Goal: Task Accomplishment & Management: Complete application form

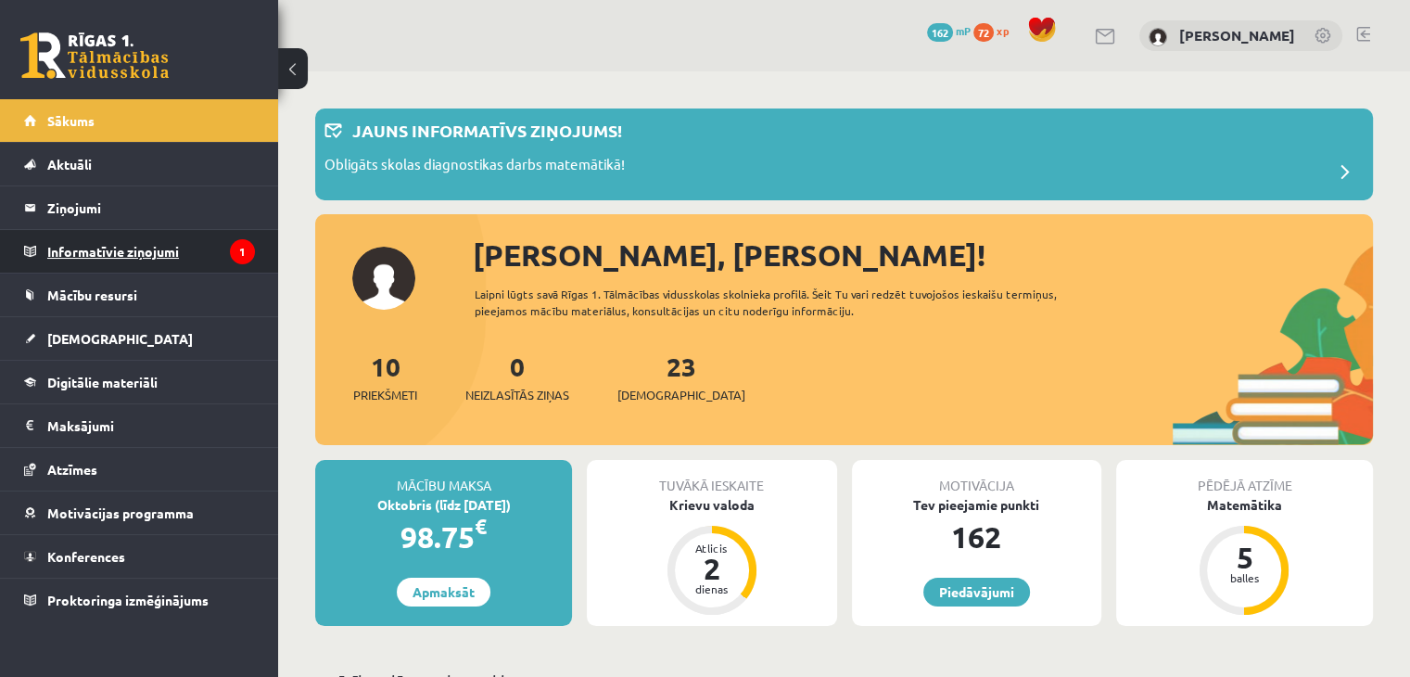
click at [172, 257] on legend "Informatīvie ziņojumi 1" at bounding box center [151, 251] width 208 height 43
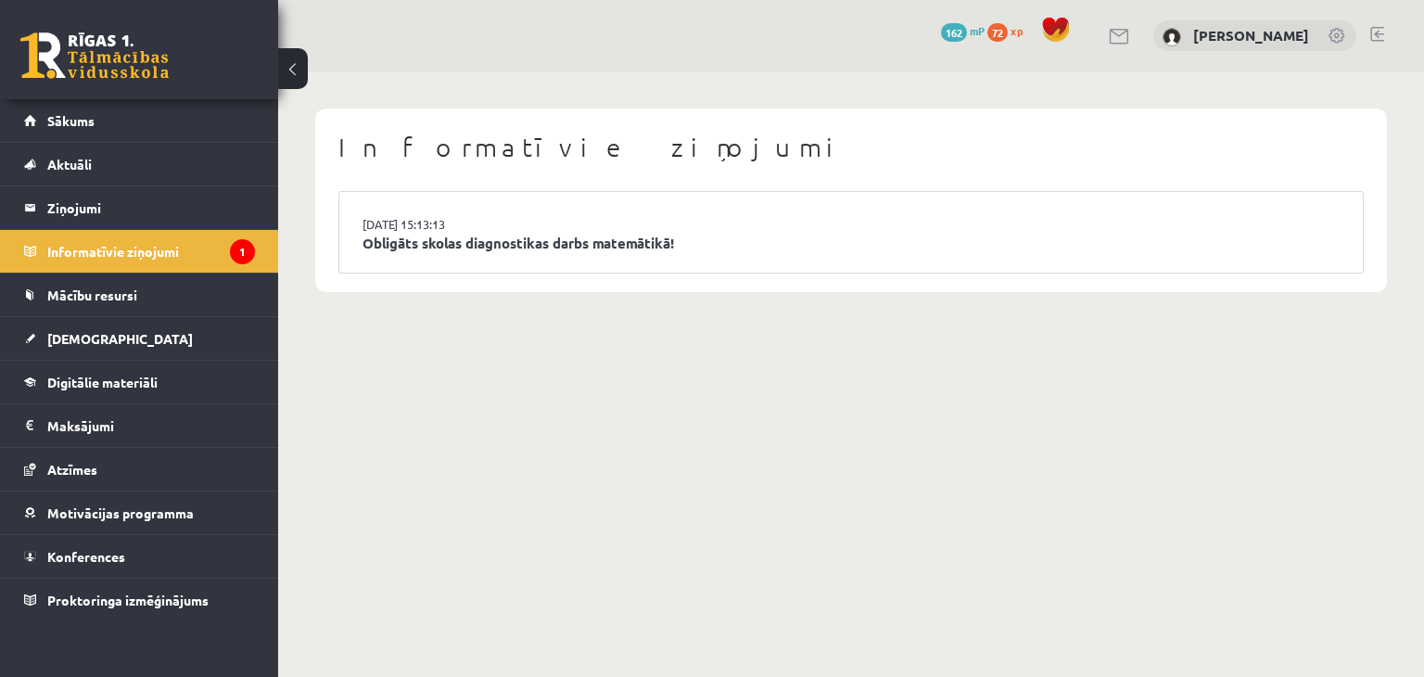
click at [493, 327] on div "Informatīvie ziņojumi 14.10.2025 15:13:13 Obligāts skolas diagnostikas darbs ma…" at bounding box center [851, 200] width 1146 height 258
click at [662, 241] on link "Obligāts skolas diagnostikas darbs matemātikā!" at bounding box center [850, 243] width 977 height 21
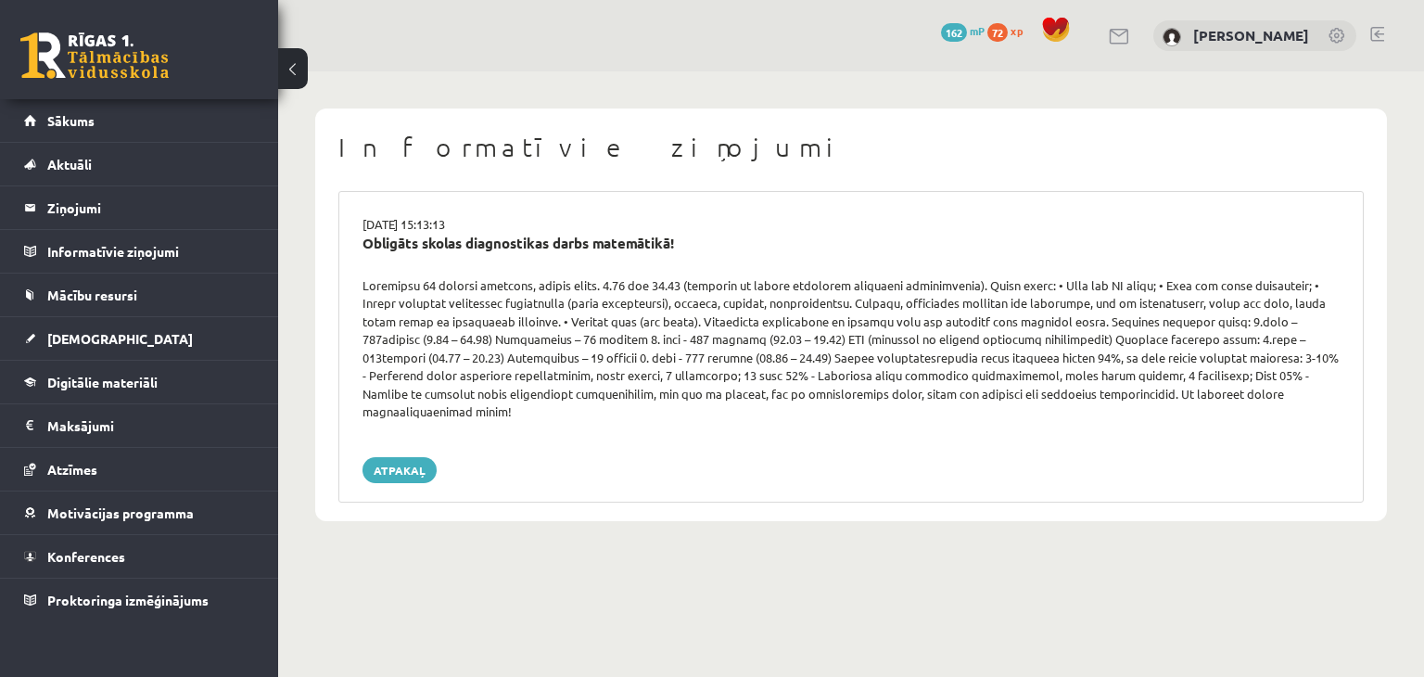
drag, startPoint x: 356, startPoint y: 286, endPoint x: 1243, endPoint y: 389, distance: 892.9
click at [1243, 389] on div at bounding box center [850, 348] width 1005 height 145
click at [582, 205] on div "14.10.2025 15:13:13 Obligāts skolas diagnostikas darbs matemātikā! Atpakaļ" at bounding box center [850, 346] width 1025 height 311
click at [419, 462] on link "Atpakaļ" at bounding box center [399, 470] width 74 height 26
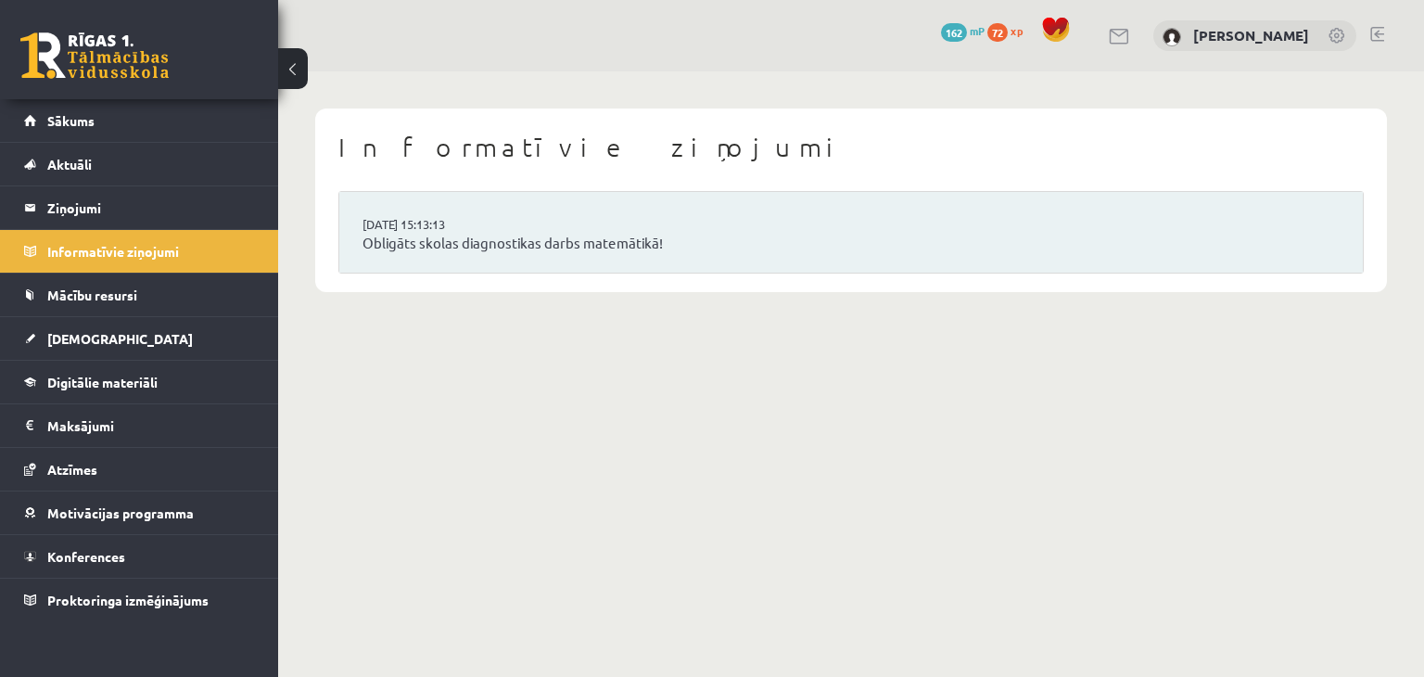
click at [500, 222] on li "[DATE] 15:13:13 Obligāts skolas diagnostikas darbs matemātikā!" at bounding box center [850, 232] width 1023 height 81
click at [507, 234] on link "Obligāts skolas diagnostikas darbs matemātikā!" at bounding box center [850, 243] width 977 height 21
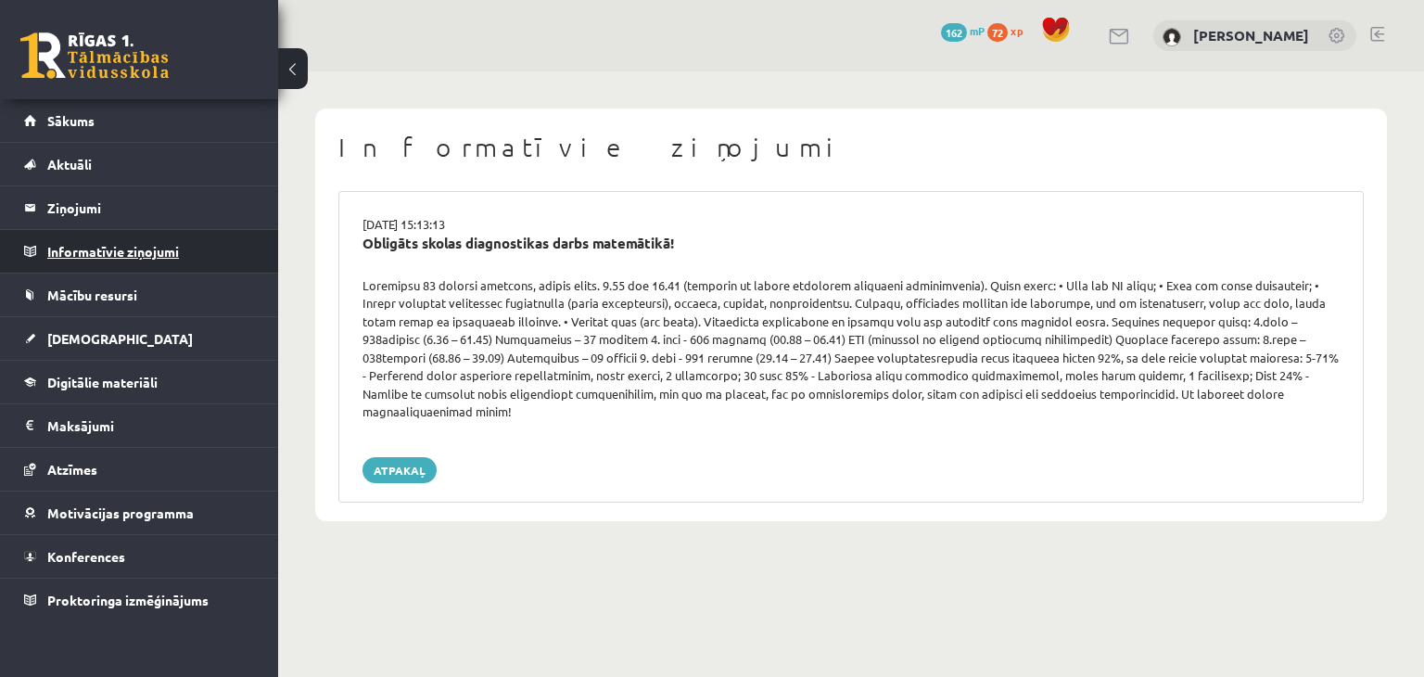
click at [130, 236] on legend "Informatīvie ziņojumi 0" at bounding box center [151, 251] width 208 height 43
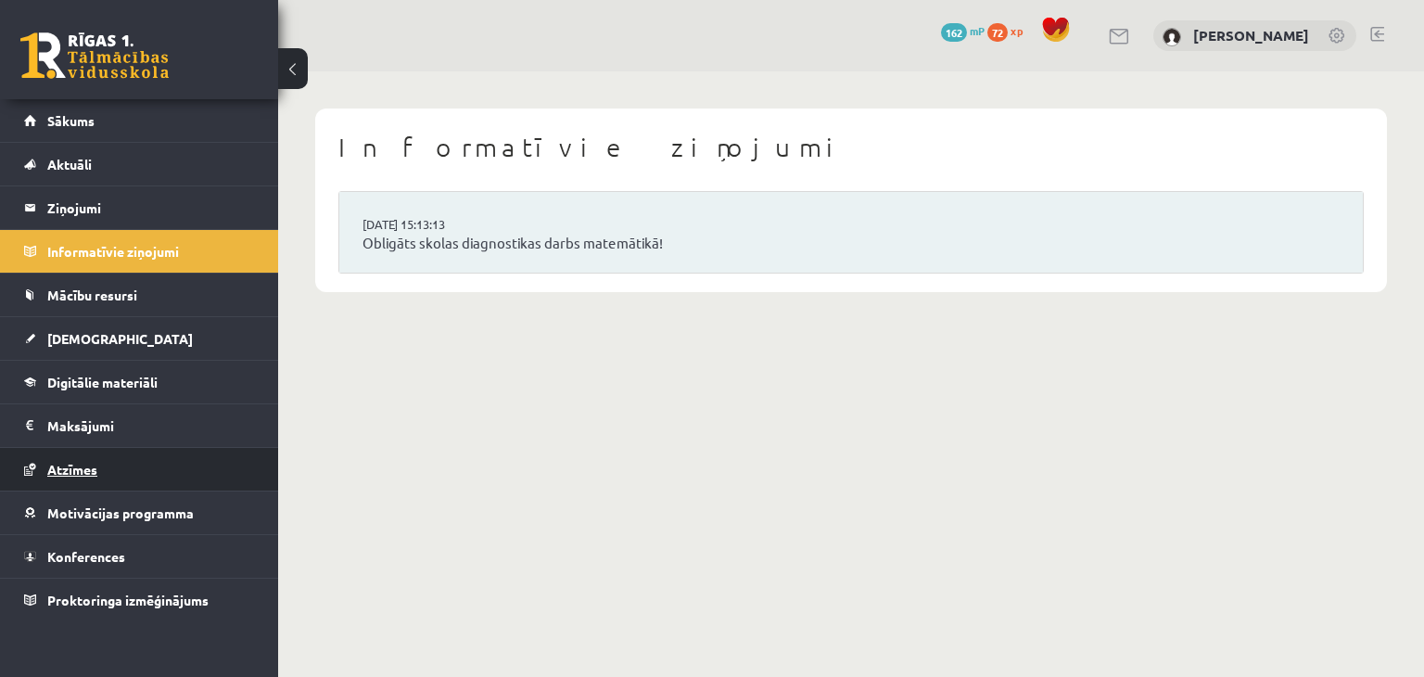
click at [121, 462] on link "Atzīmes" at bounding box center [139, 469] width 231 height 43
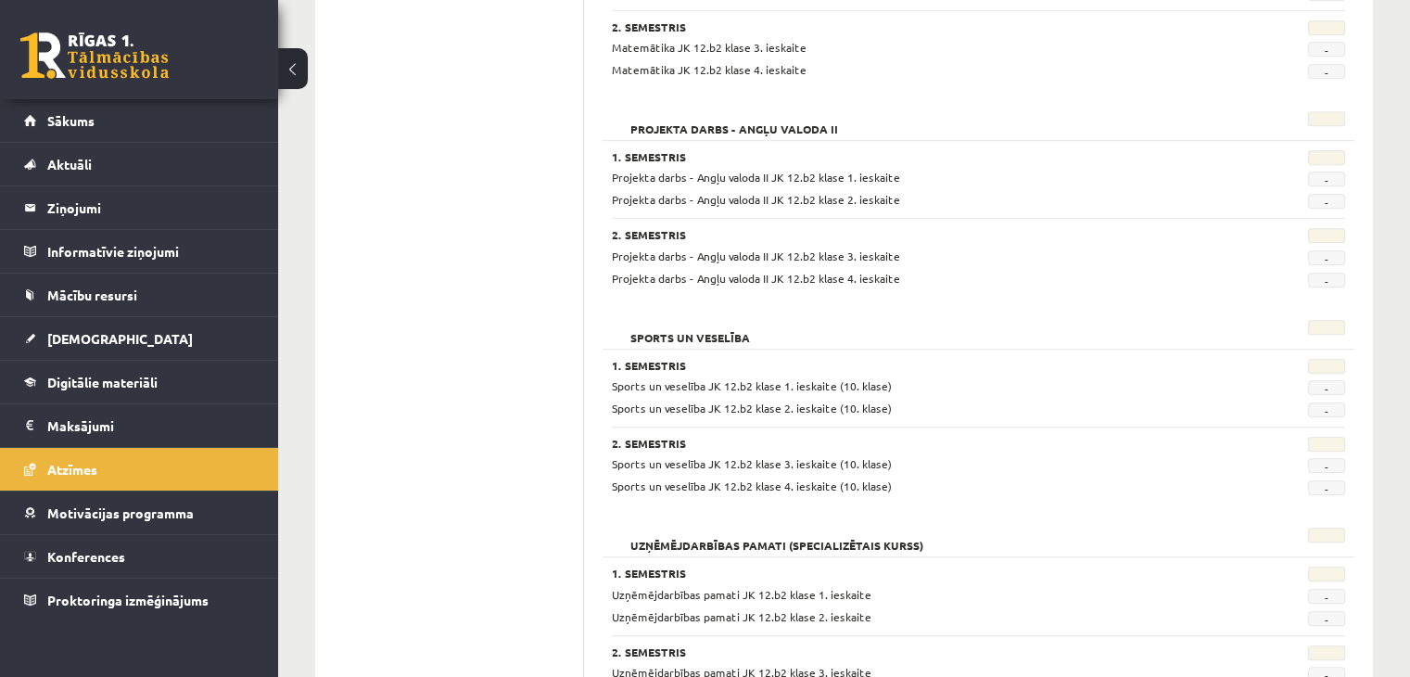
scroll to position [1546, 0]
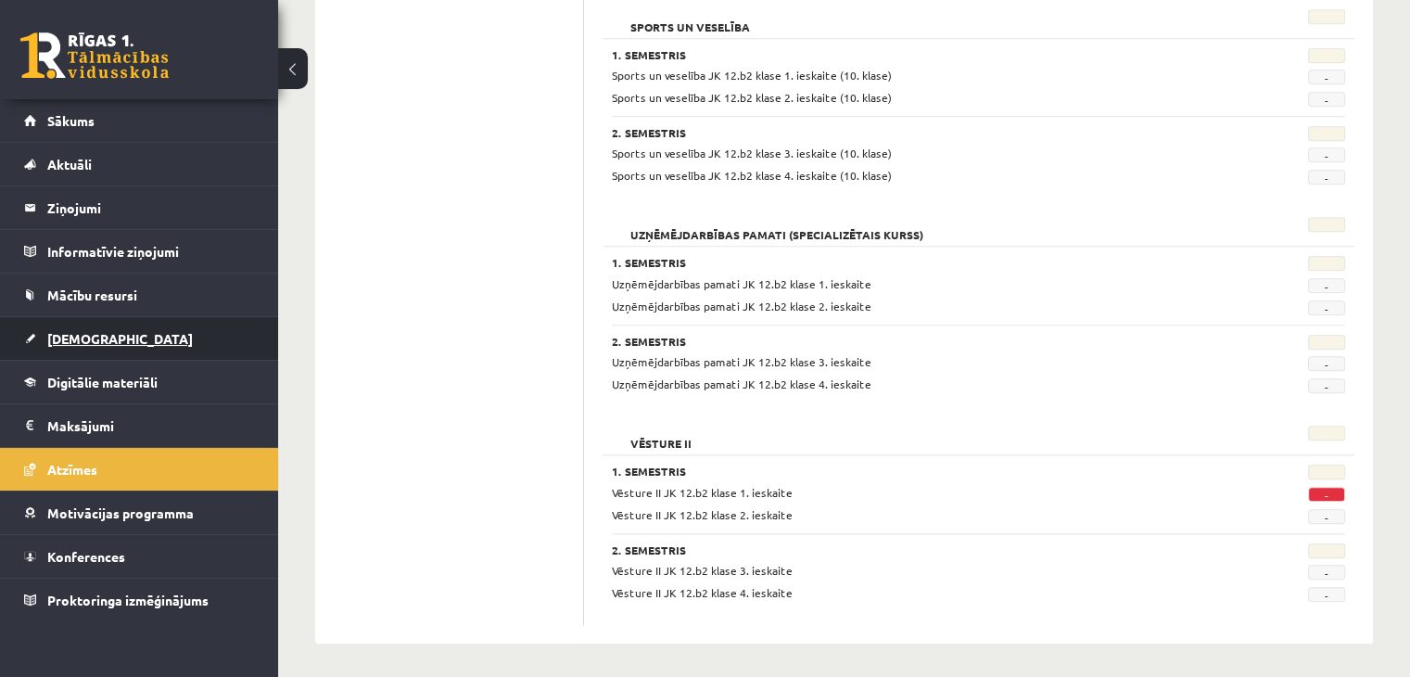
click at [142, 323] on link "[DEMOGRAPHIC_DATA]" at bounding box center [139, 338] width 231 height 43
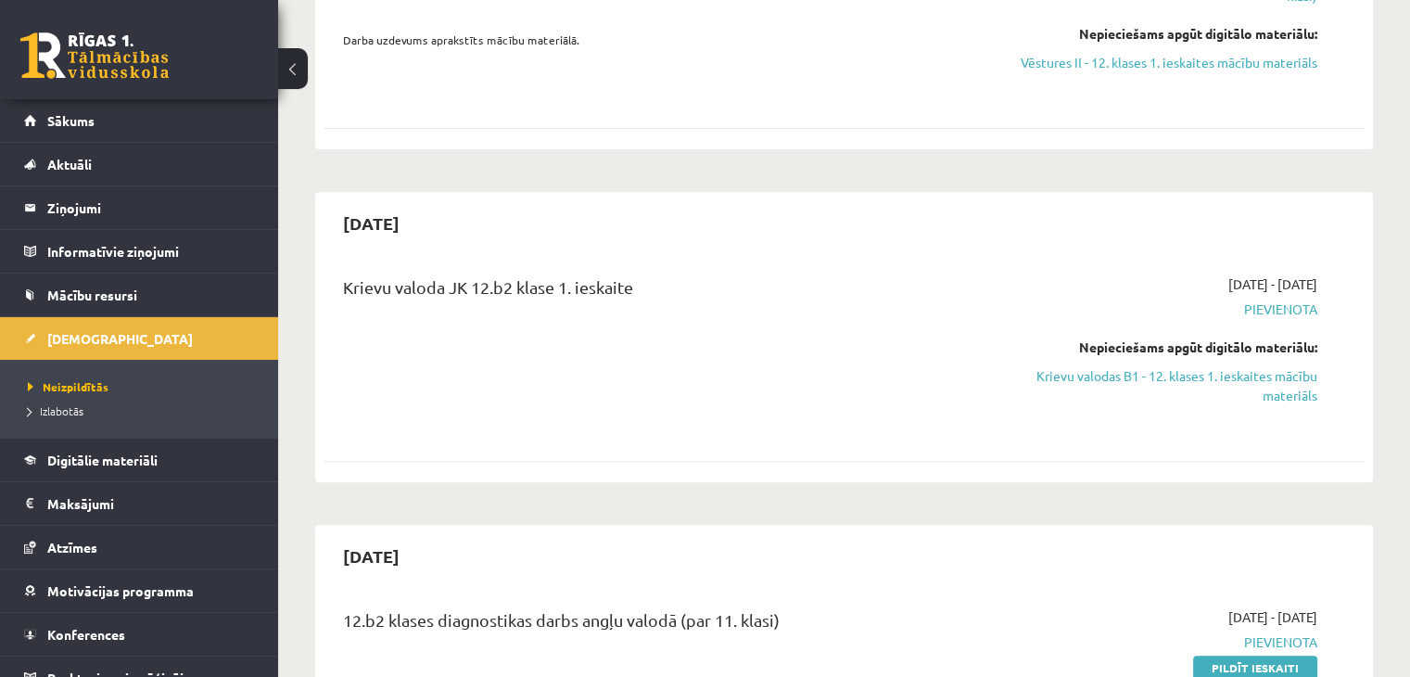
scroll to position [709, 0]
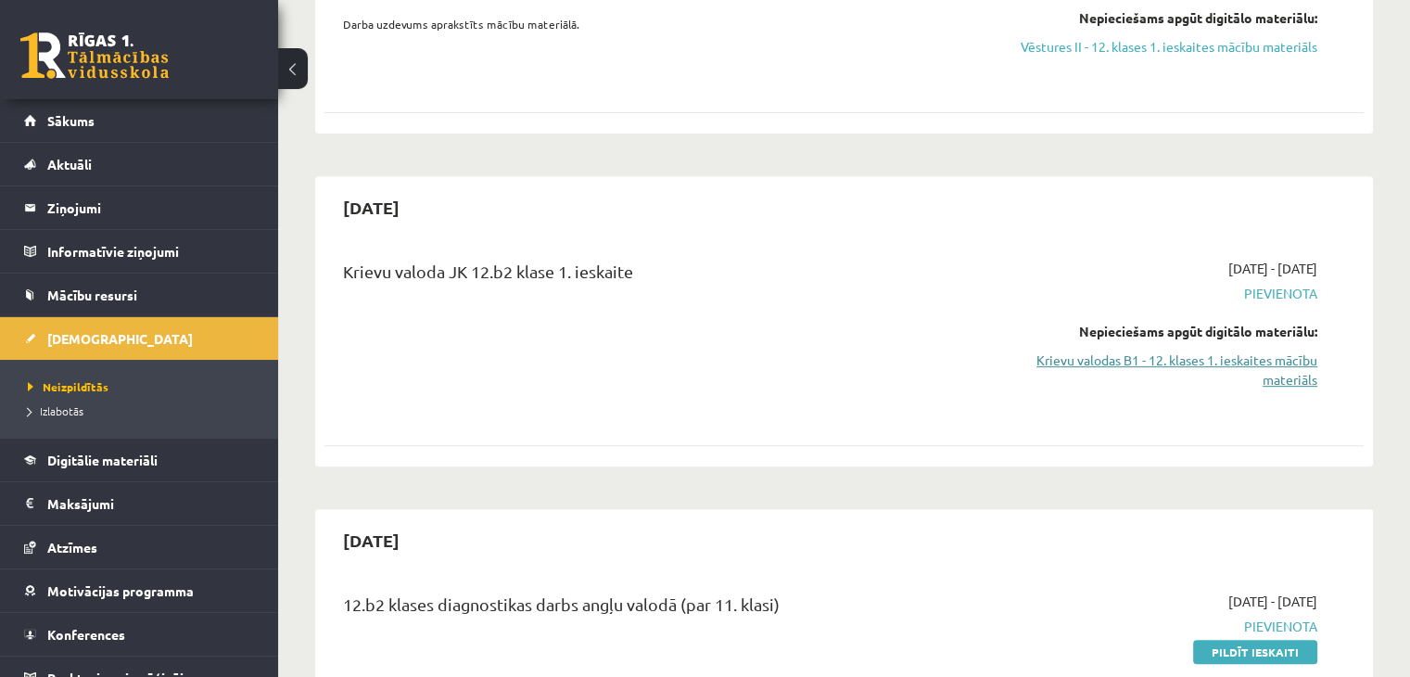
click at [1207, 350] on link "Krievu valodas B1 - 12. klases 1. ieskaites mācību materiāls" at bounding box center [1164, 369] width 306 height 39
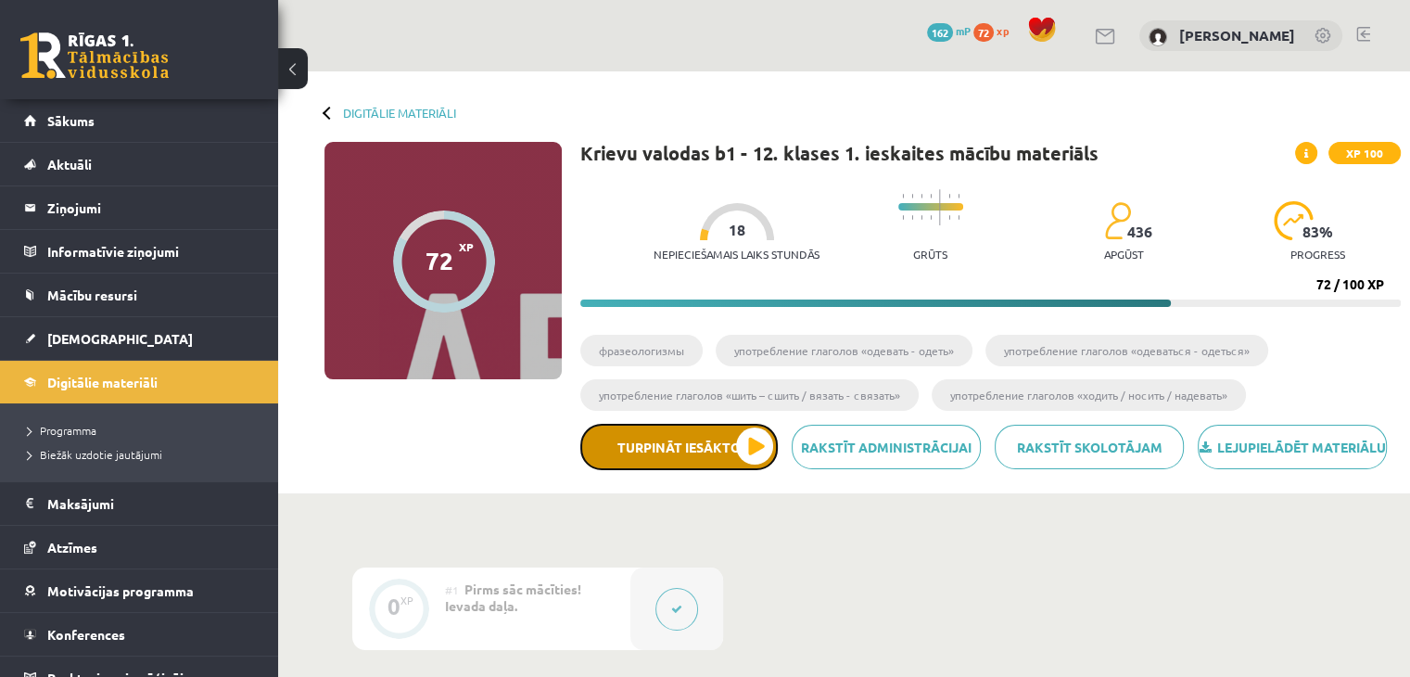
click at [764, 457] on button "Turpināt iesākto" at bounding box center [678, 447] width 197 height 46
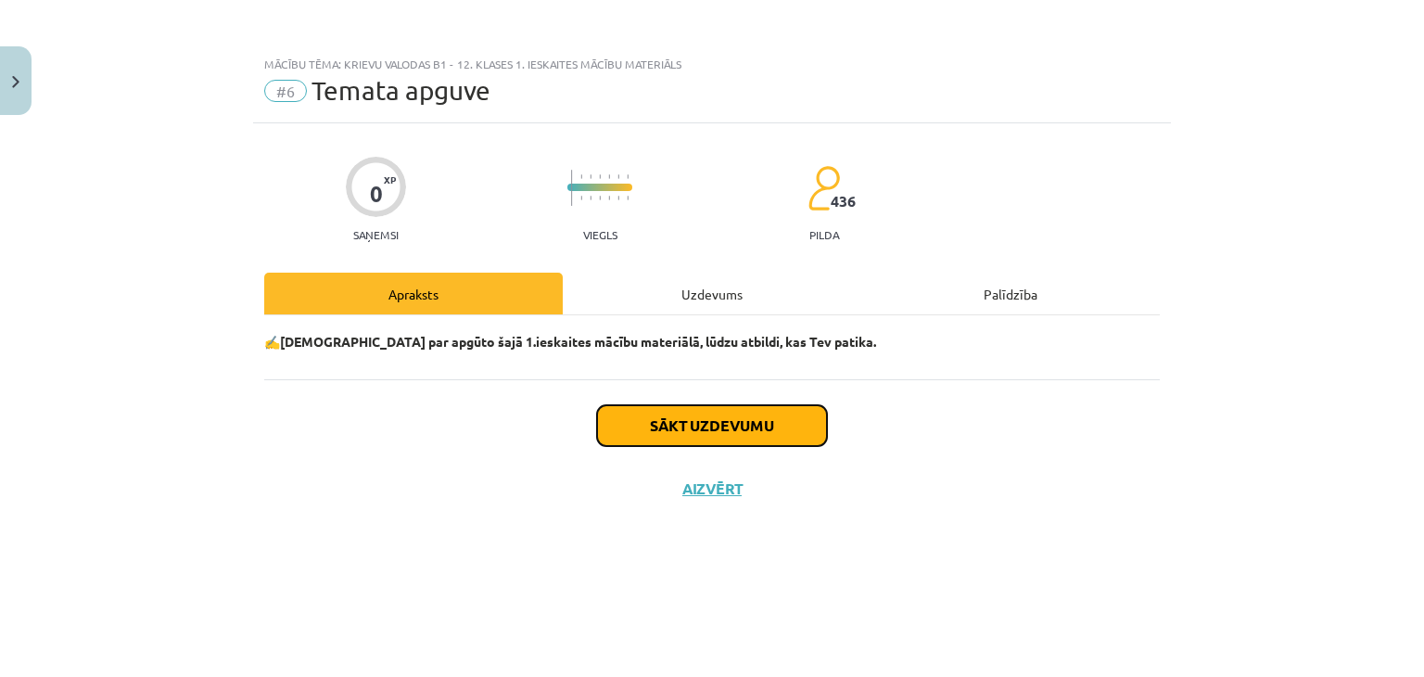
click at [728, 429] on button "Sākt uzdevumu" at bounding box center [712, 425] width 230 height 41
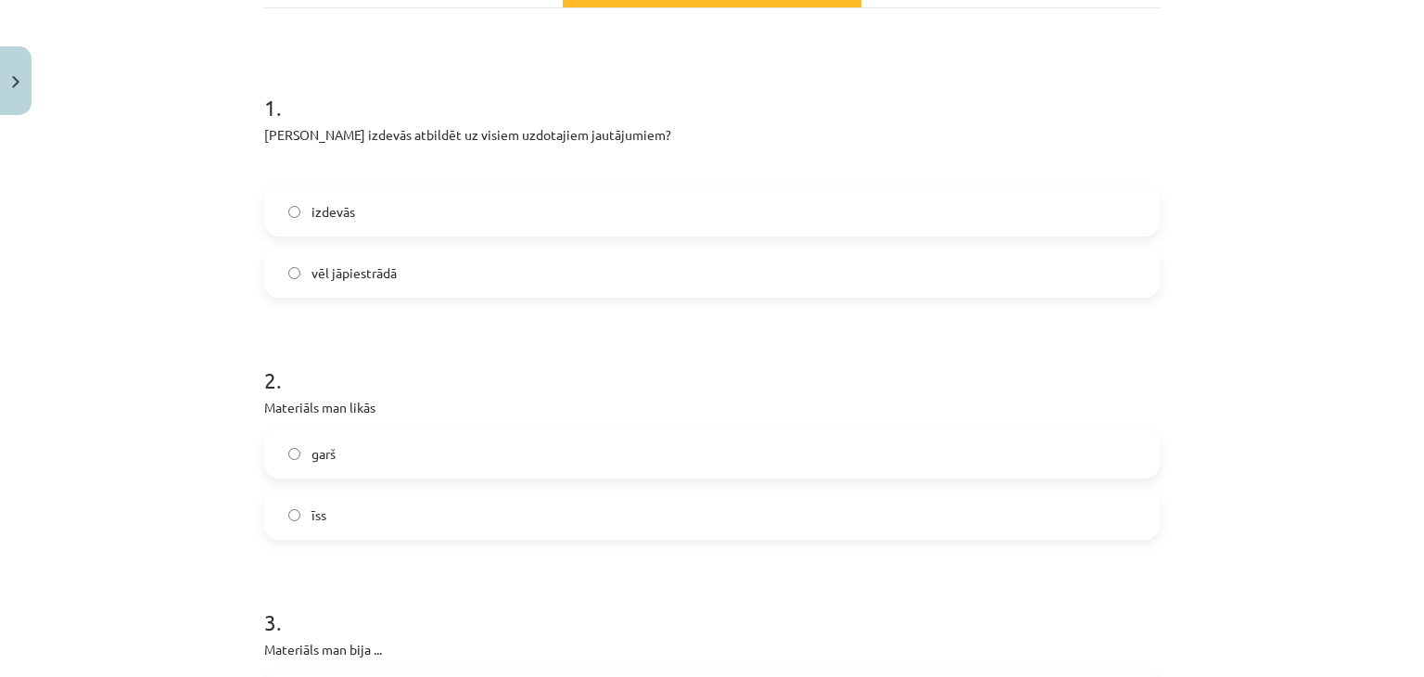
scroll to position [309, 0]
click at [427, 212] on label "izdevās" at bounding box center [712, 209] width 892 height 46
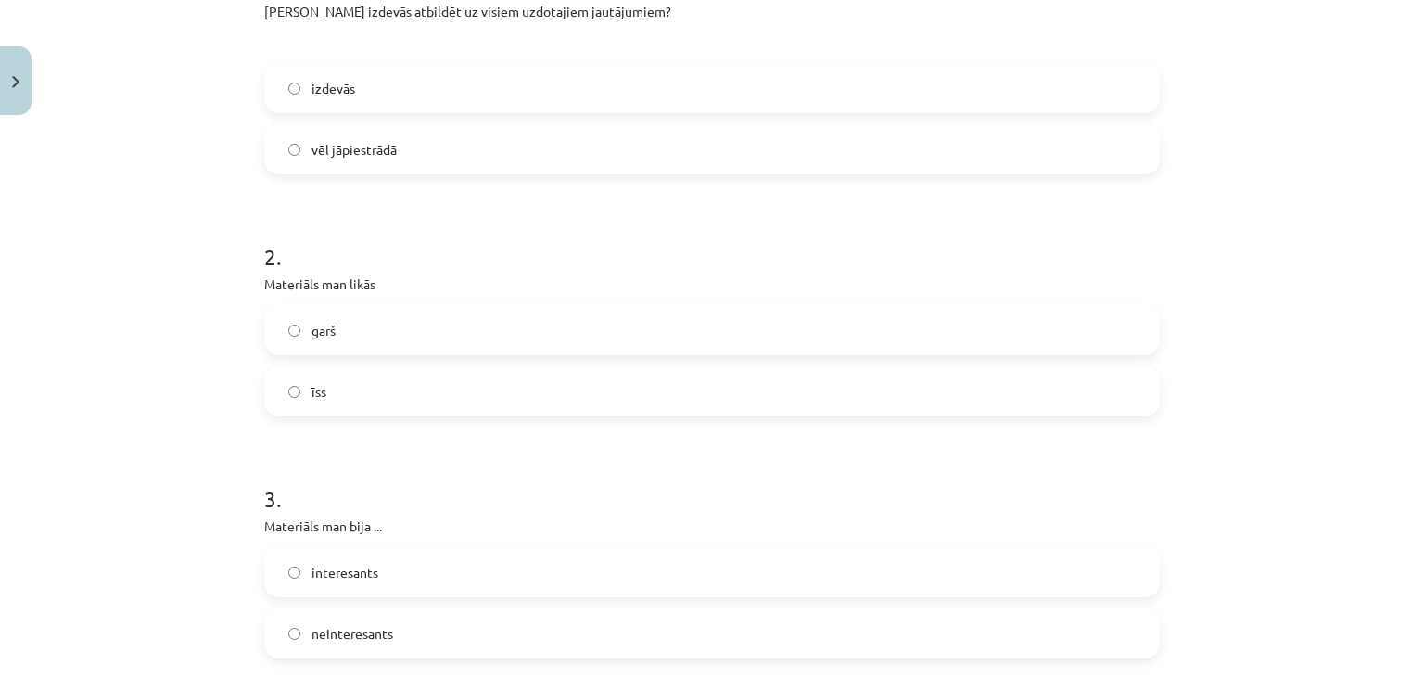
scroll to position [617, 0]
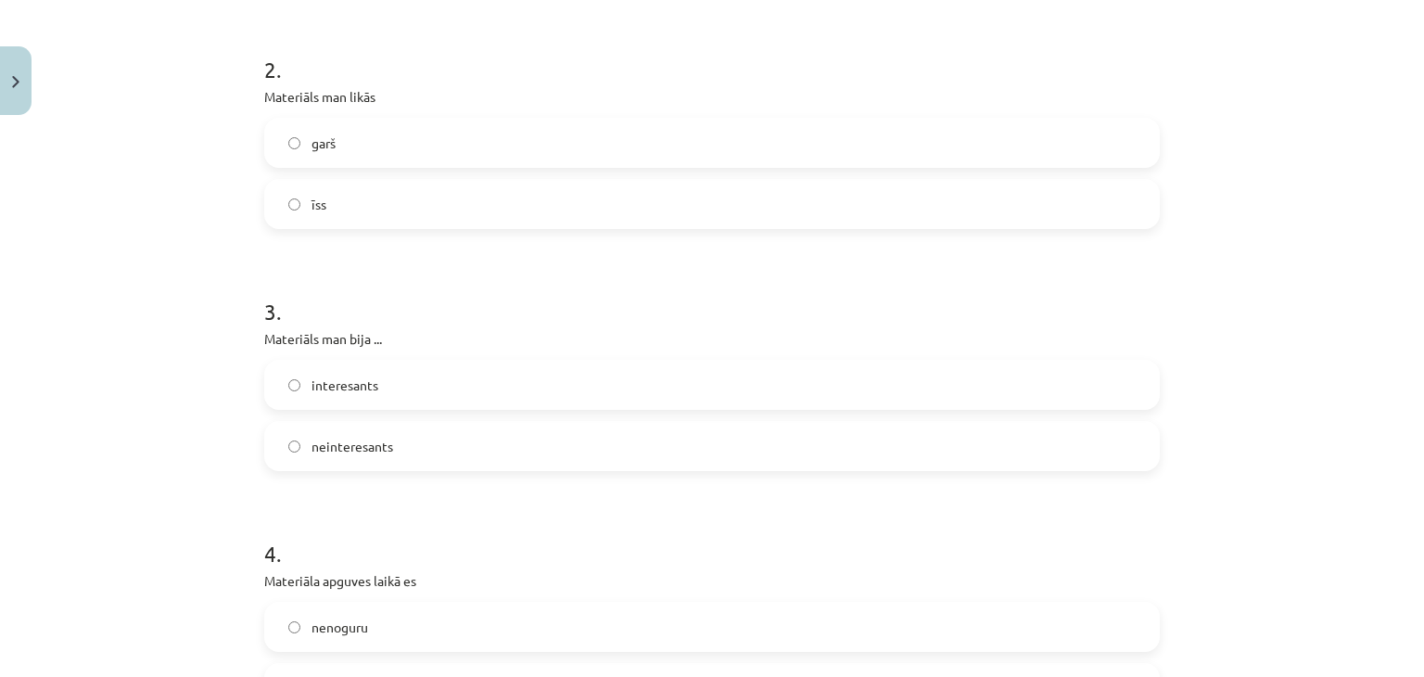
click at [375, 156] on label "garš" at bounding box center [712, 143] width 892 height 46
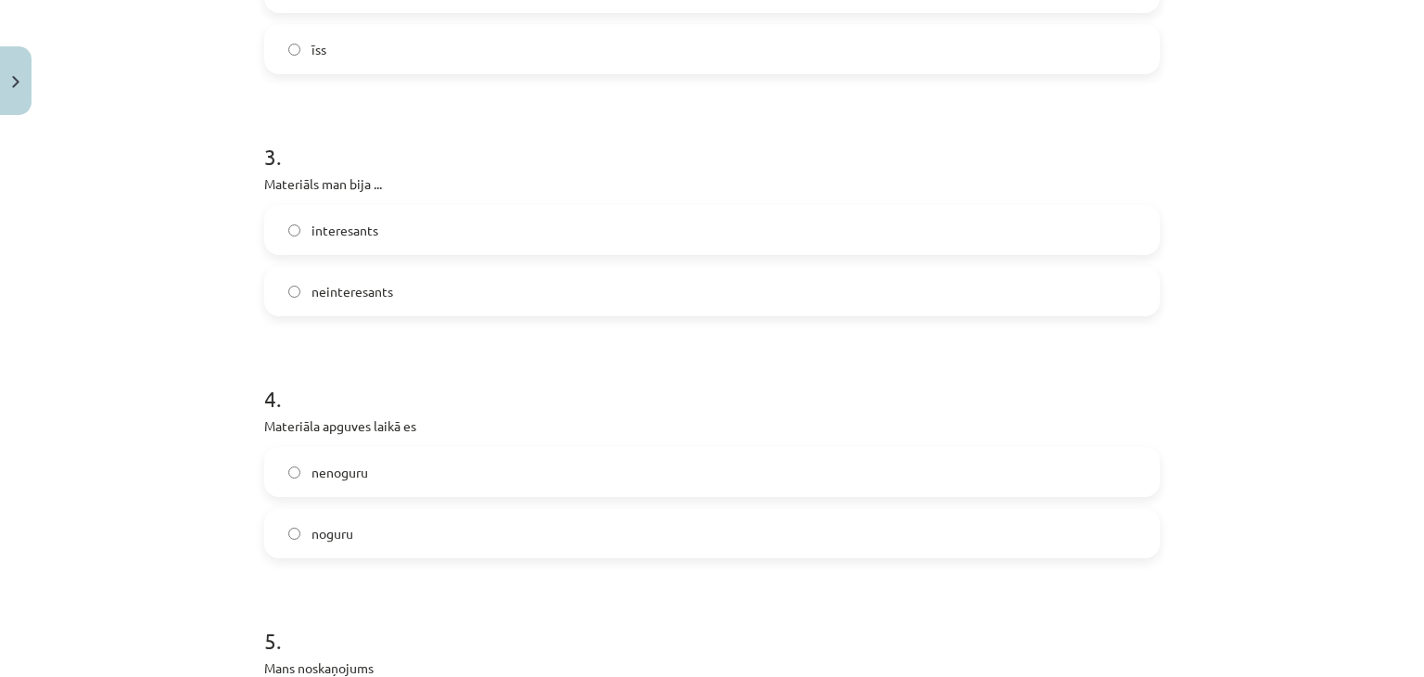
click at [378, 282] on span "neinteresants" at bounding box center [352, 291] width 82 height 19
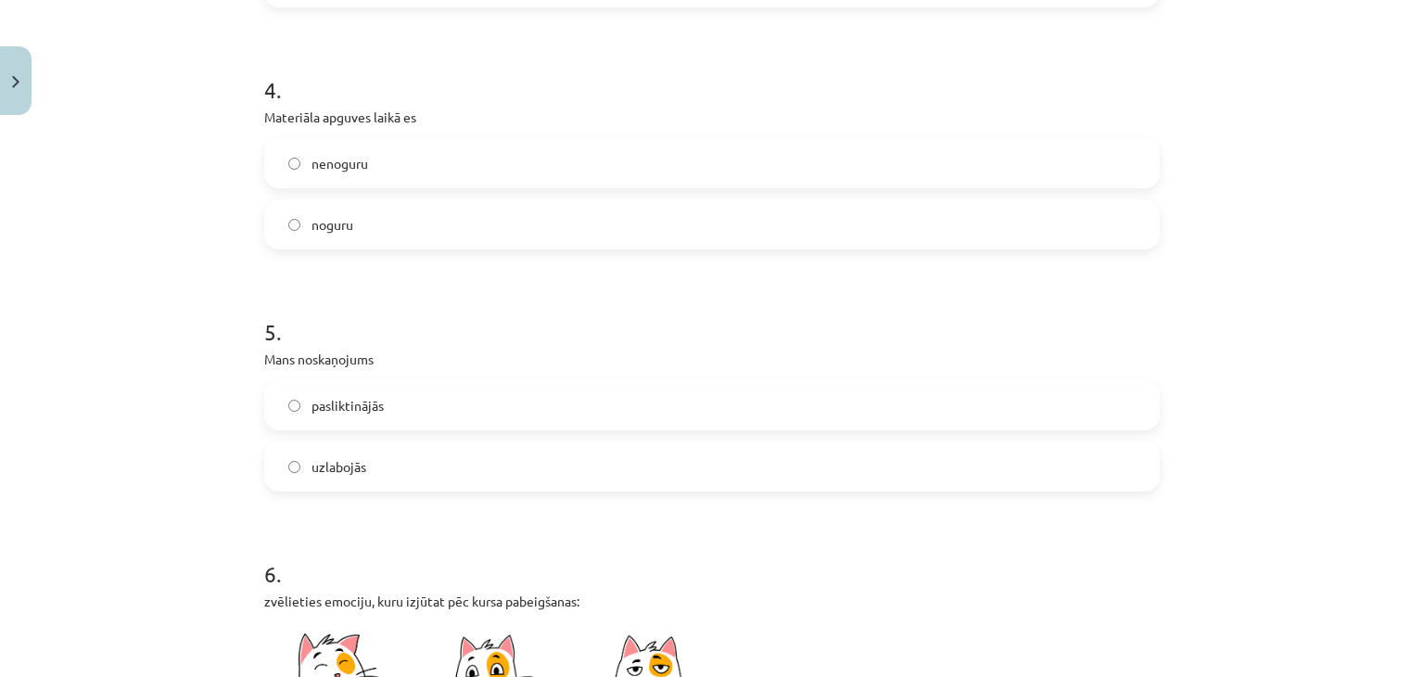
click at [362, 171] on label "nenoguru" at bounding box center [712, 163] width 892 height 46
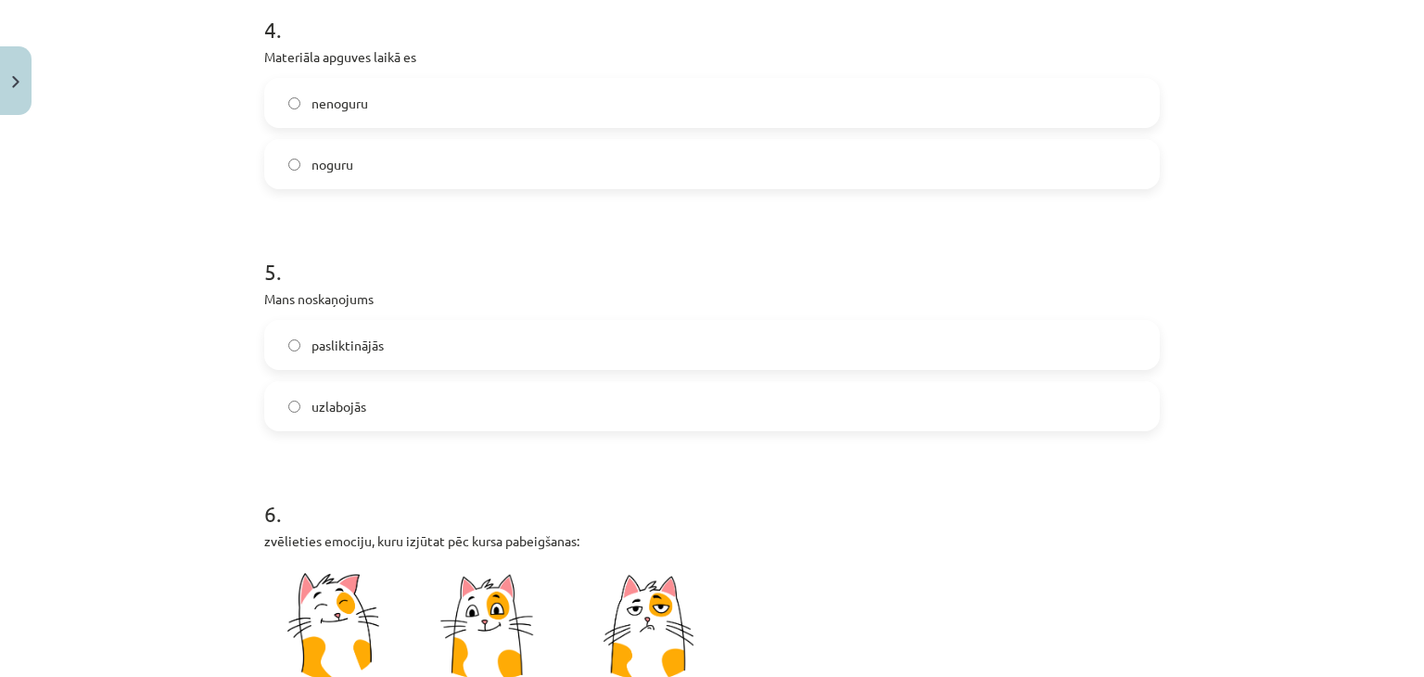
scroll to position [1235, 0]
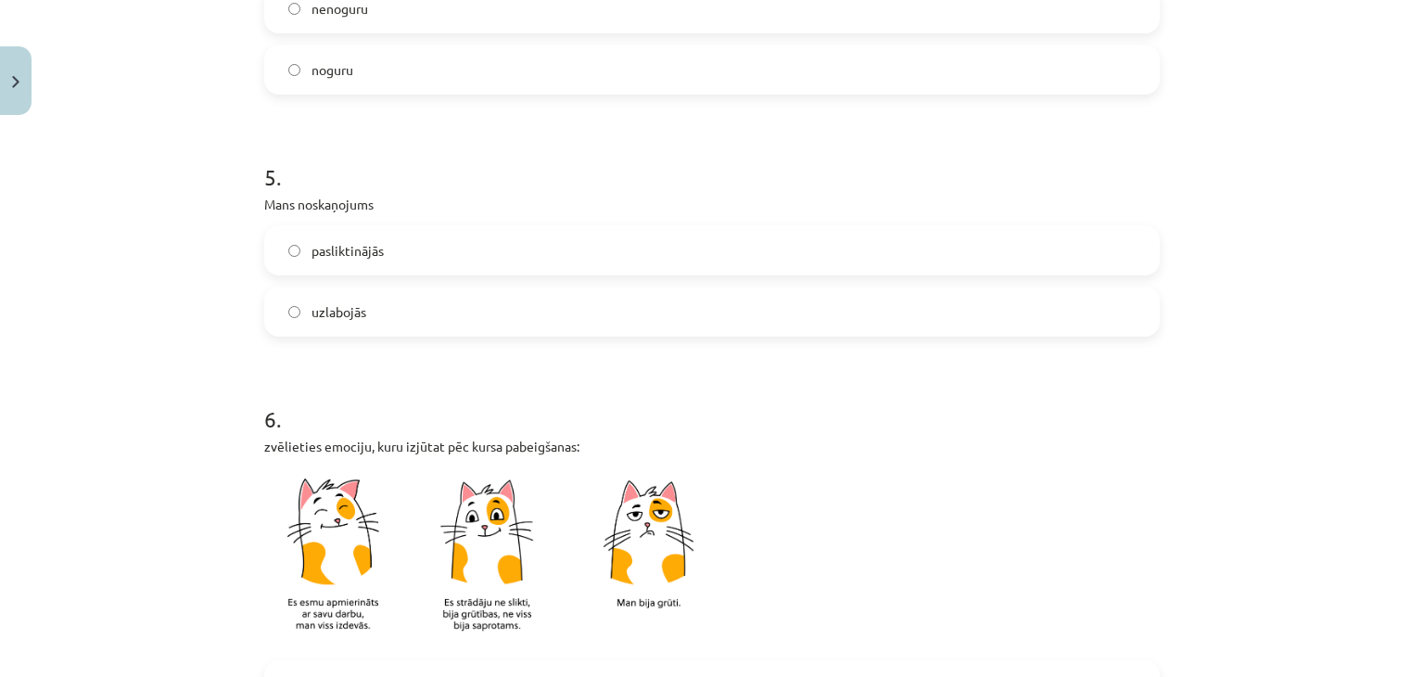
click at [375, 308] on label "uzlabojās" at bounding box center [712, 311] width 892 height 46
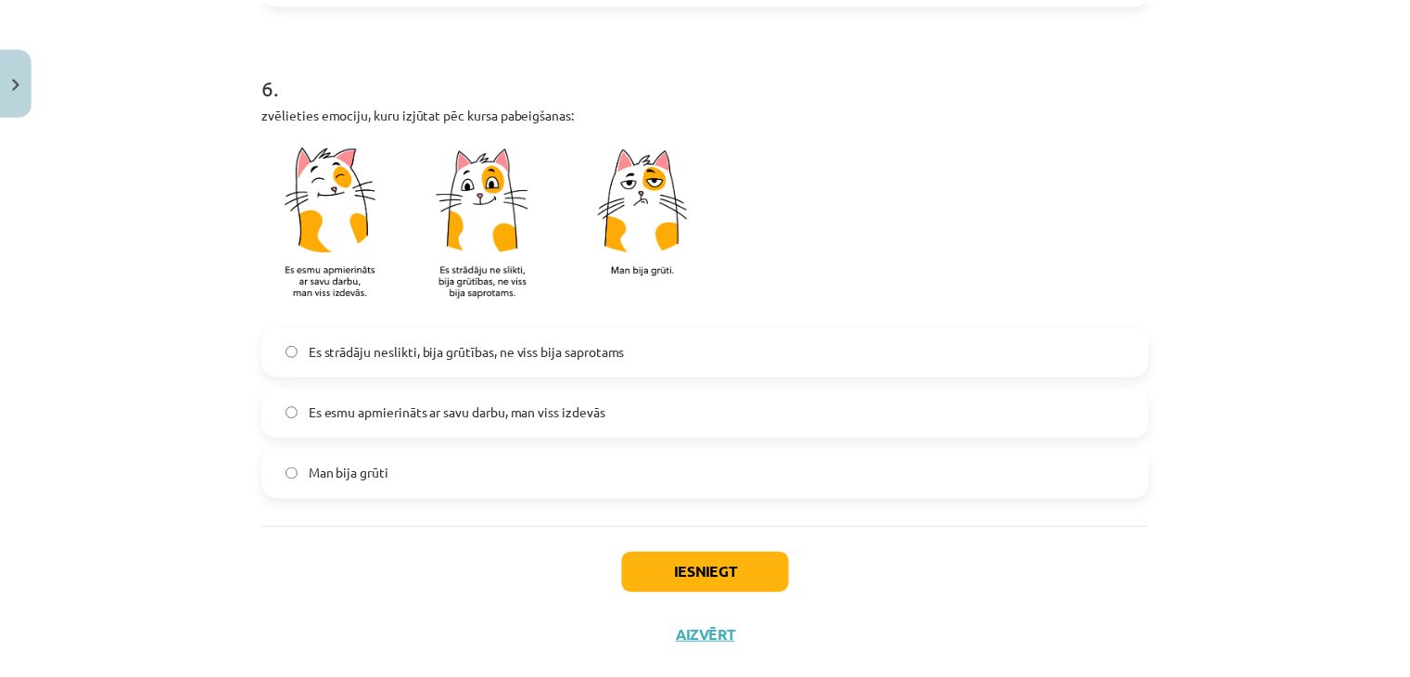
scroll to position [1605, 0]
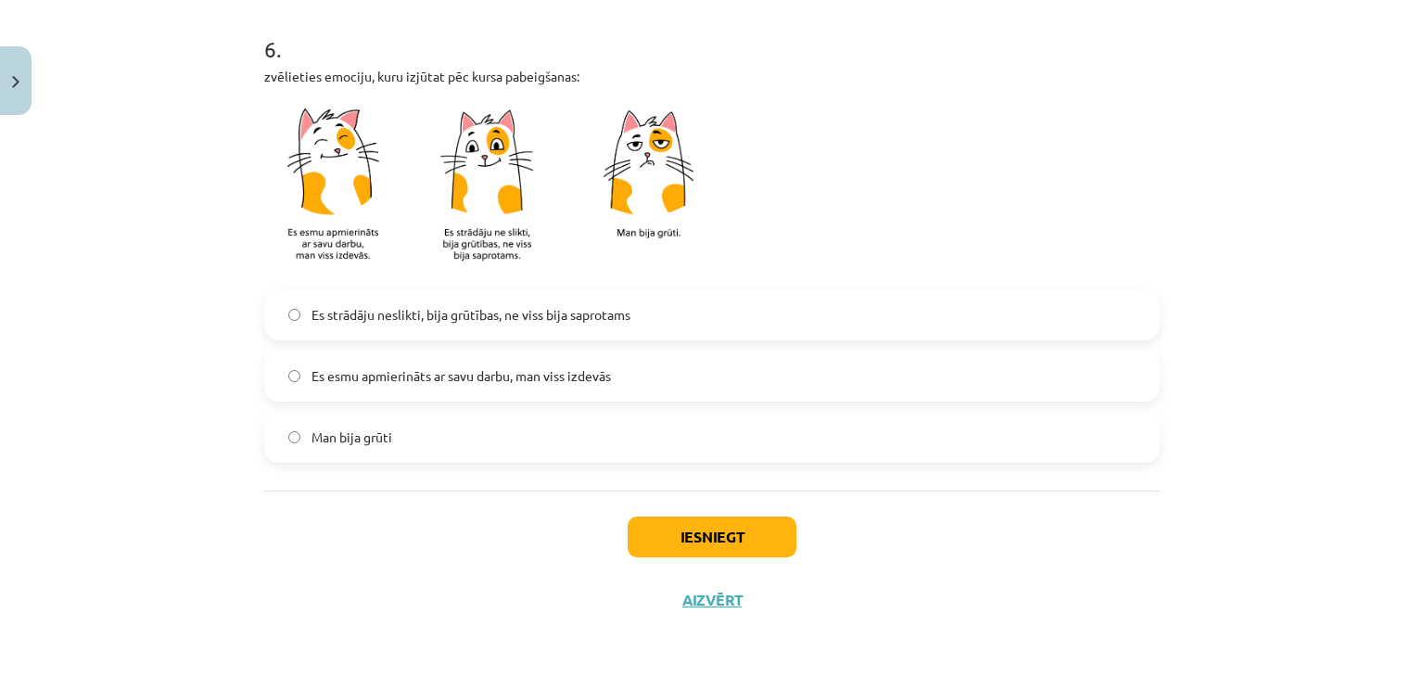
click at [400, 329] on label "Es strādāju neslikti, bija grūtības, ne viss bija saprotams" at bounding box center [712, 315] width 892 height 46
click at [664, 538] on button "Iesniegt" at bounding box center [711, 536] width 169 height 41
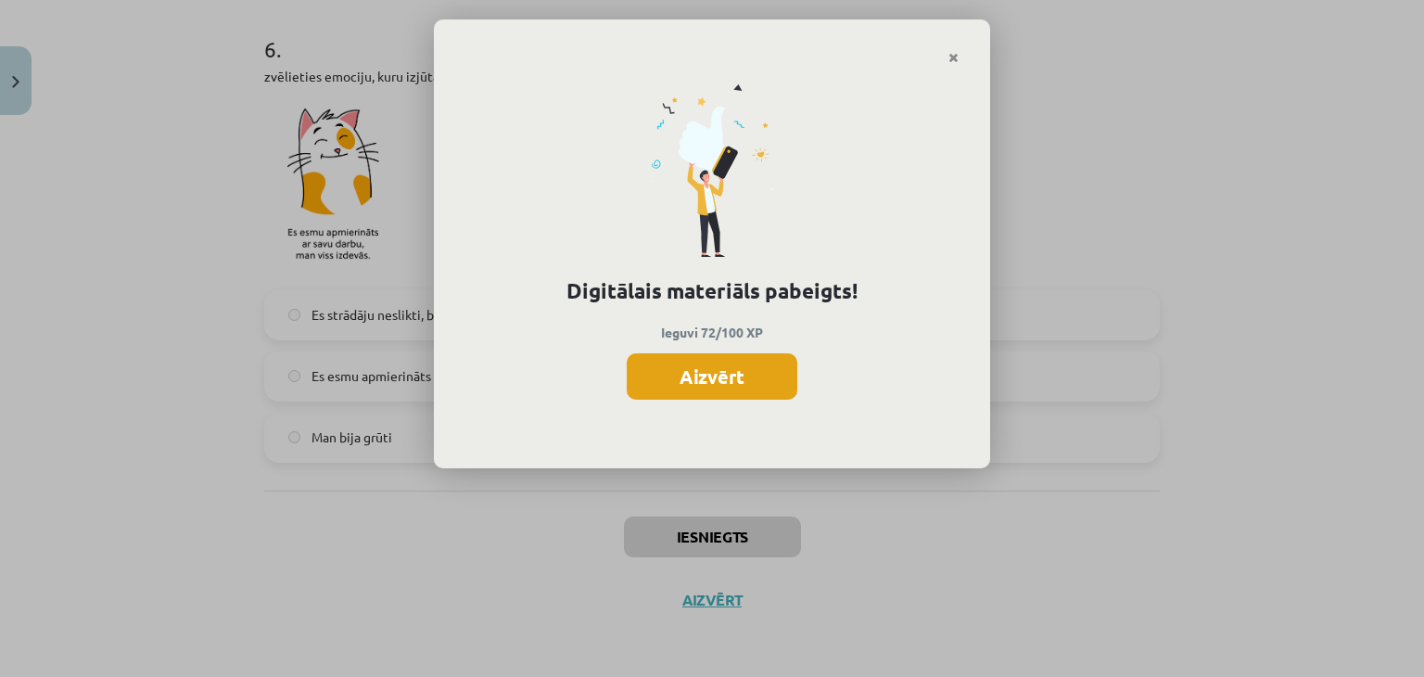
click at [701, 372] on button "Aizvērt" at bounding box center [712, 376] width 171 height 46
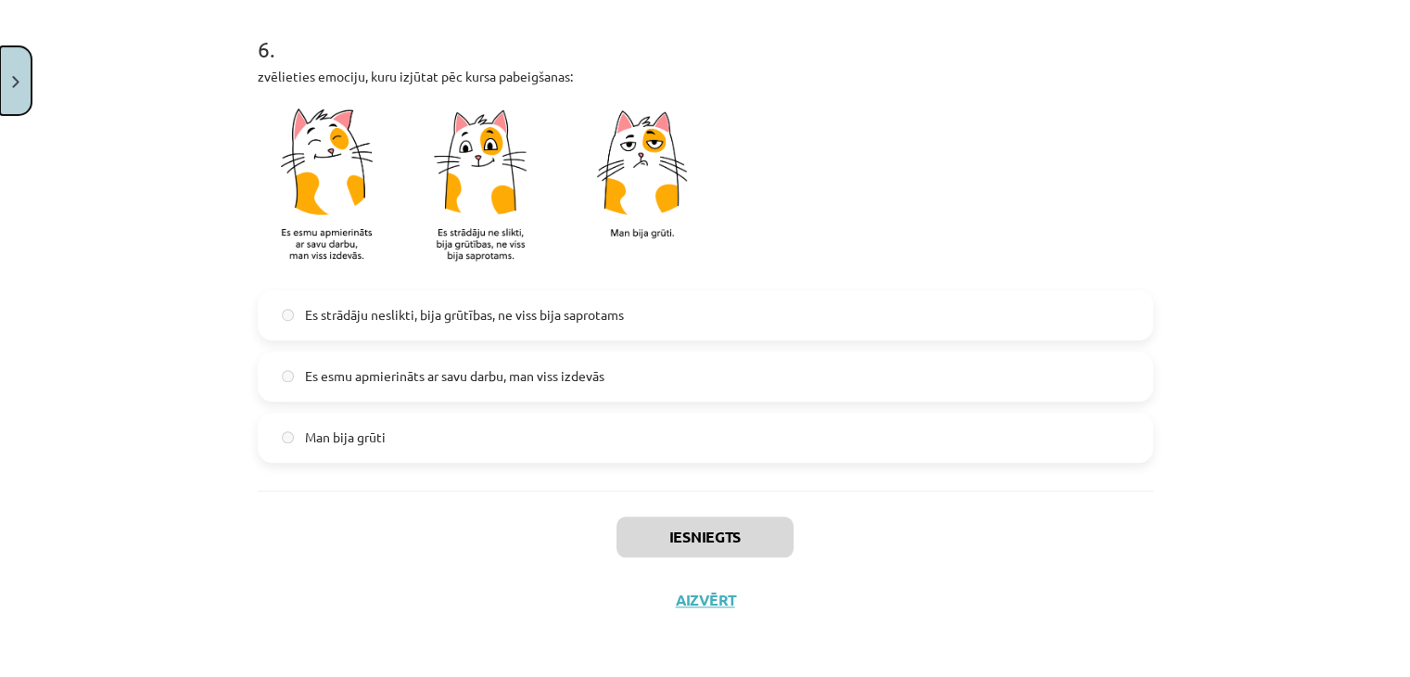
click at [16, 78] on img "Close" at bounding box center [15, 82] width 7 height 12
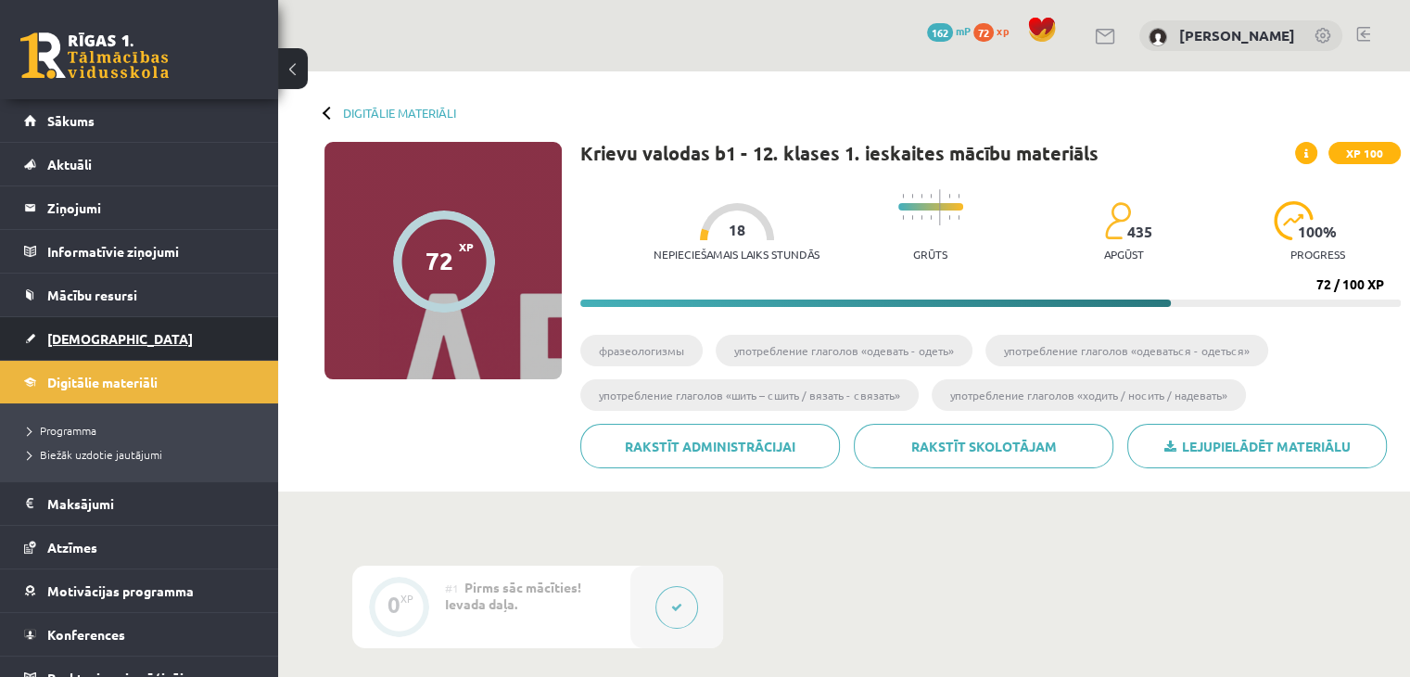
click at [111, 338] on link "[DEMOGRAPHIC_DATA]" at bounding box center [139, 338] width 231 height 43
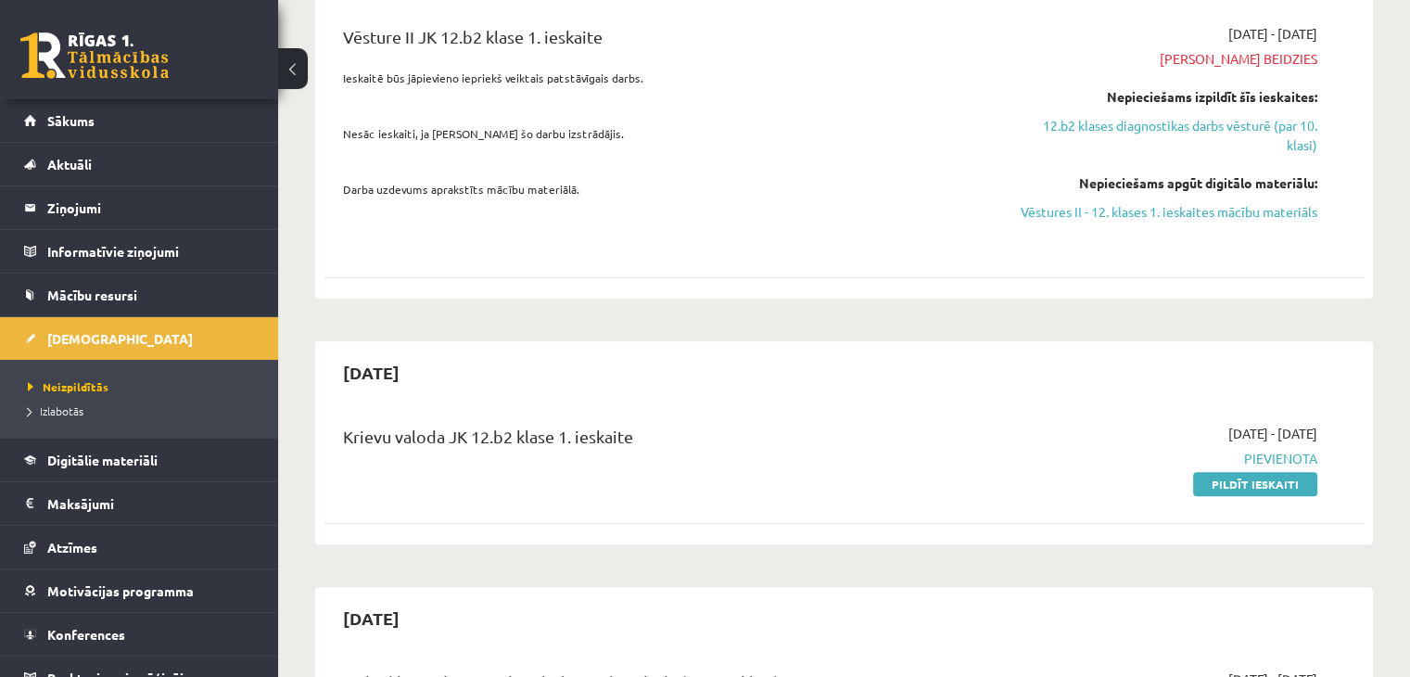
scroll to position [617, 0]
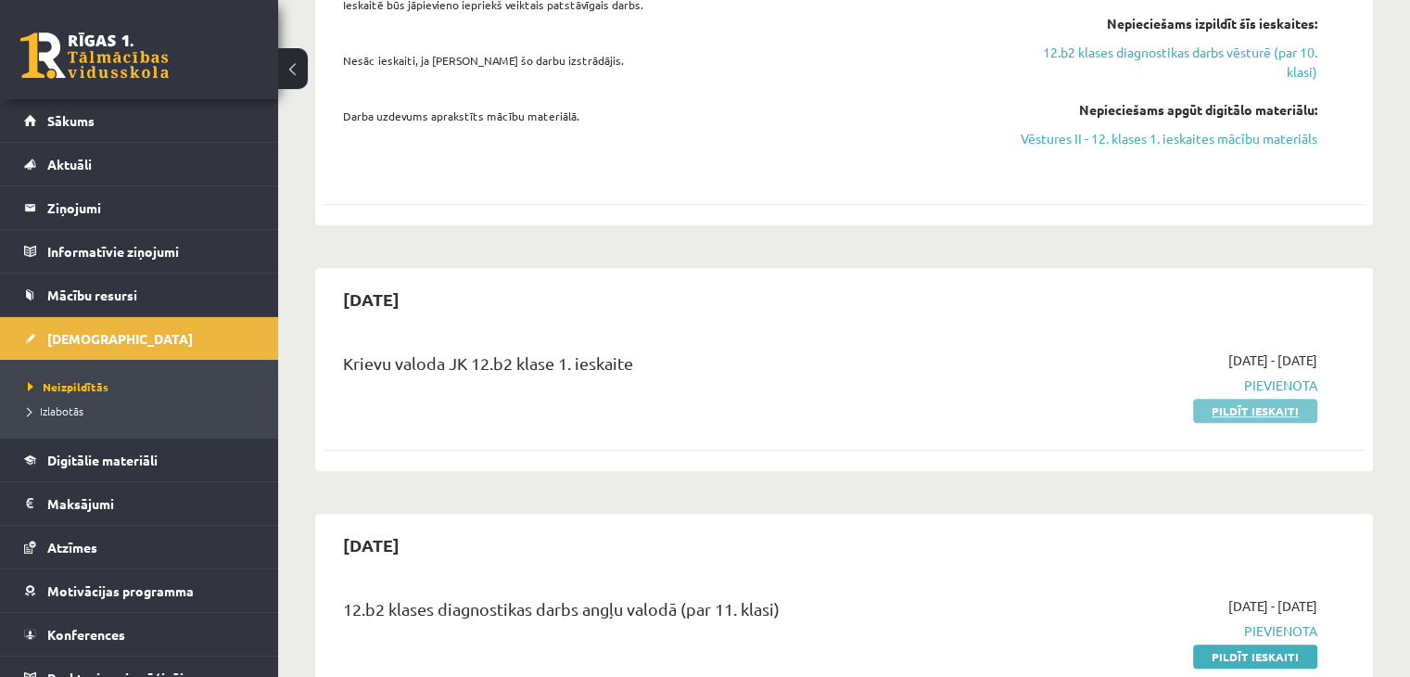
click at [1287, 409] on link "Pildīt ieskaiti" at bounding box center [1255, 411] width 124 height 24
drag, startPoint x: 1268, startPoint y: 412, endPoint x: 804, endPoint y: 83, distance: 567.8
click at [1268, 412] on link "Pildīt ieskaiti" at bounding box center [1255, 411] width 124 height 24
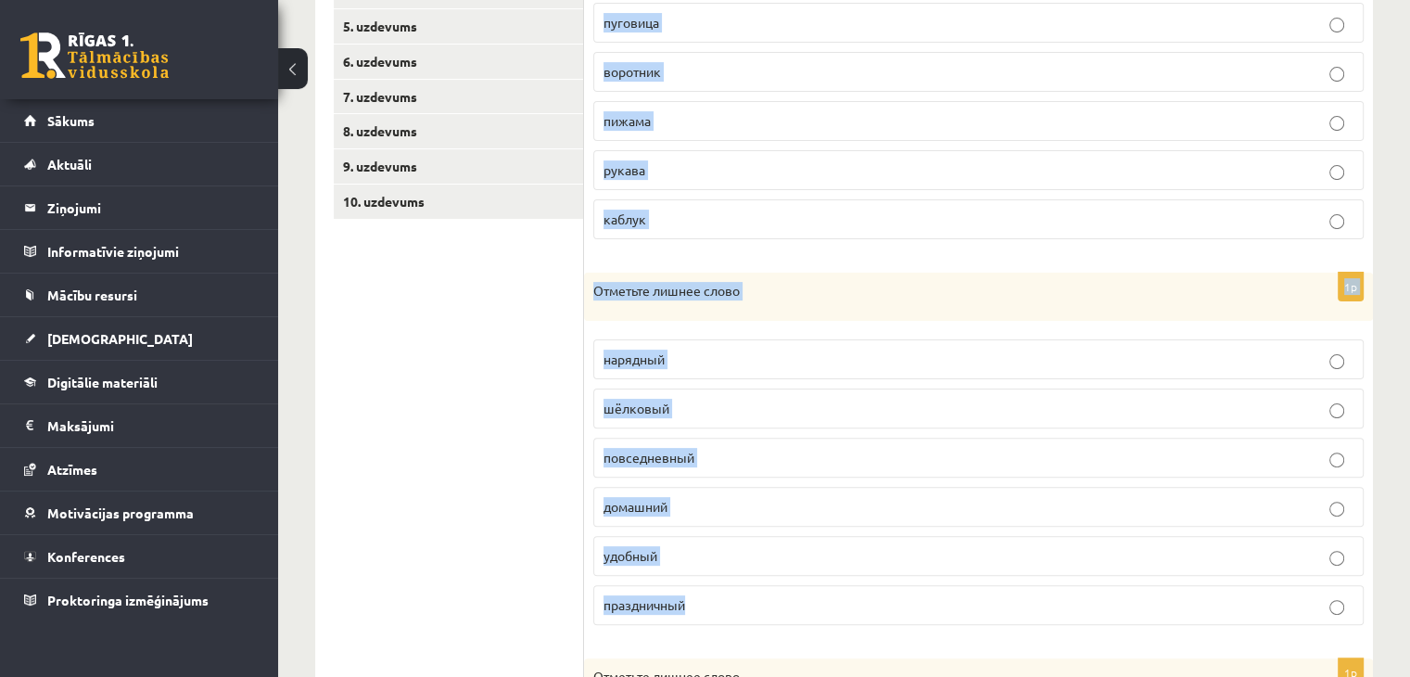
scroll to position [812, 0]
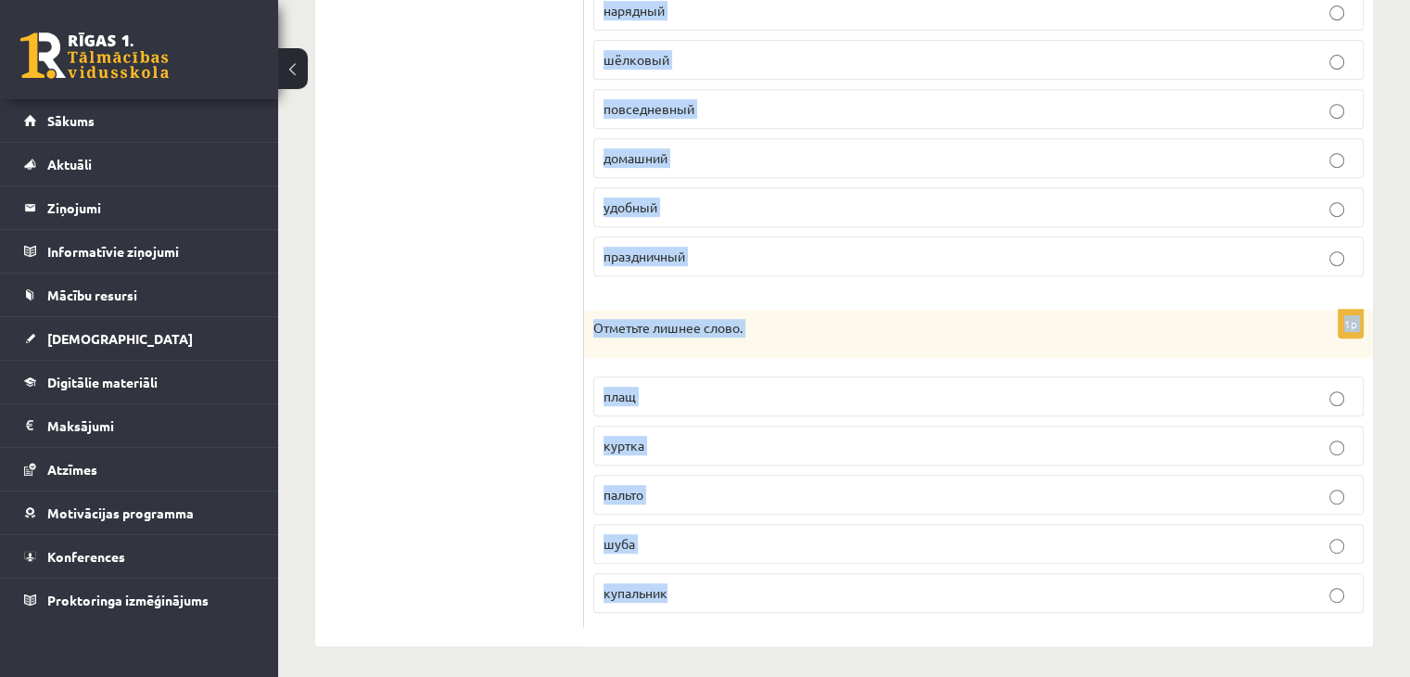
drag, startPoint x: 597, startPoint y: 331, endPoint x: 899, endPoint y: 627, distance: 423.4
click at [899, 627] on div "1p Отметьте лишнее слово. карман пуговица воротник пижама рукава каблук 1p Отме…" at bounding box center [978, 74] width 789 height 1144
copy form "Отметьте лишнее слово. карман пуговица воротник пижама рукава каблук 1p Отметьт…"
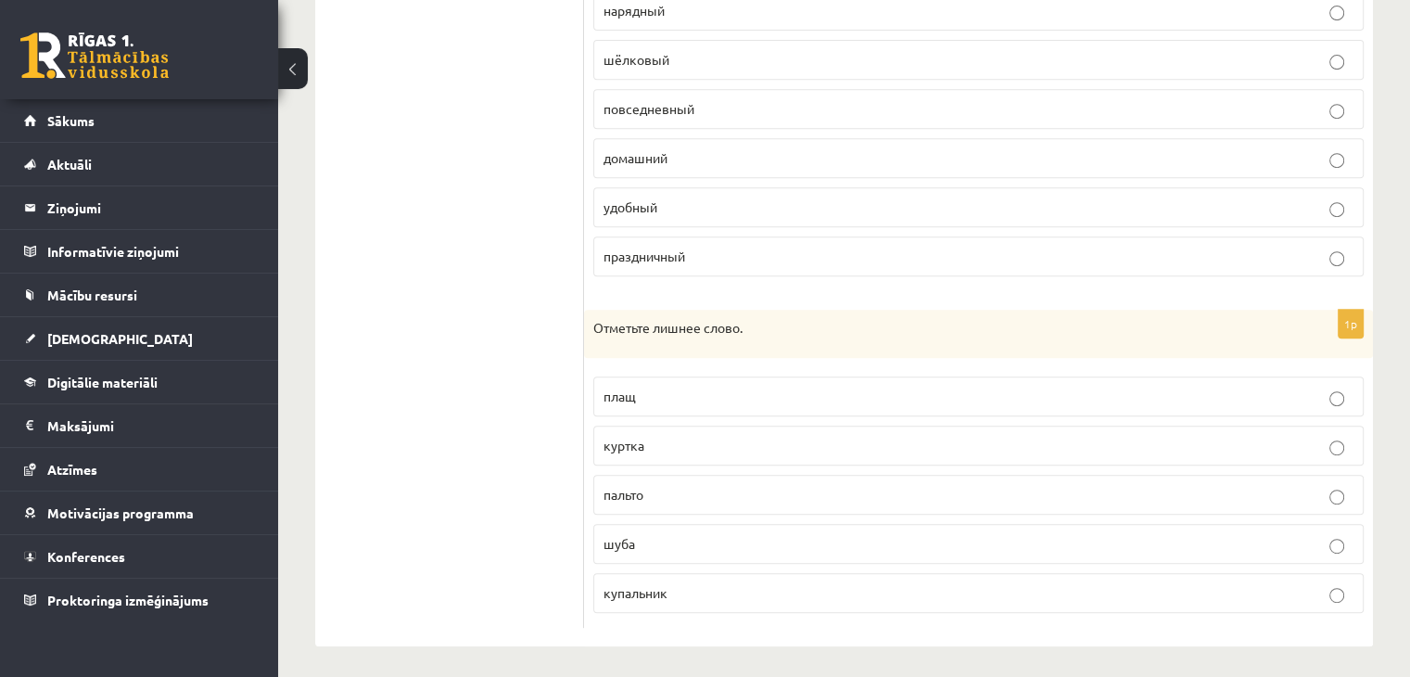
click at [451, 301] on ul "1. uzdevums 2. uzdevums 3. uzdevums 4. uzdevums 5. uzdevums 6. uzdevums 7. uzde…" at bounding box center [459, 74] width 250 height 1107
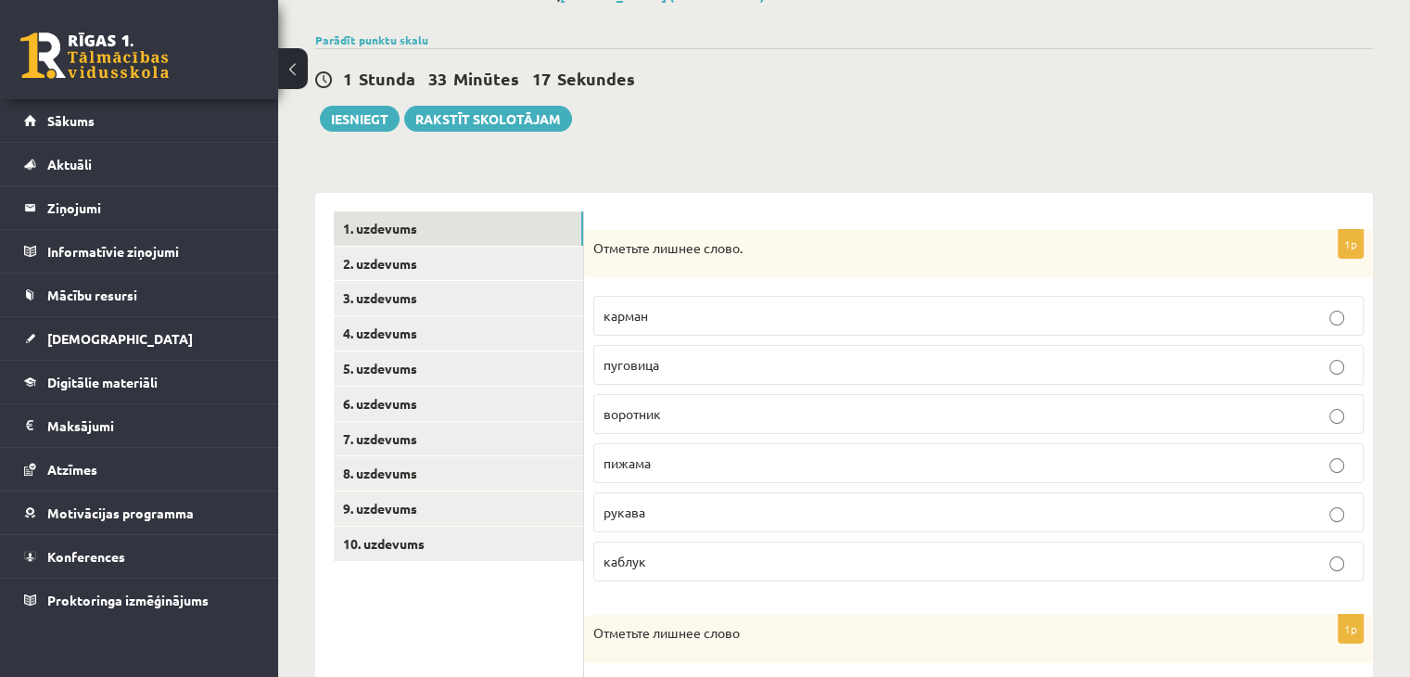
scroll to position [309, 0]
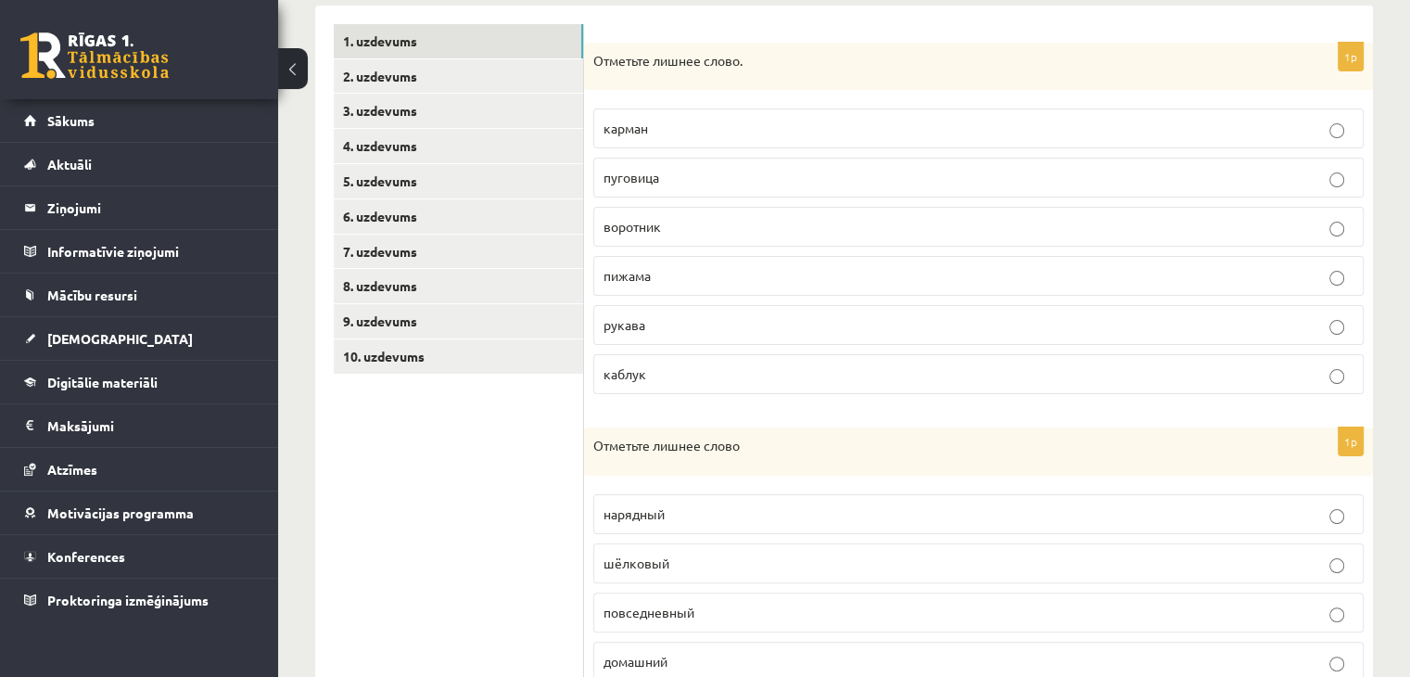
click at [687, 374] on p "каблук" at bounding box center [978, 373] width 750 height 19
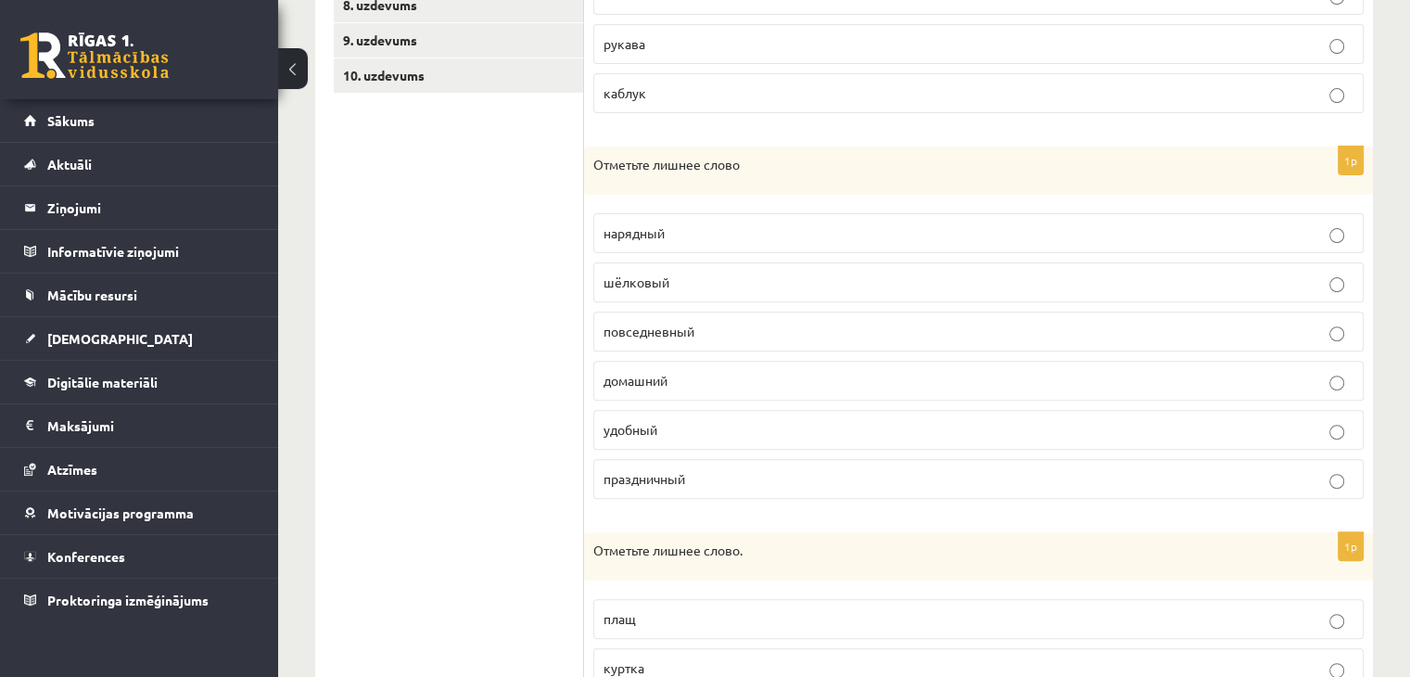
scroll to position [617, 0]
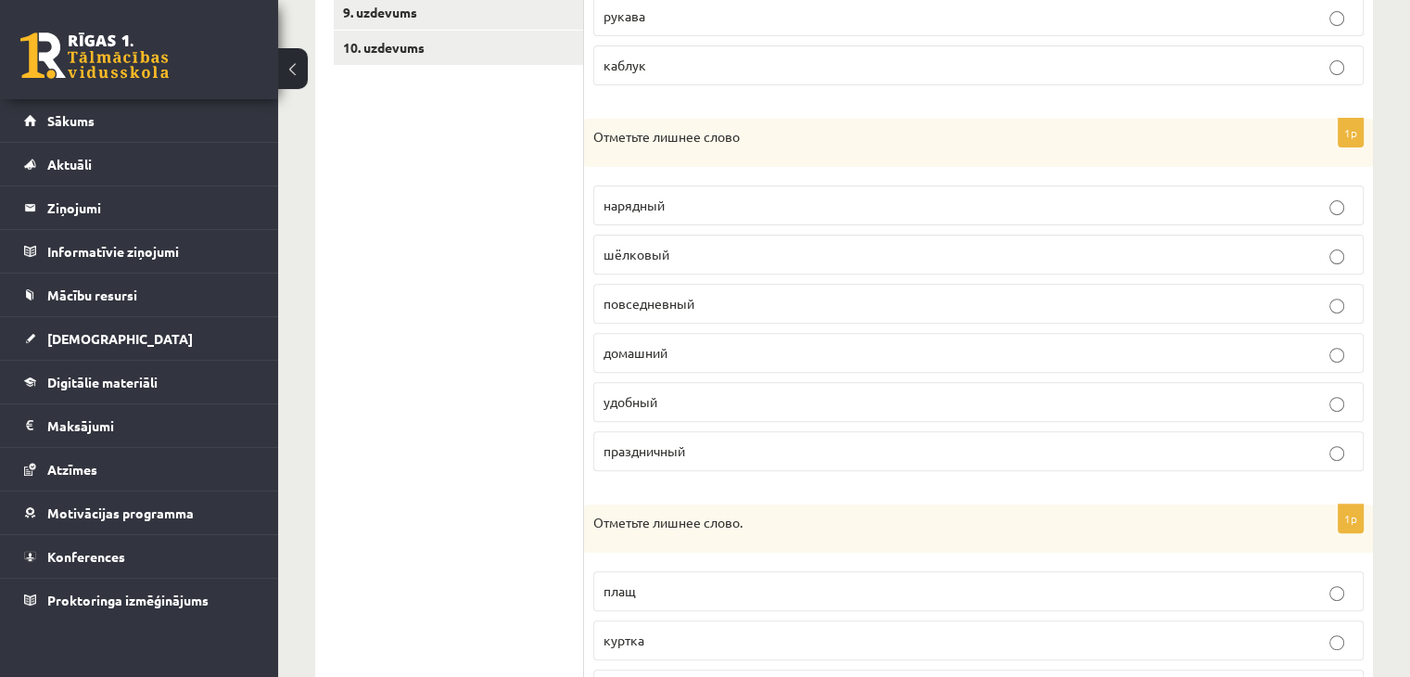
click at [660, 247] on span "шёлковый" at bounding box center [636, 254] width 66 height 17
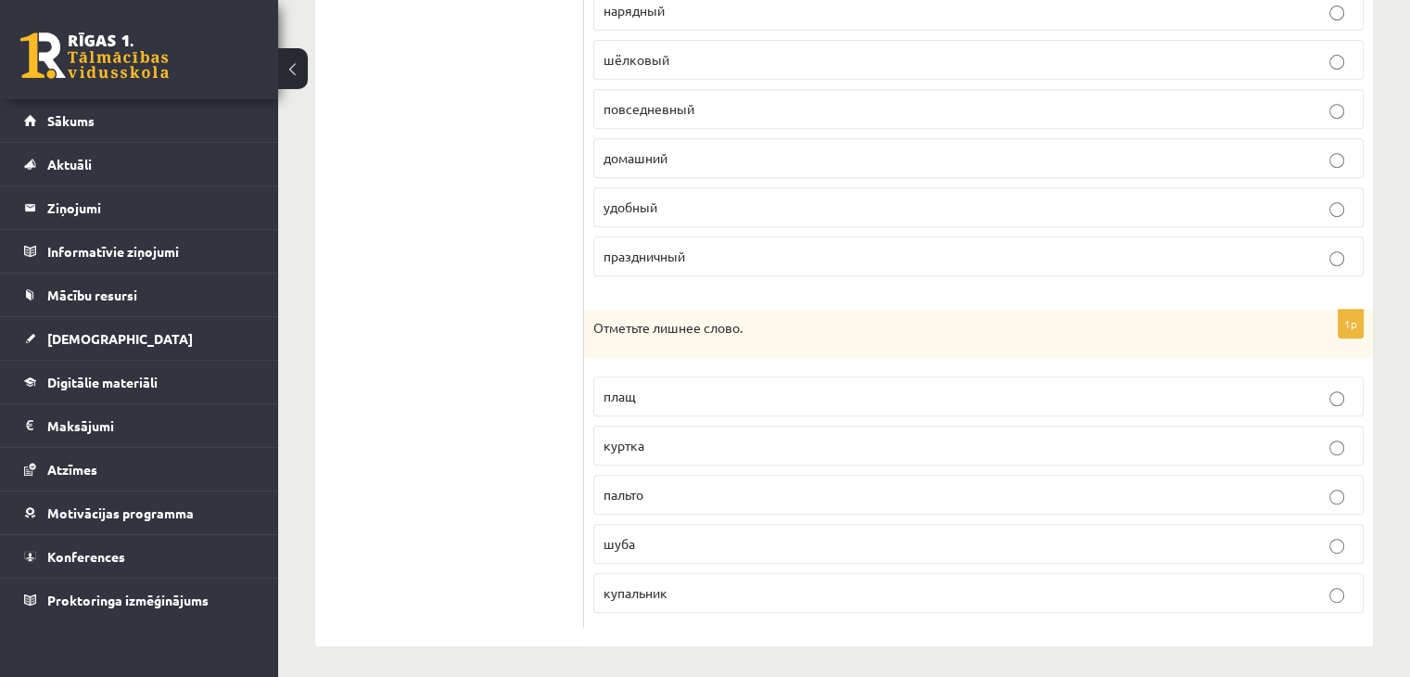
scroll to position [812, 0]
click at [690, 588] on p "купальник" at bounding box center [978, 592] width 750 height 19
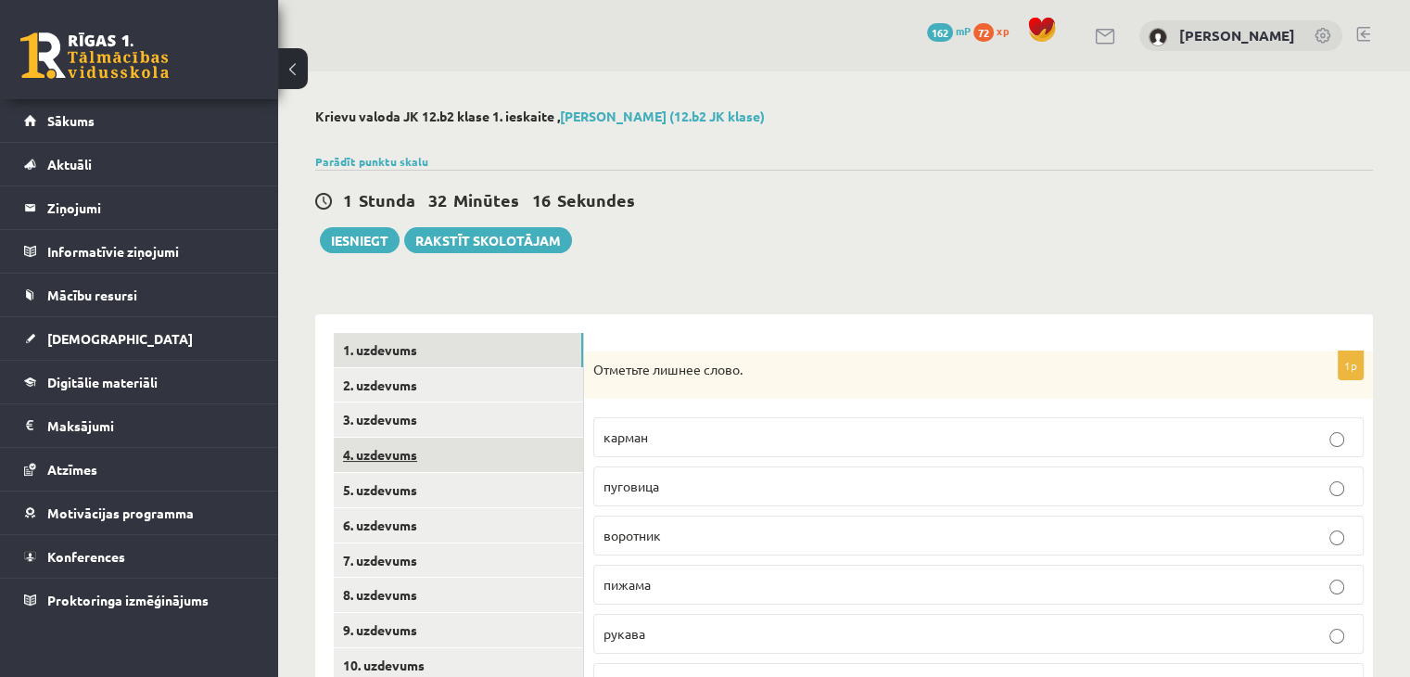
scroll to position [0, 0]
click at [451, 394] on link "2. uzdevums" at bounding box center [458, 385] width 249 height 34
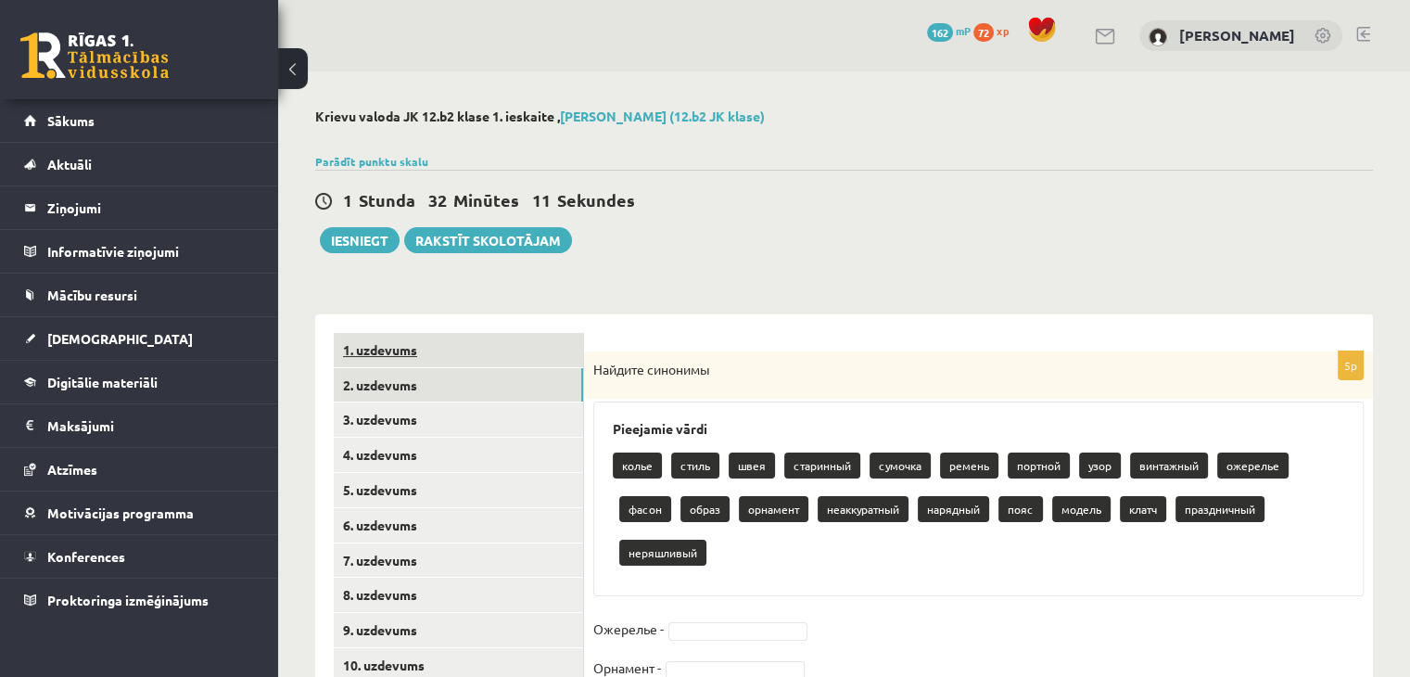
click at [453, 353] on link "1. uzdevums" at bounding box center [458, 350] width 249 height 34
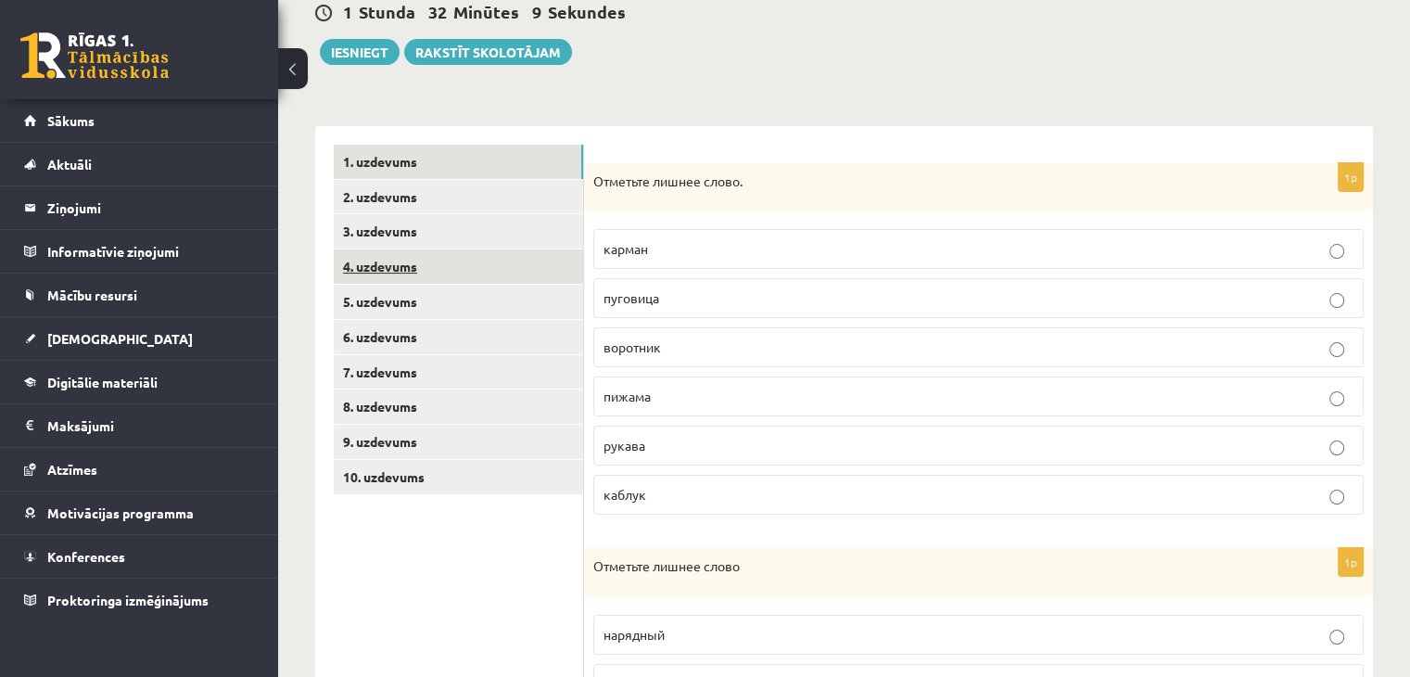
scroll to position [154, 0]
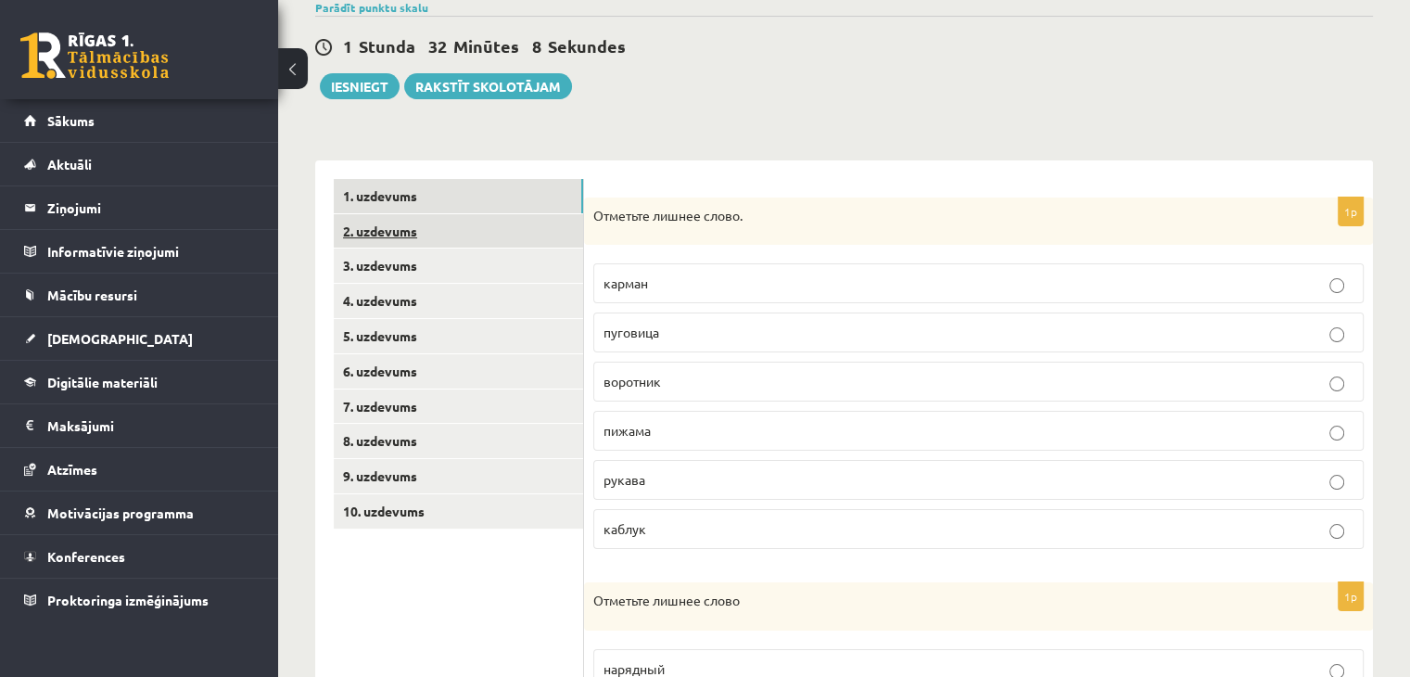
click at [452, 242] on link "2. uzdevums" at bounding box center [458, 231] width 249 height 34
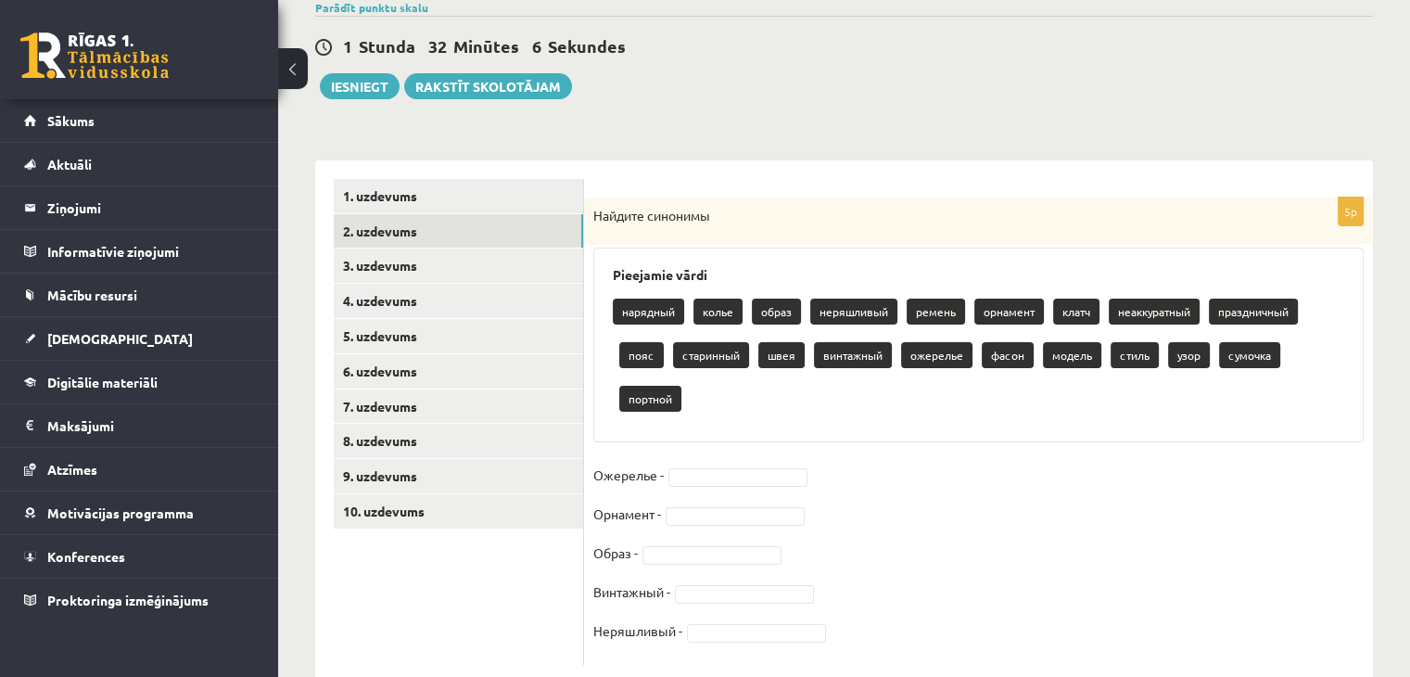
scroll to position [197, 0]
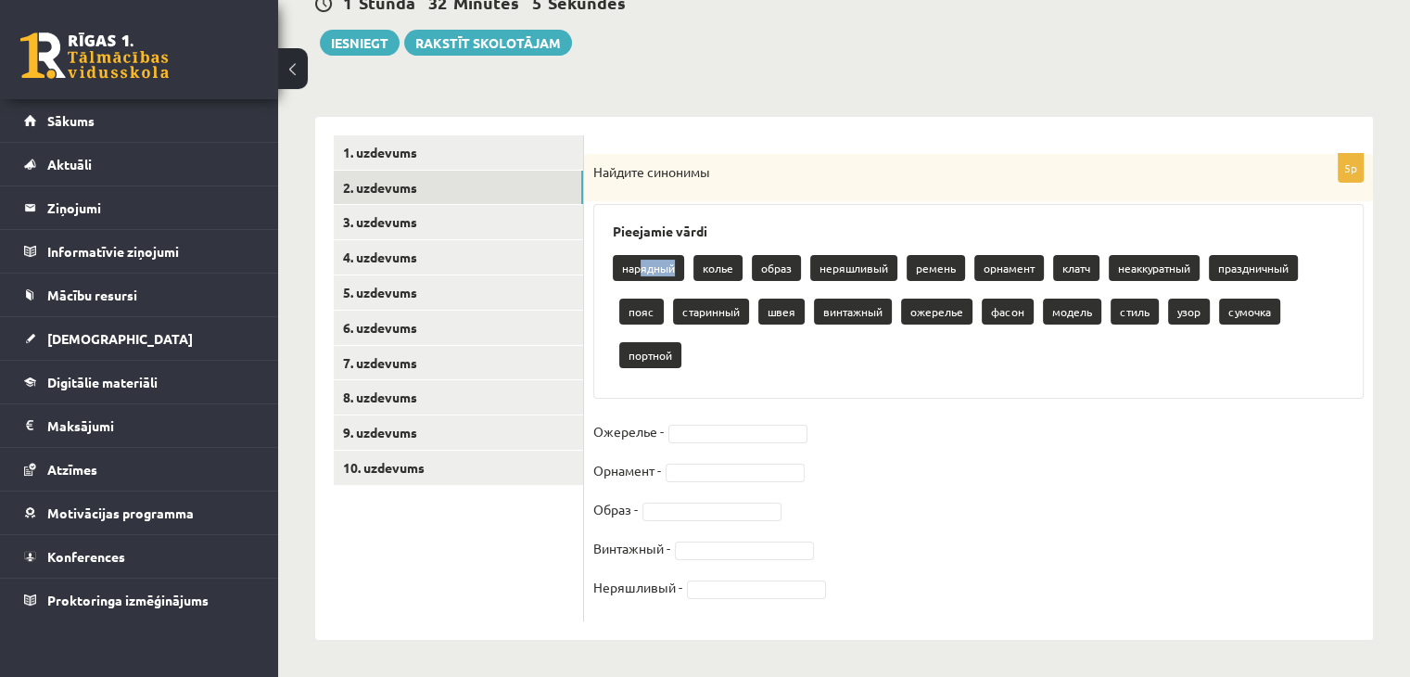
drag, startPoint x: 641, startPoint y: 269, endPoint x: 630, endPoint y: 286, distance: 20.8
click at [630, 286] on div "нарядный колье образ неряшливый ремень орнамент клатч неаккуратный праздничный …" at bounding box center [978, 313] width 731 height 131
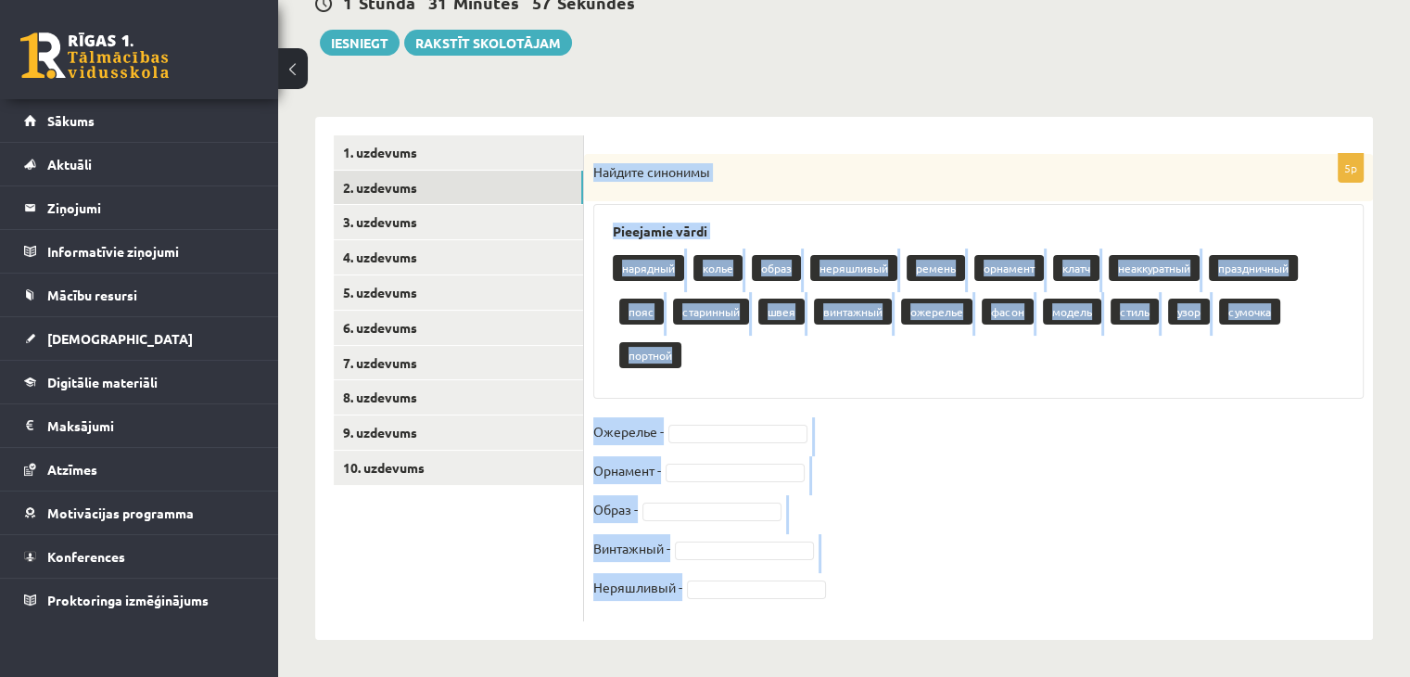
drag, startPoint x: 593, startPoint y: 153, endPoint x: 763, endPoint y: 633, distance: 509.2
click at [763, 633] on div "5p Найдите синонимы Pieejamie vārdi нарядный колье образ неряшливый ремень орна…" at bounding box center [978, 378] width 789 height 523
copy div "Найдите синонимы Pieejamie vārdi нарядный колье образ неряшливый ремень орнамен…"
click at [931, 463] on fieldset "Ожерелье - Орнамент - Образ - Винтажный - Неряшливый -" at bounding box center [978, 514] width 770 height 195
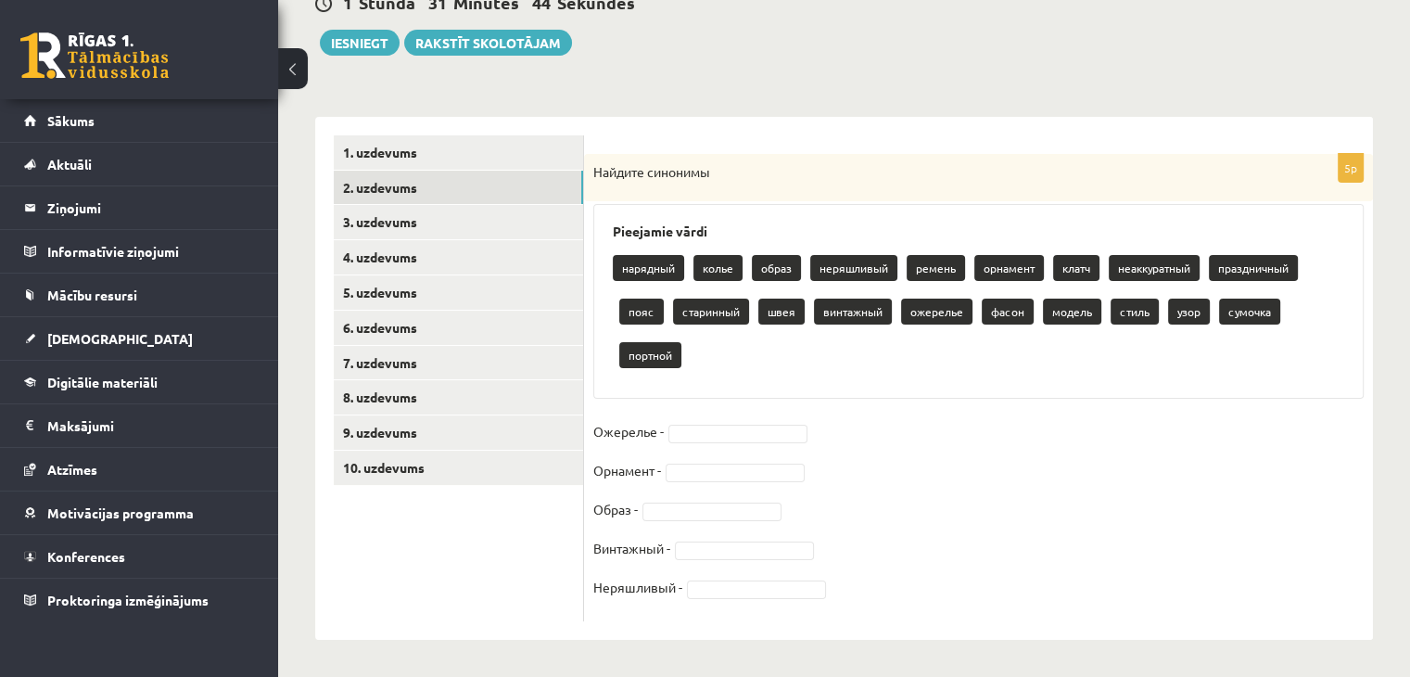
click at [770, 442] on fieldset "Ожерелье - Орнамент - Образ - Винтажный - Неряшливый -" at bounding box center [978, 514] width 770 height 195
click at [772, 440] on fieldset "Ожерелье - Орнамент - Образ - Винтажный - Неряшливый -" at bounding box center [978, 514] width 770 height 195
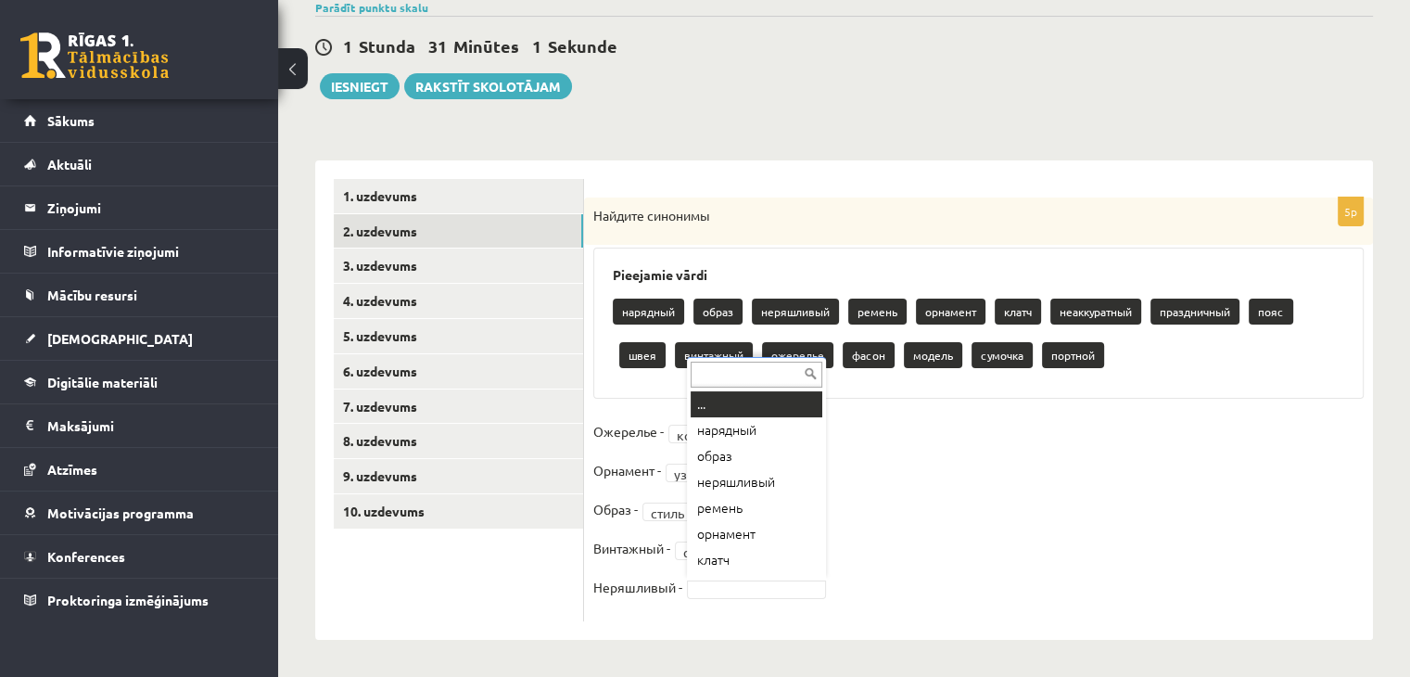
scroll to position [22, 0]
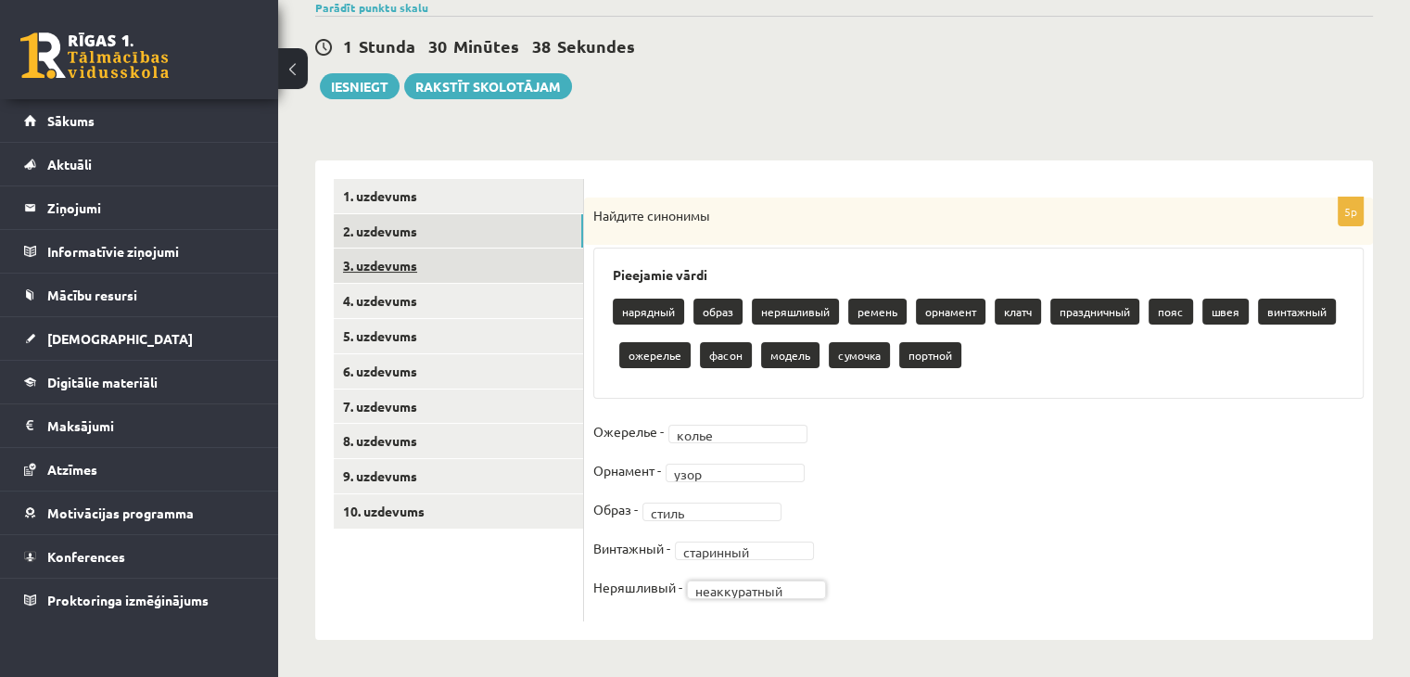
click at [424, 269] on link "3. uzdevums" at bounding box center [458, 265] width 249 height 34
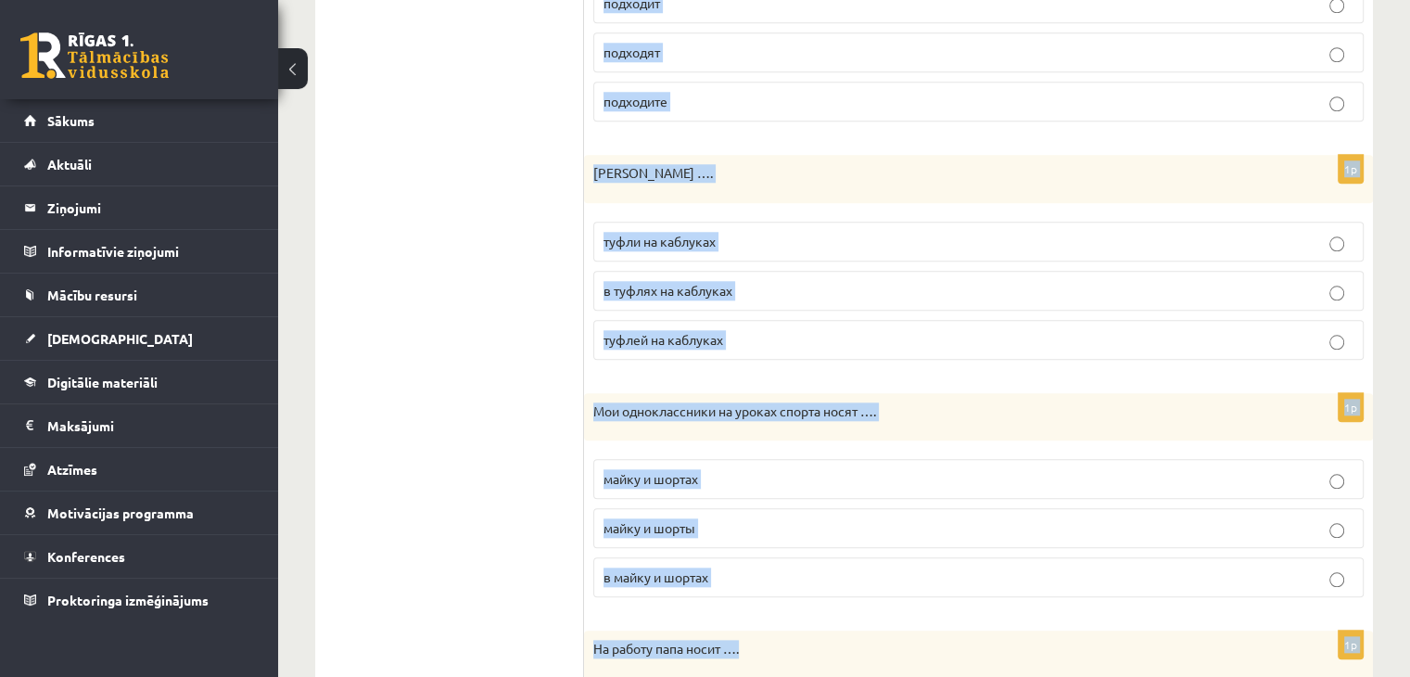
scroll to position [2079, 0]
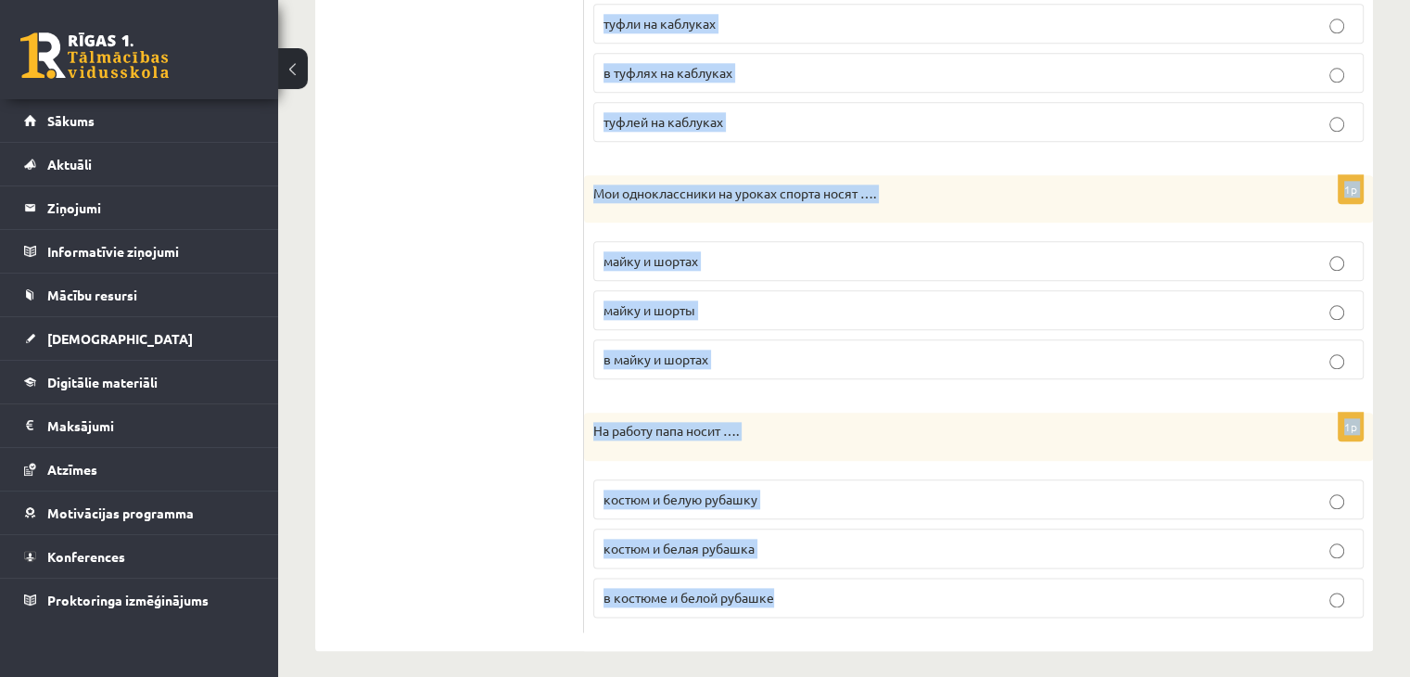
drag, startPoint x: 595, startPoint y: 188, endPoint x: 943, endPoint y: 639, distance: 568.9
copy form "В театр мама … вечернее платье. надевает ходит носишь 1p Дома я хожу в … удобна…"
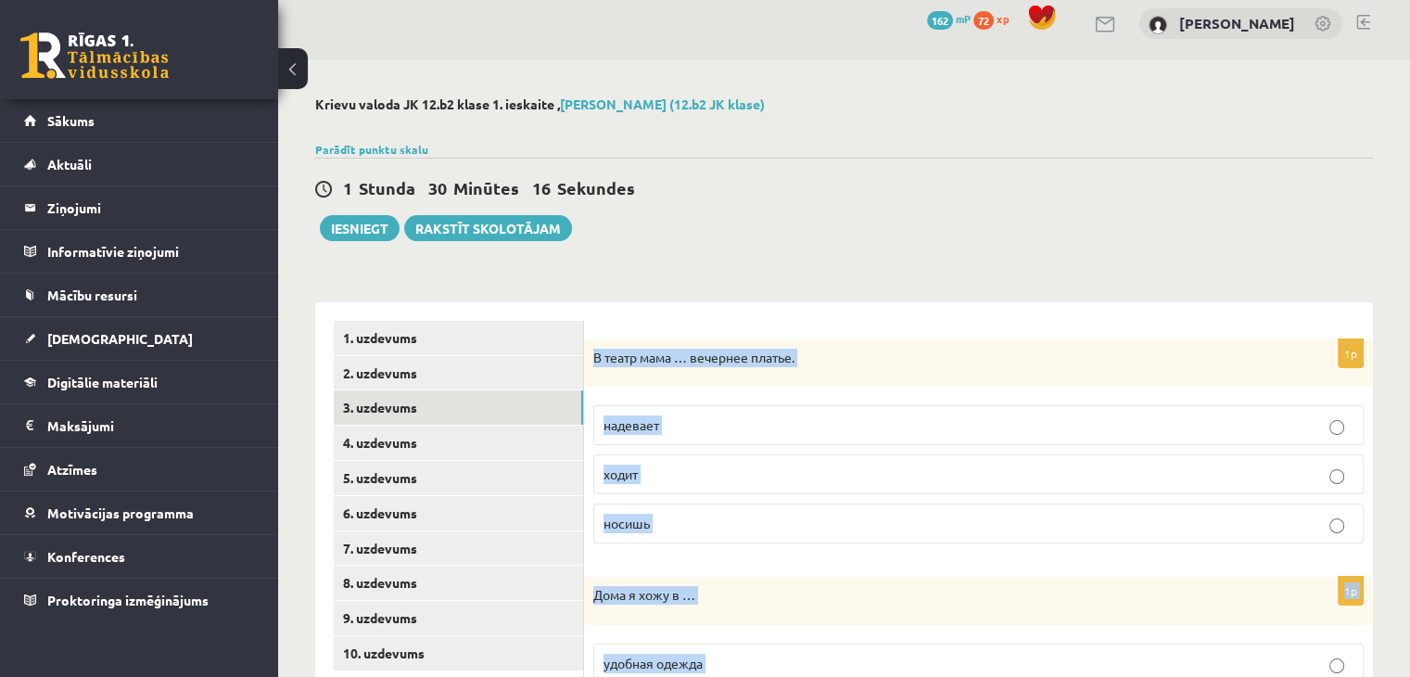
scroll to position [0, 0]
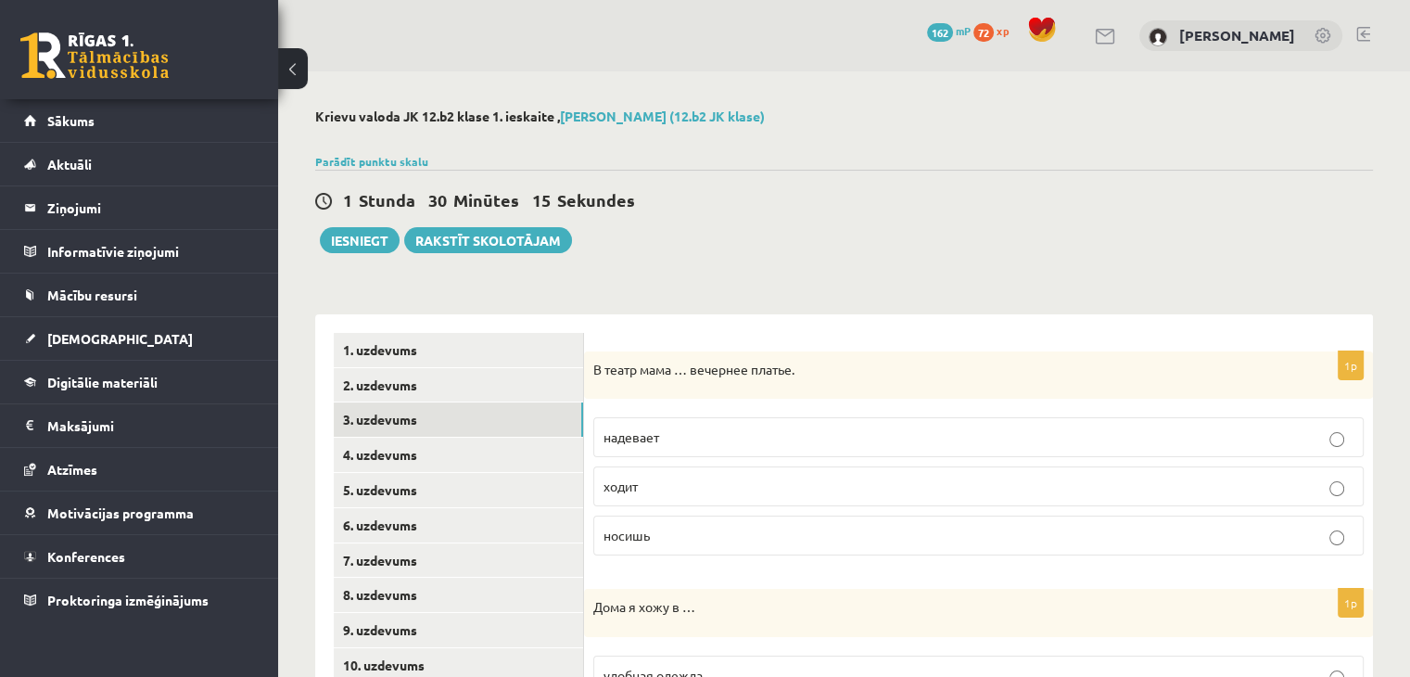
click at [704, 436] on p "надевает" at bounding box center [978, 436] width 750 height 19
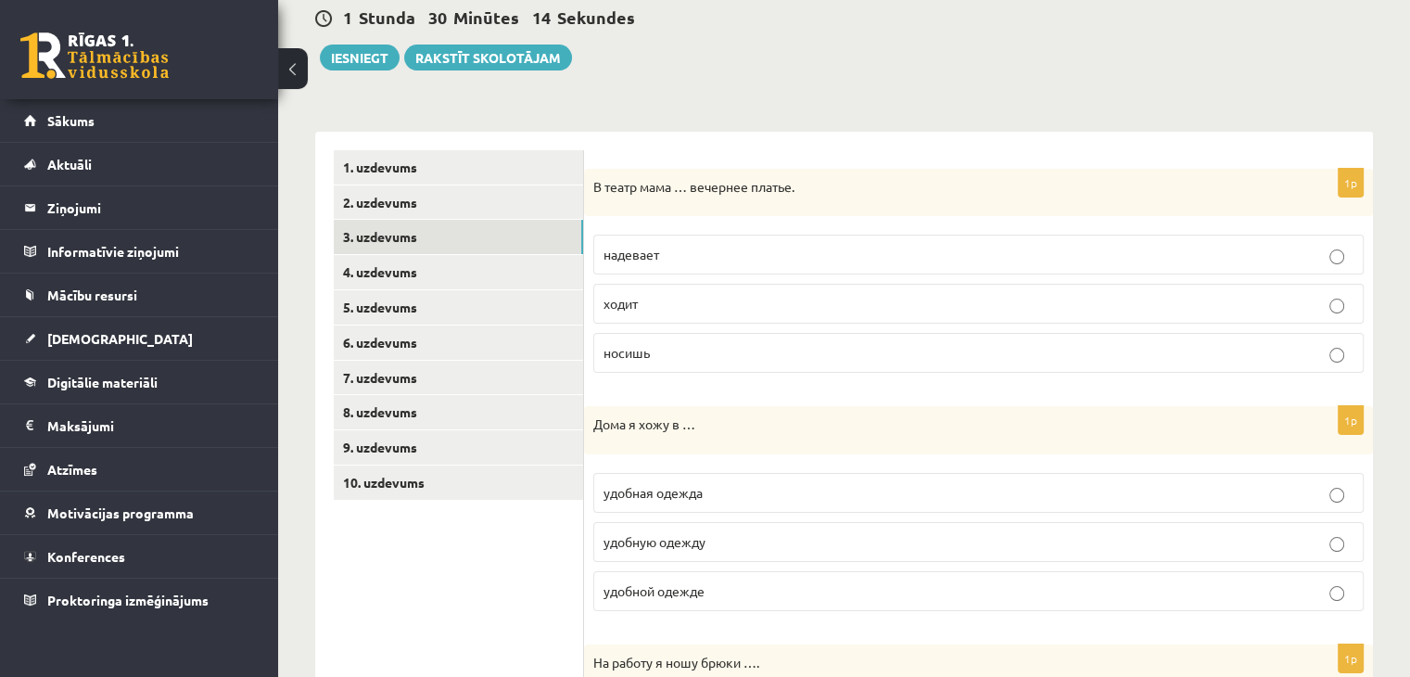
scroll to position [309, 0]
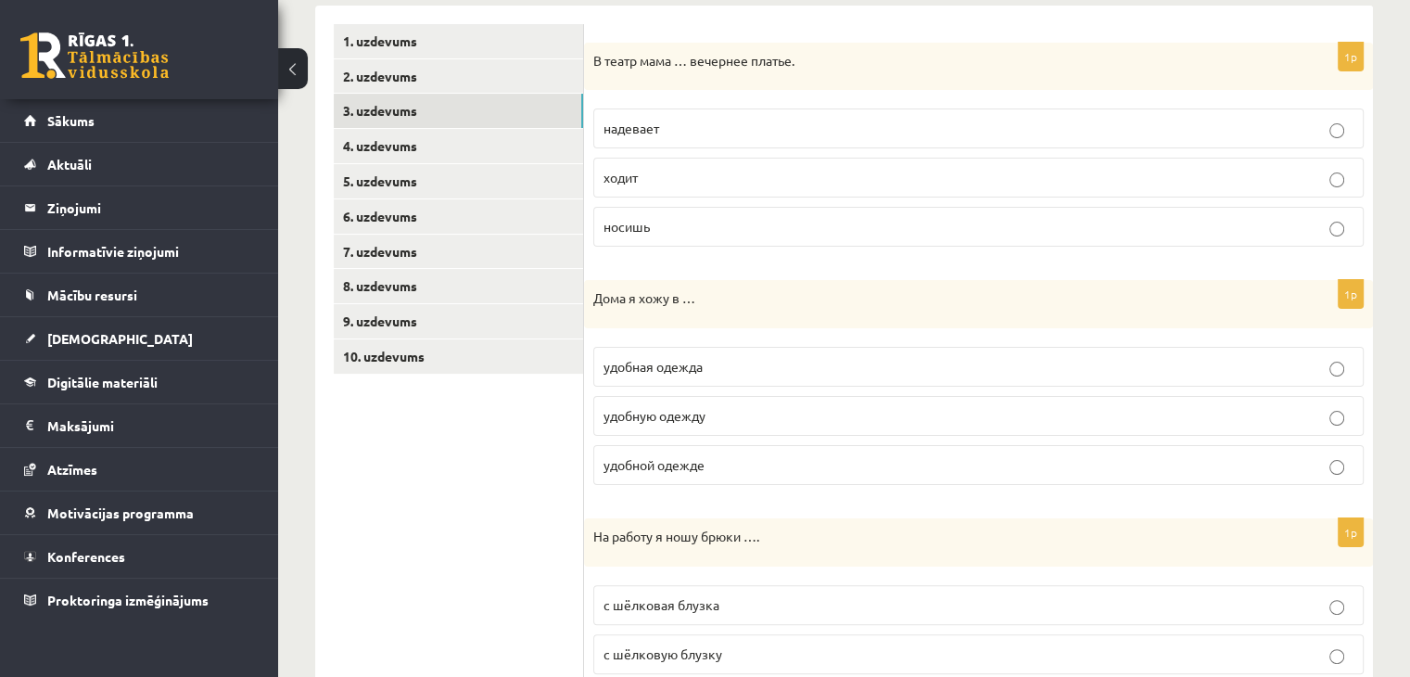
click at [730, 455] on p "удобной одежде" at bounding box center [978, 464] width 750 height 19
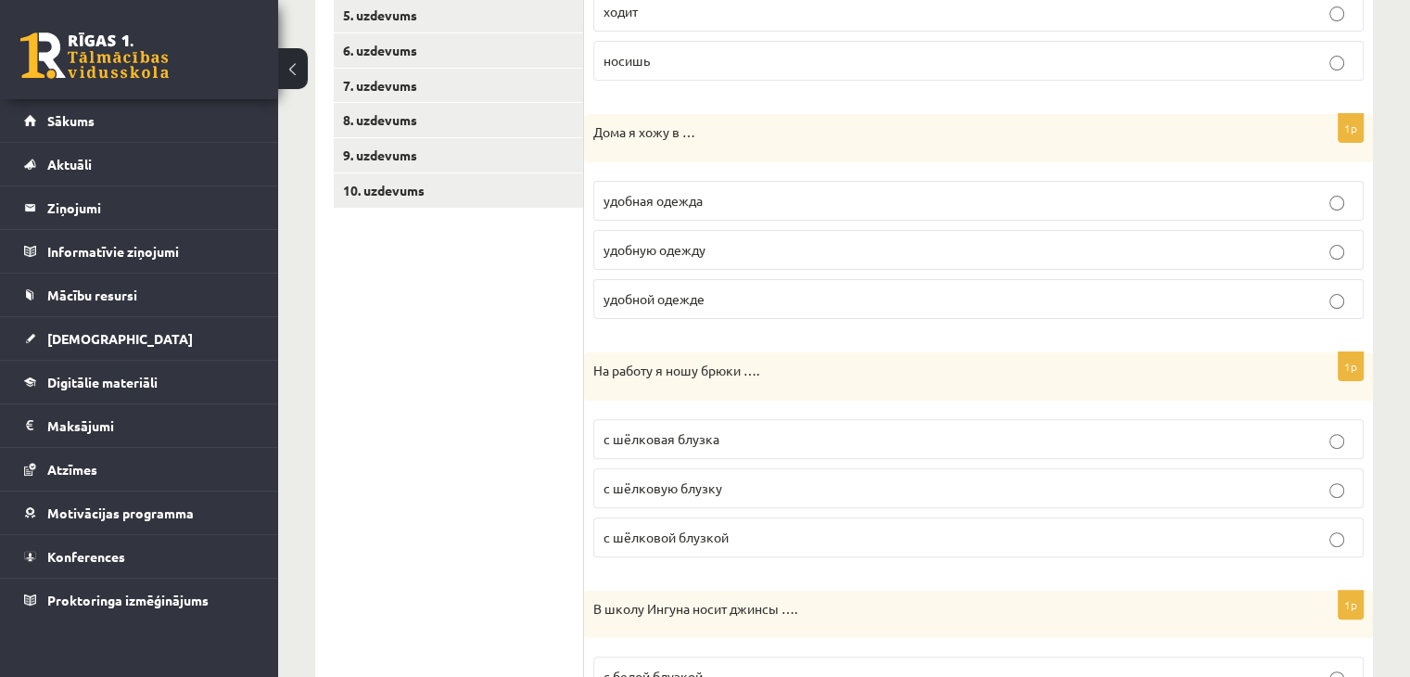
scroll to position [617, 0]
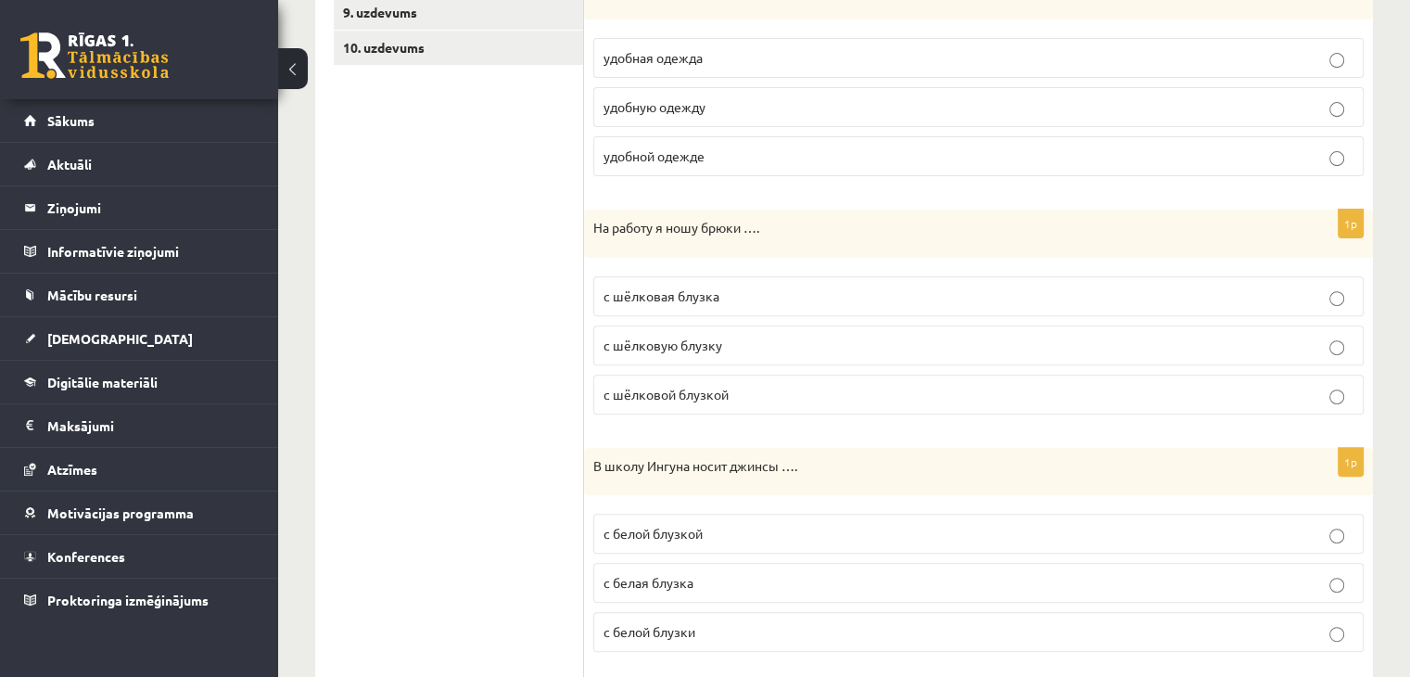
click at [738, 389] on p "с шёлковой блузкой" at bounding box center [978, 394] width 750 height 19
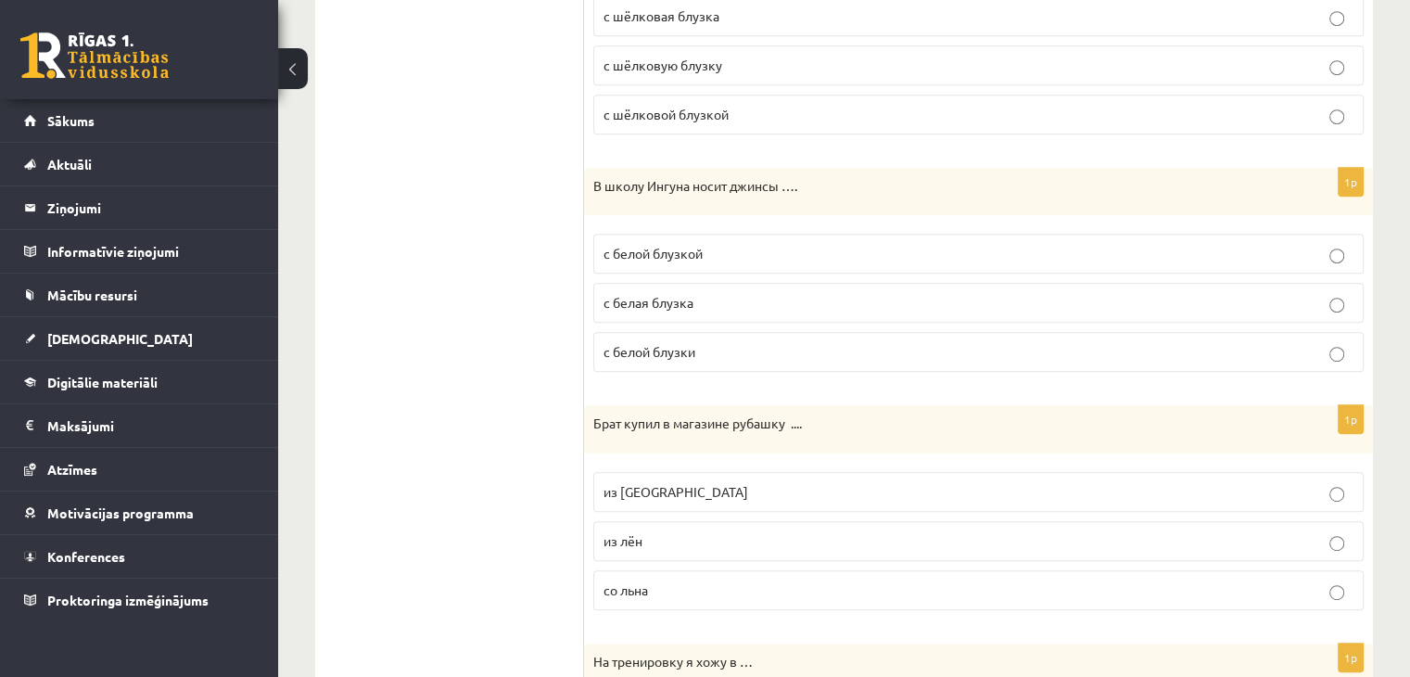
scroll to position [927, 0]
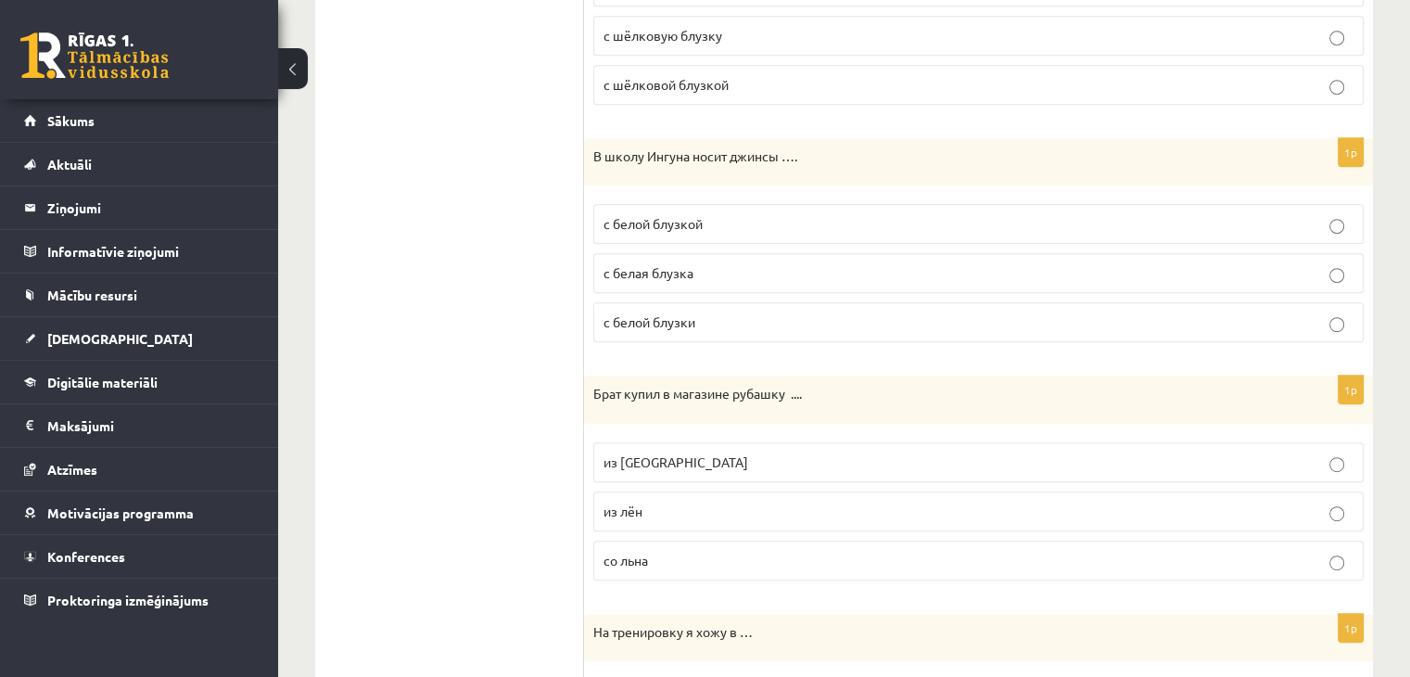
click at [728, 228] on p "с белой блузкой" at bounding box center [978, 223] width 750 height 19
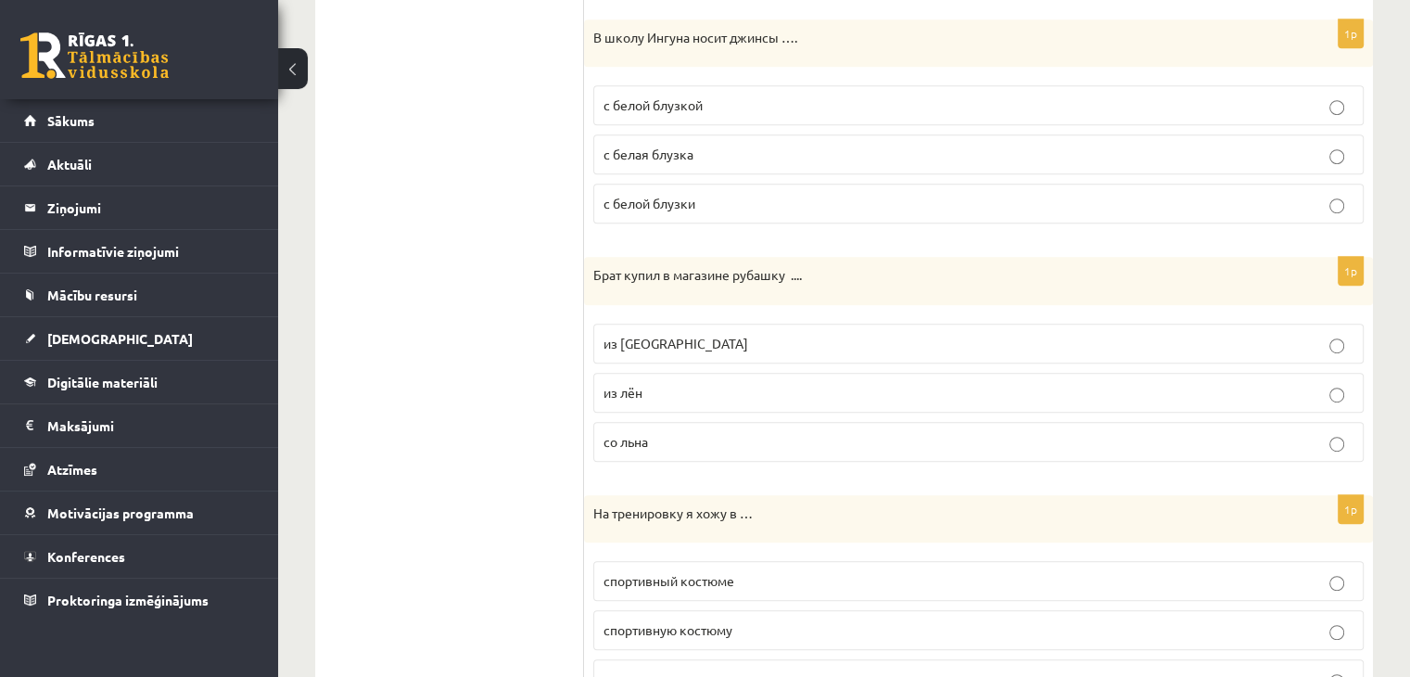
scroll to position [1081, 0]
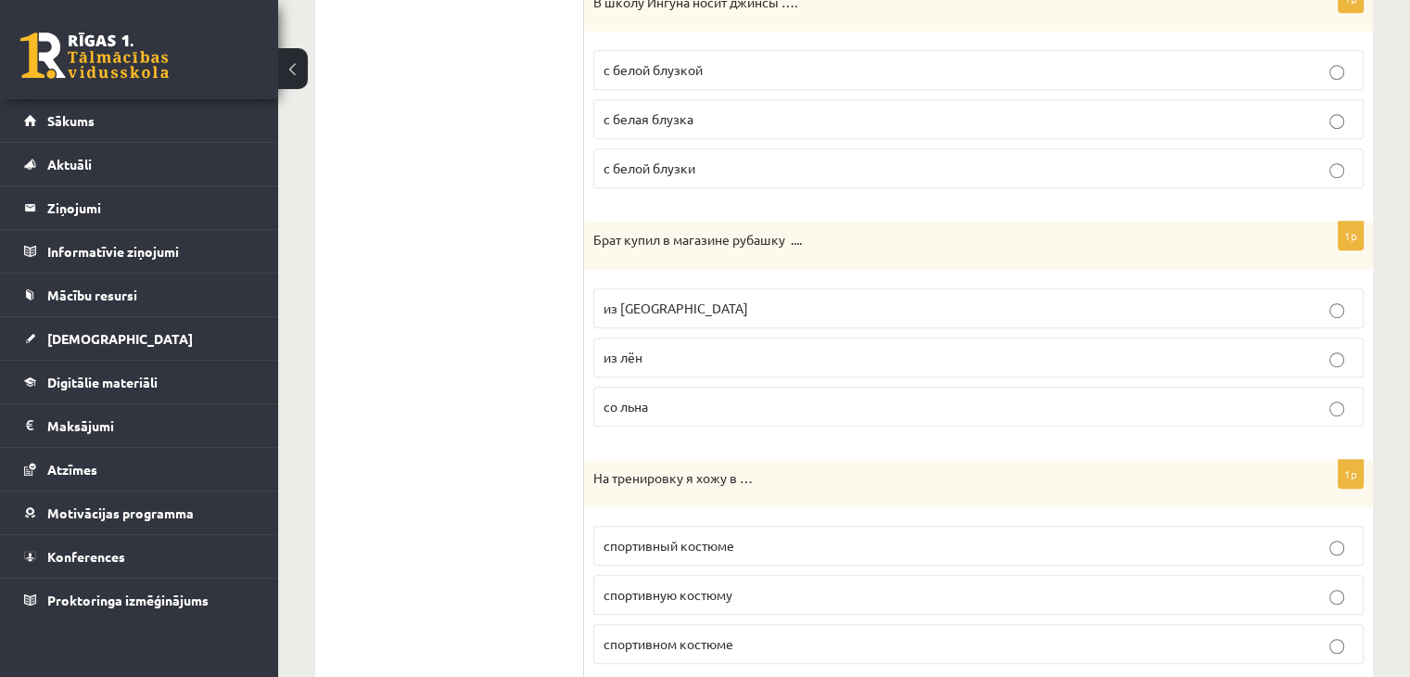
click at [703, 306] on p "из льна" at bounding box center [978, 307] width 750 height 19
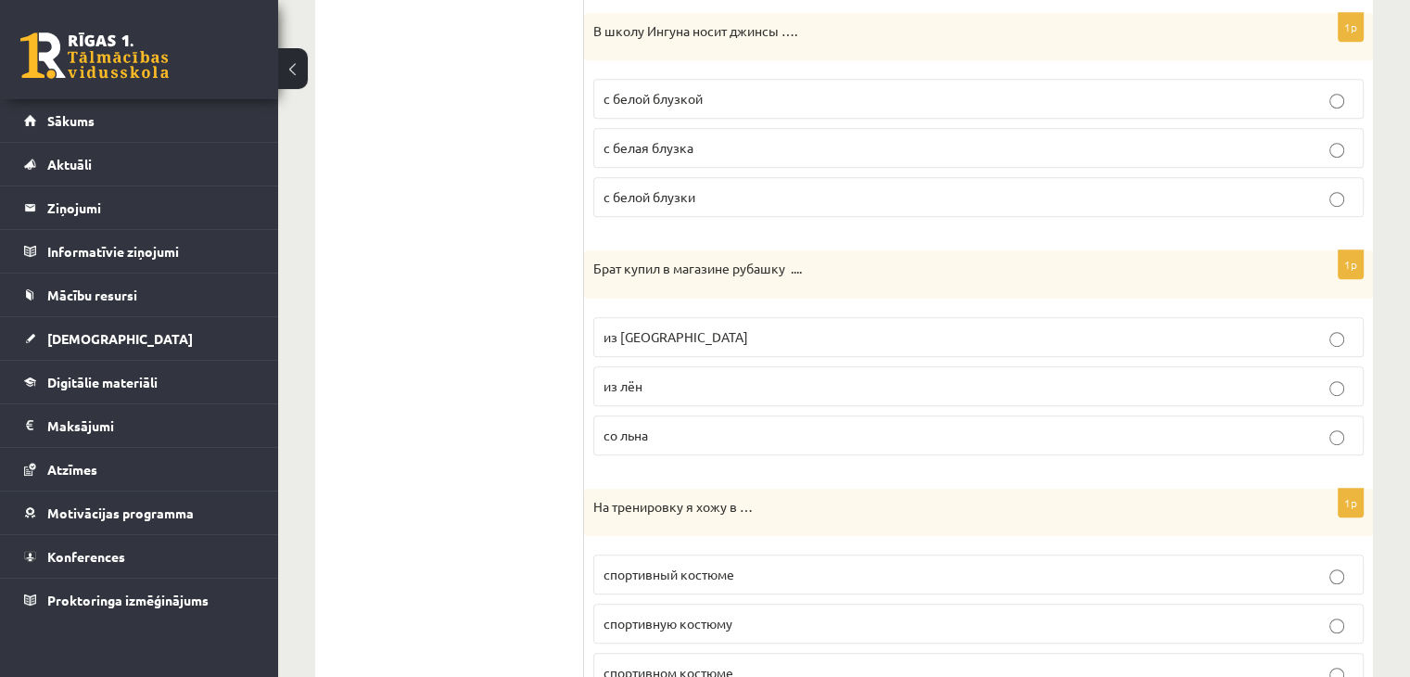
scroll to position [1235, 0]
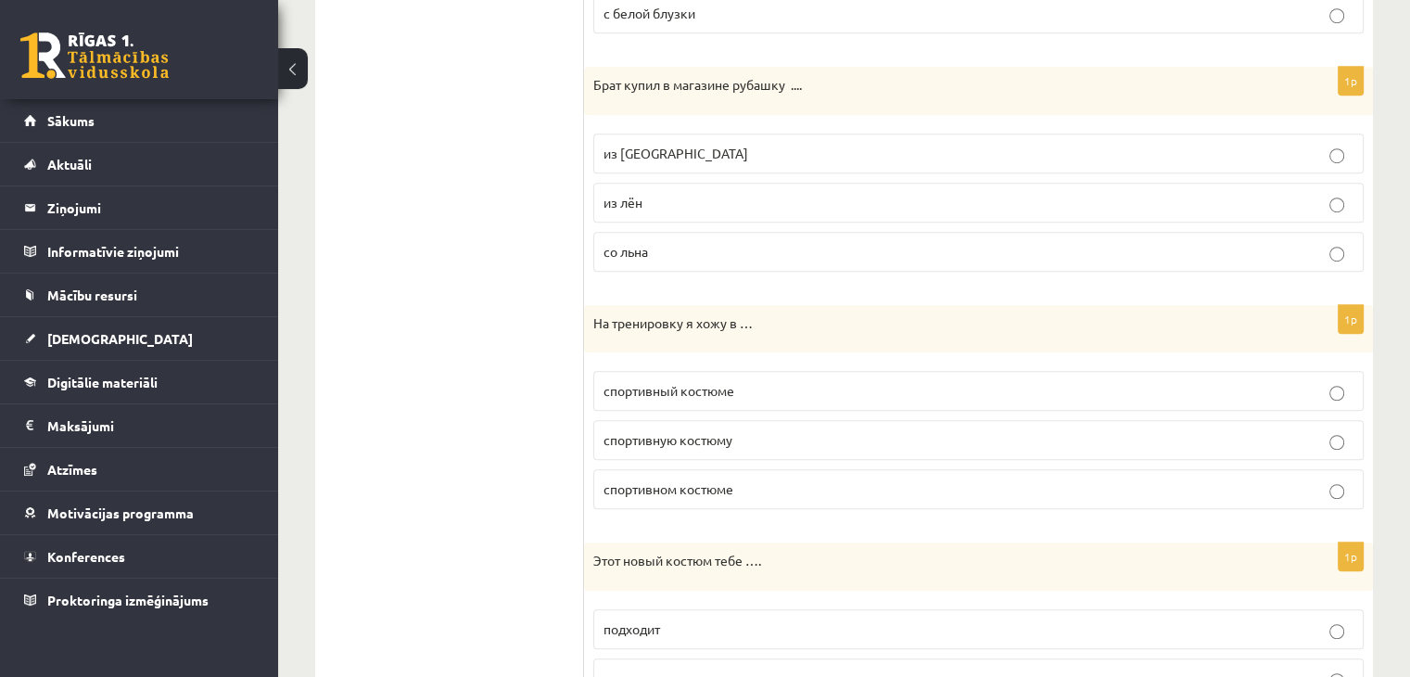
click at [756, 484] on p "спортивном костюме" at bounding box center [978, 488] width 750 height 19
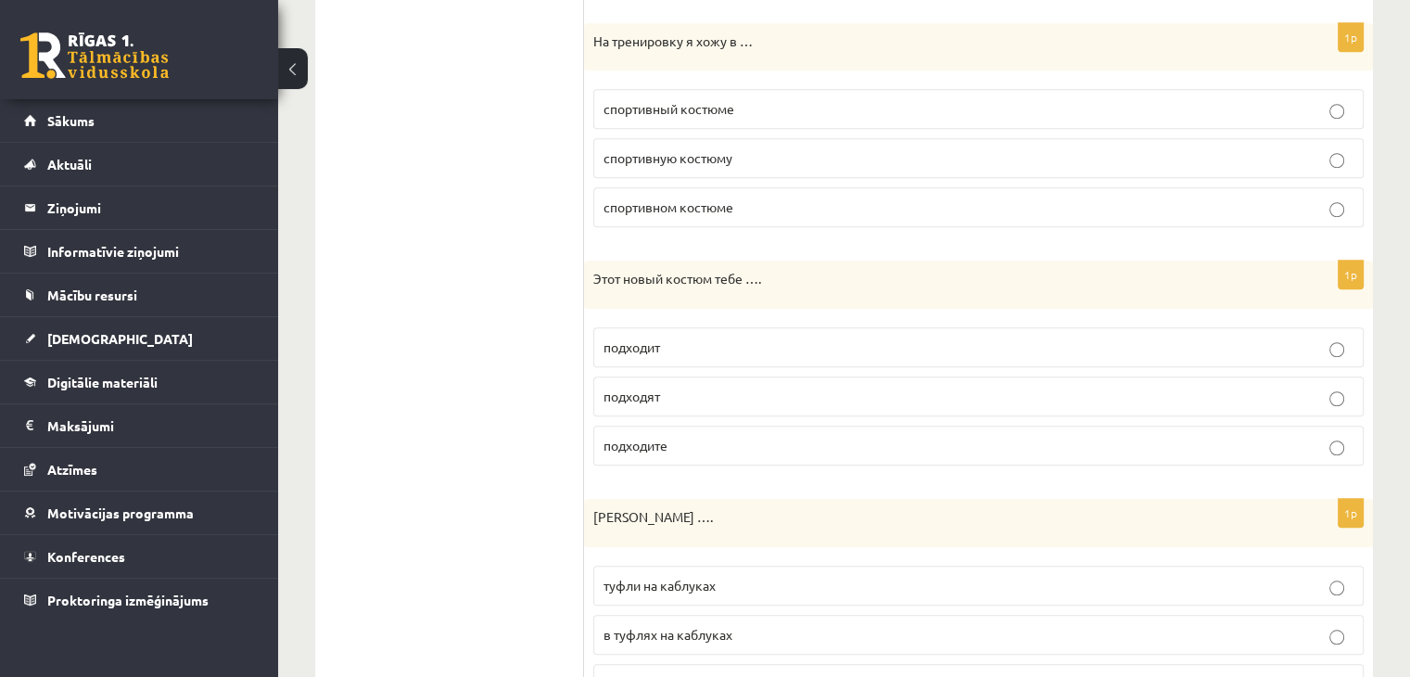
scroll to position [1544, 0]
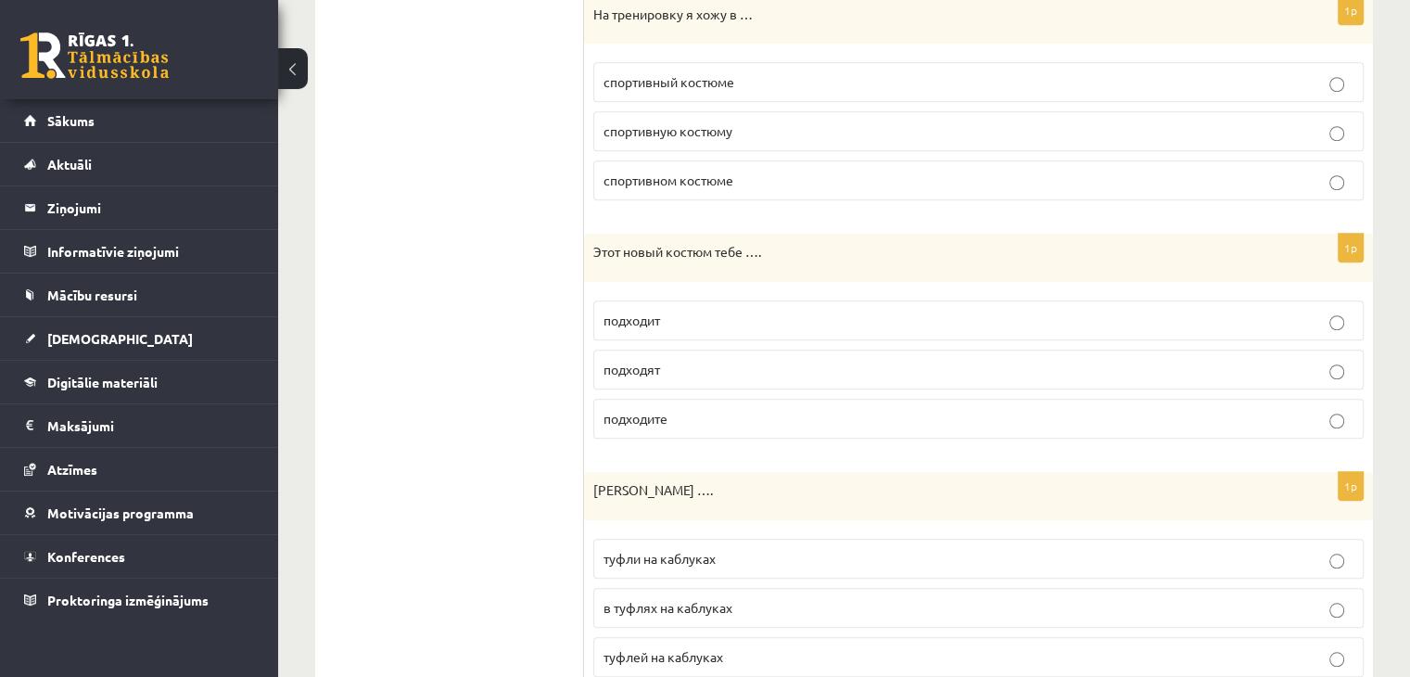
click at [686, 300] on label "подходит" at bounding box center [978, 320] width 770 height 40
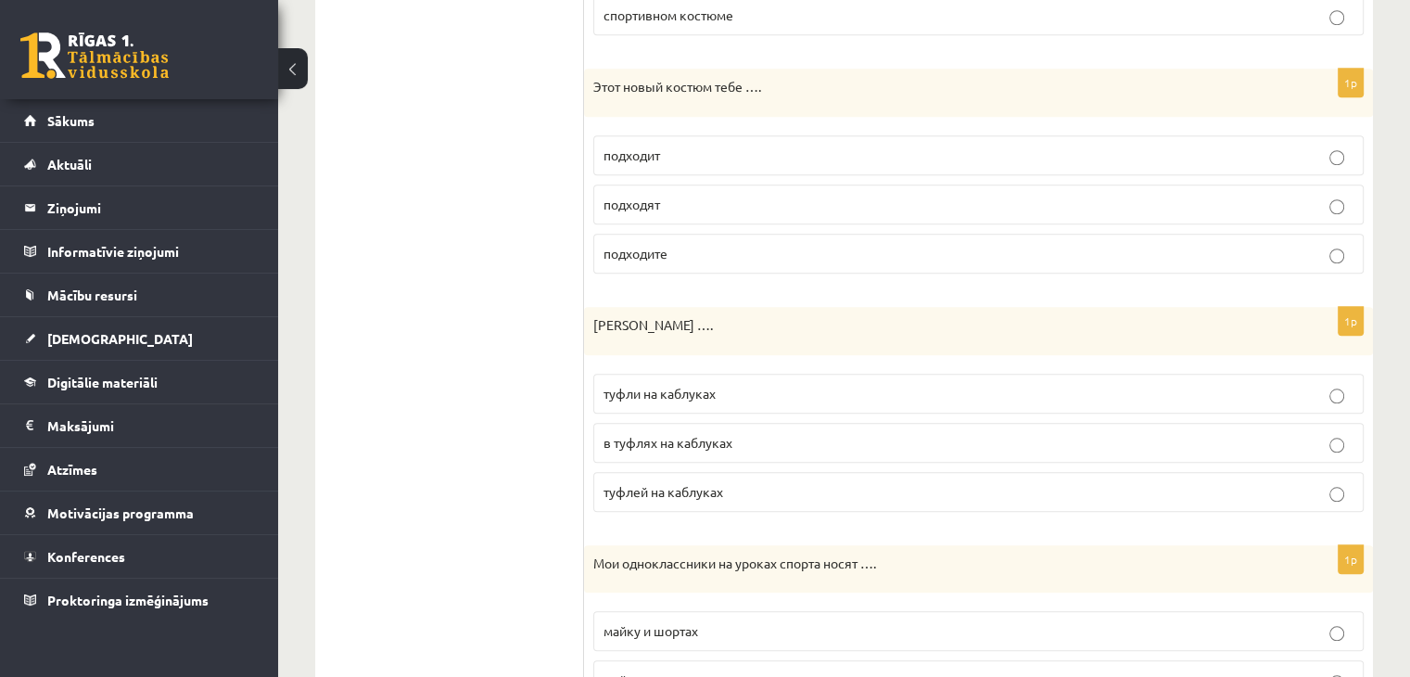
scroll to position [1854, 0]
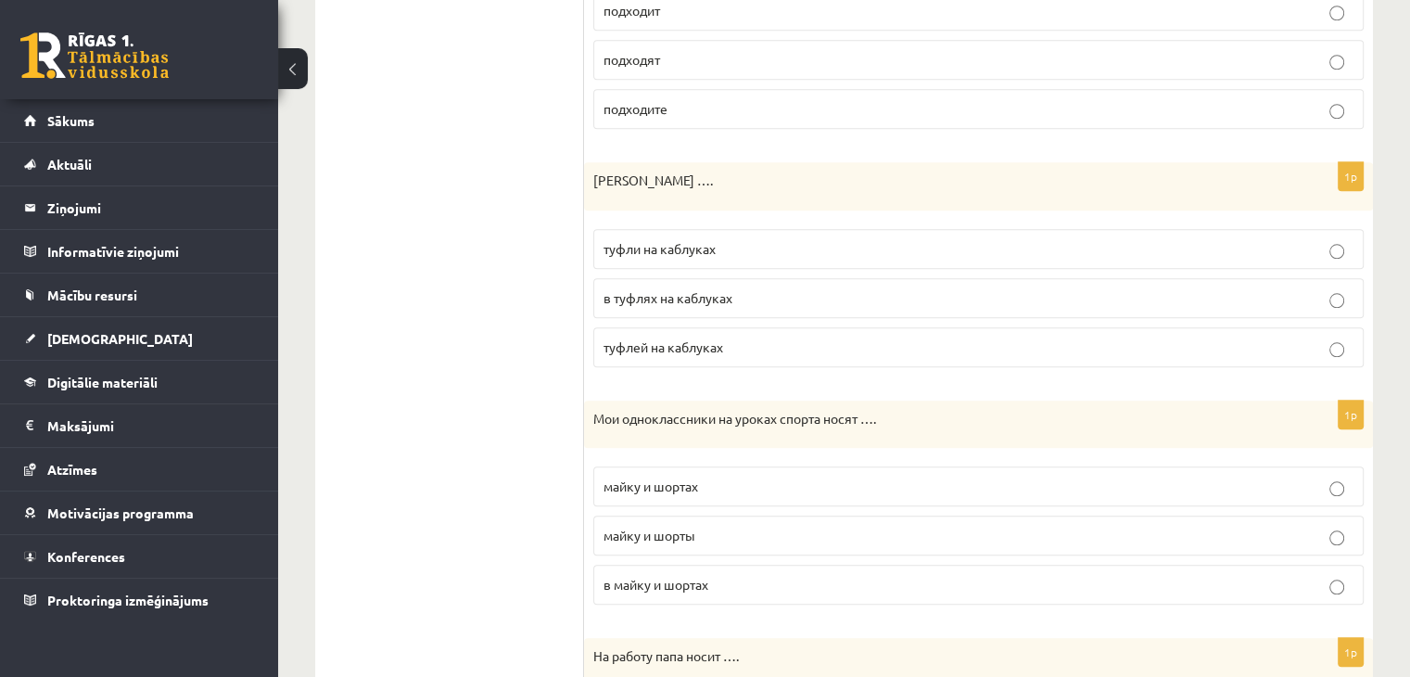
click at [782, 242] on p "туфли на каблуках" at bounding box center [978, 248] width 750 height 19
click at [779, 533] on p "майку и шорты" at bounding box center [978, 535] width 750 height 19
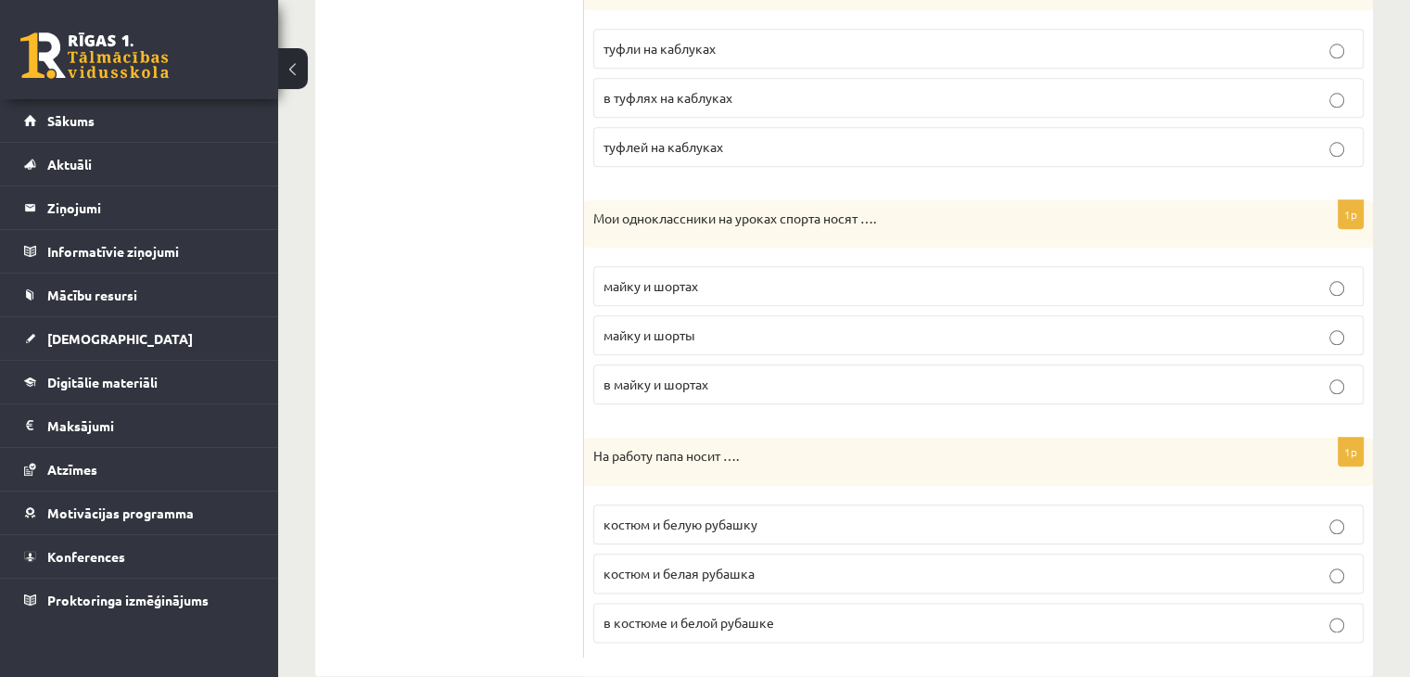
scroll to position [2079, 0]
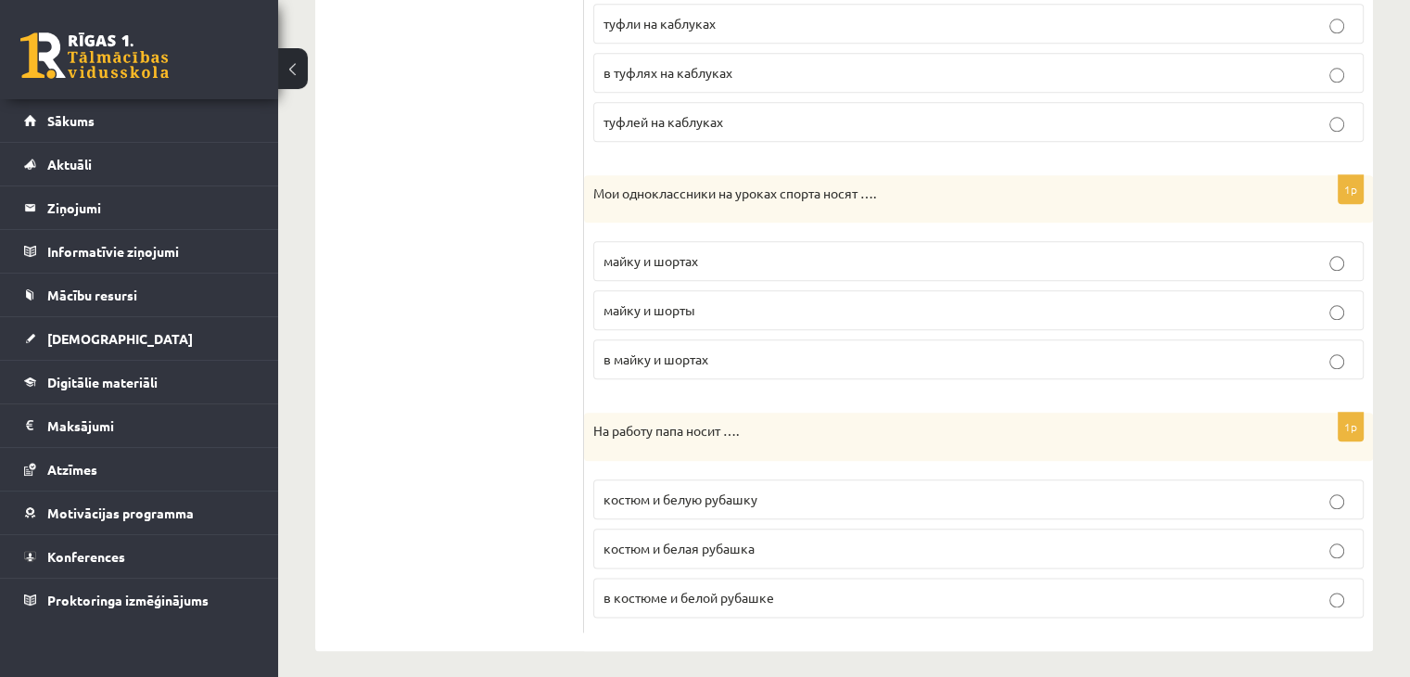
click at [822, 489] on p "костюм и белую рубашку" at bounding box center [978, 498] width 750 height 19
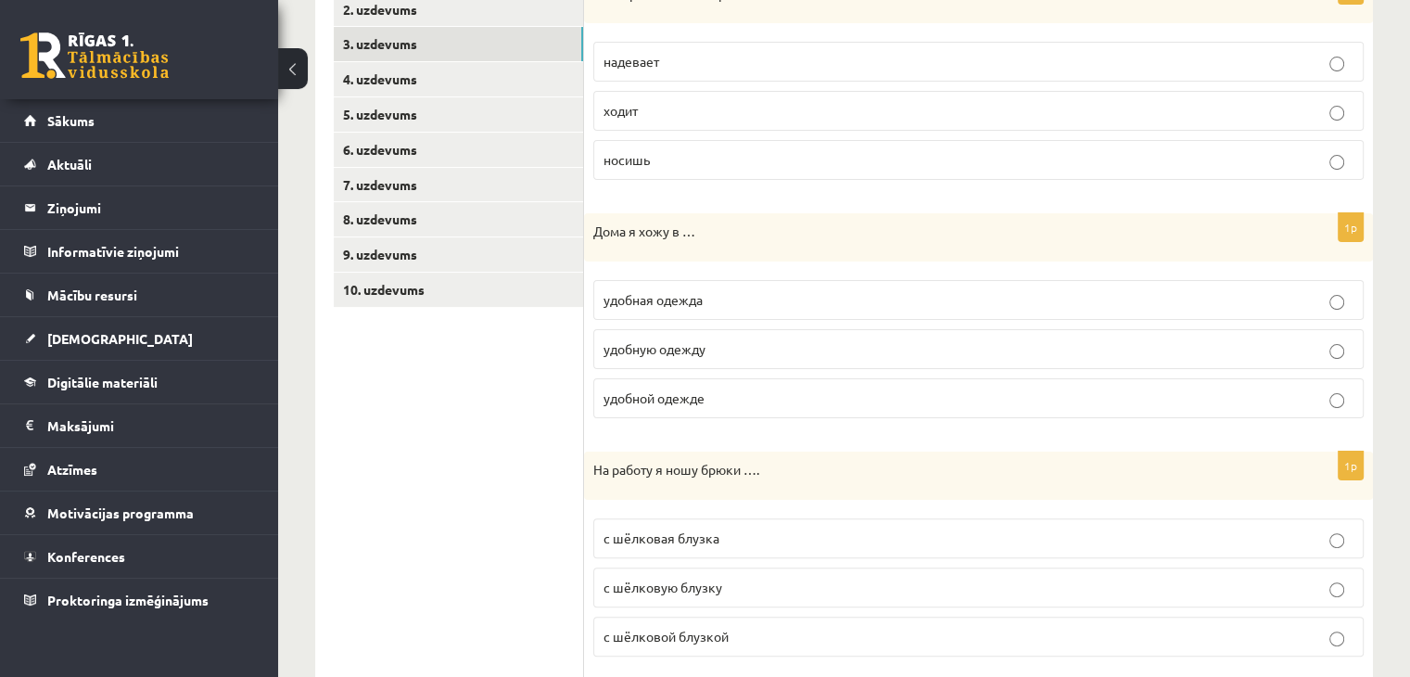
scroll to position [70, 0]
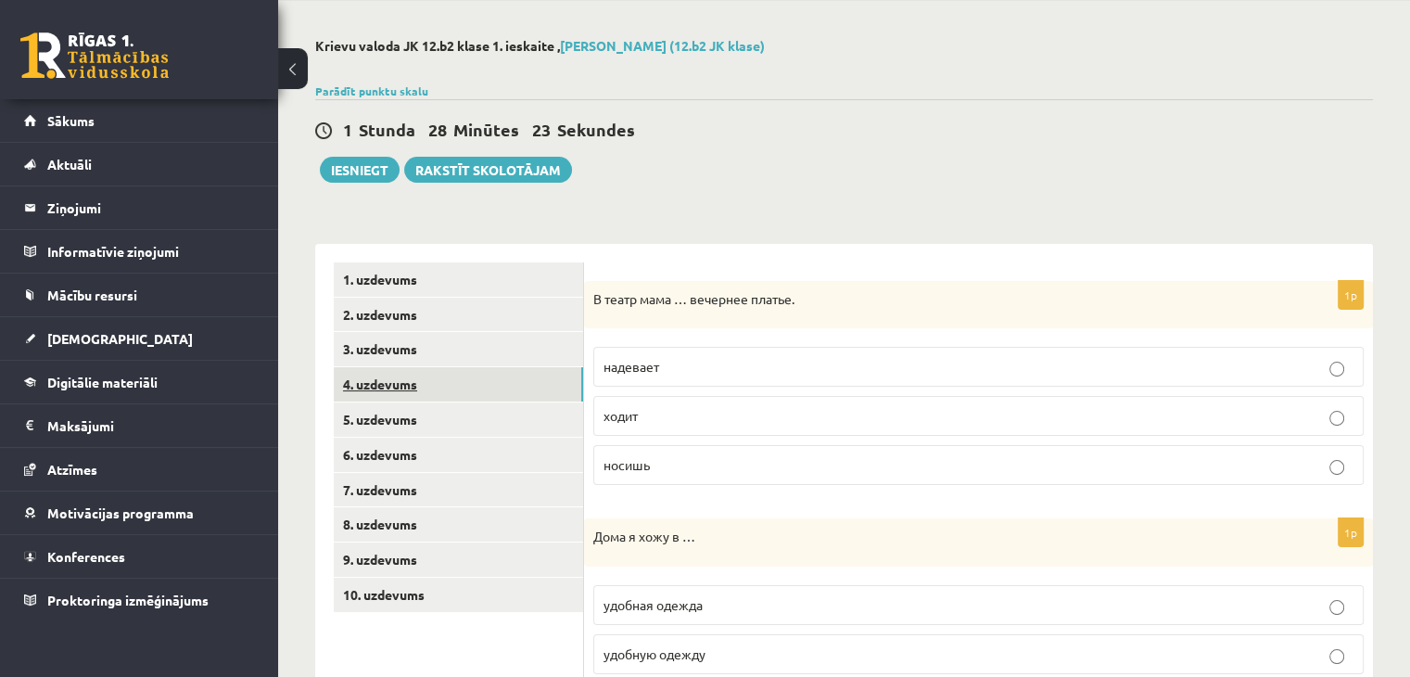
click at [467, 378] on link "4. uzdevums" at bounding box center [458, 384] width 249 height 34
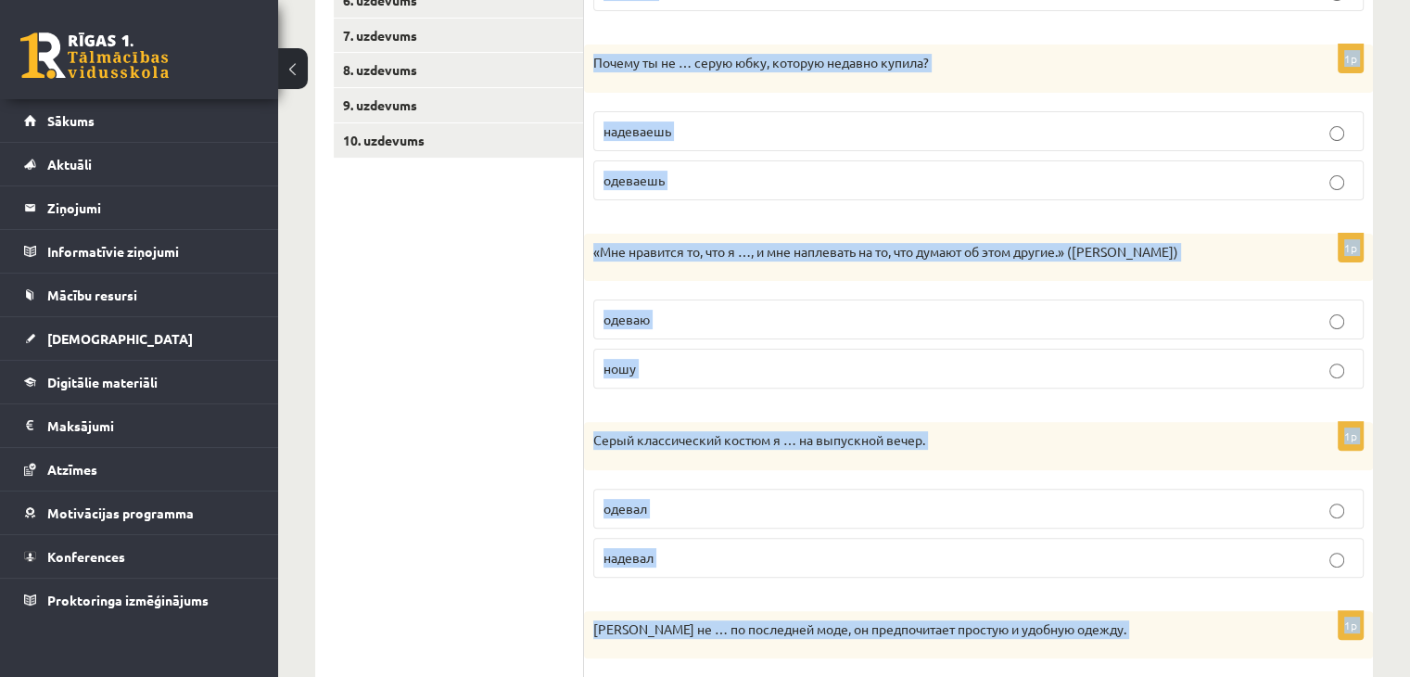
scroll to position [681, 0]
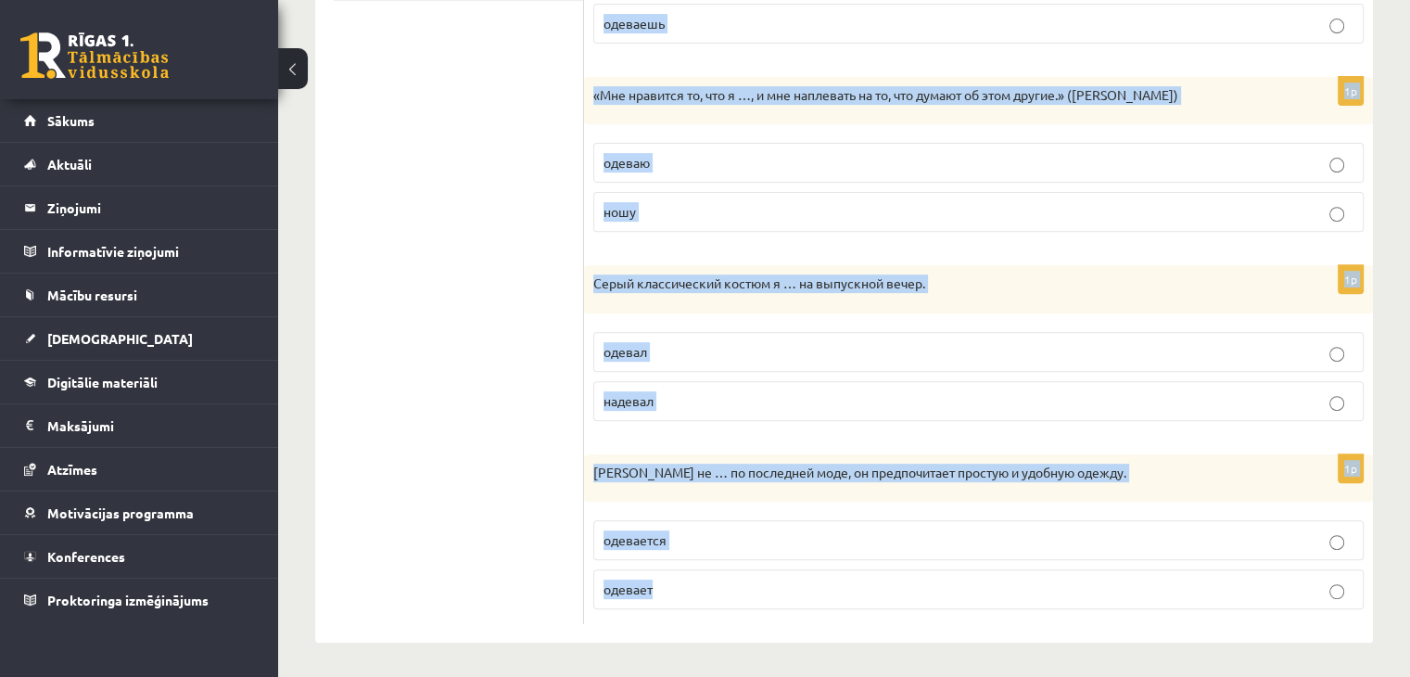
drag, startPoint x: 599, startPoint y: 260, endPoint x: 843, endPoint y: 631, distance: 443.7
click at [843, 631] on div "Выберите правильный глагол 1p Эти рубашки я … каждое утро в школу. одеваю надев…" at bounding box center [978, 138] width 789 height 1010
copy form "Выберите правильный глагол 1p Эти рубашки я … каждое утро в школу. одеваю надев…"
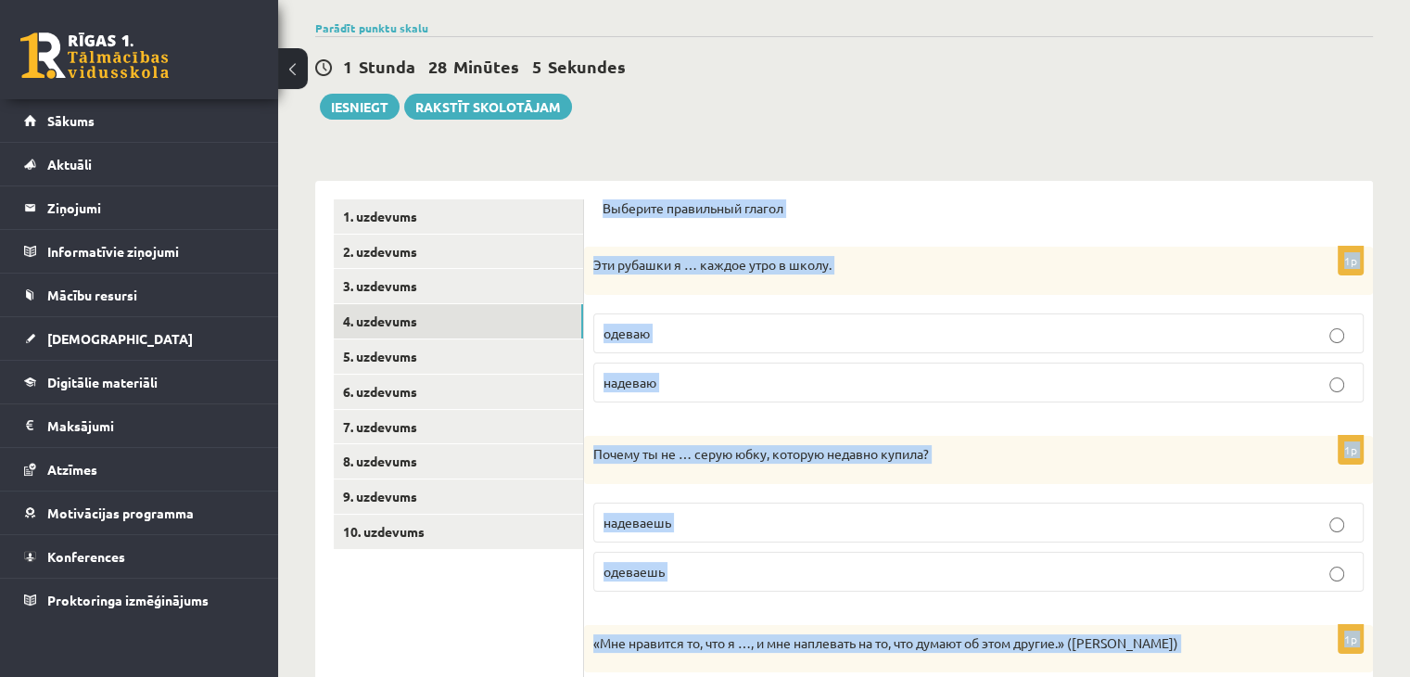
scroll to position [63, 0]
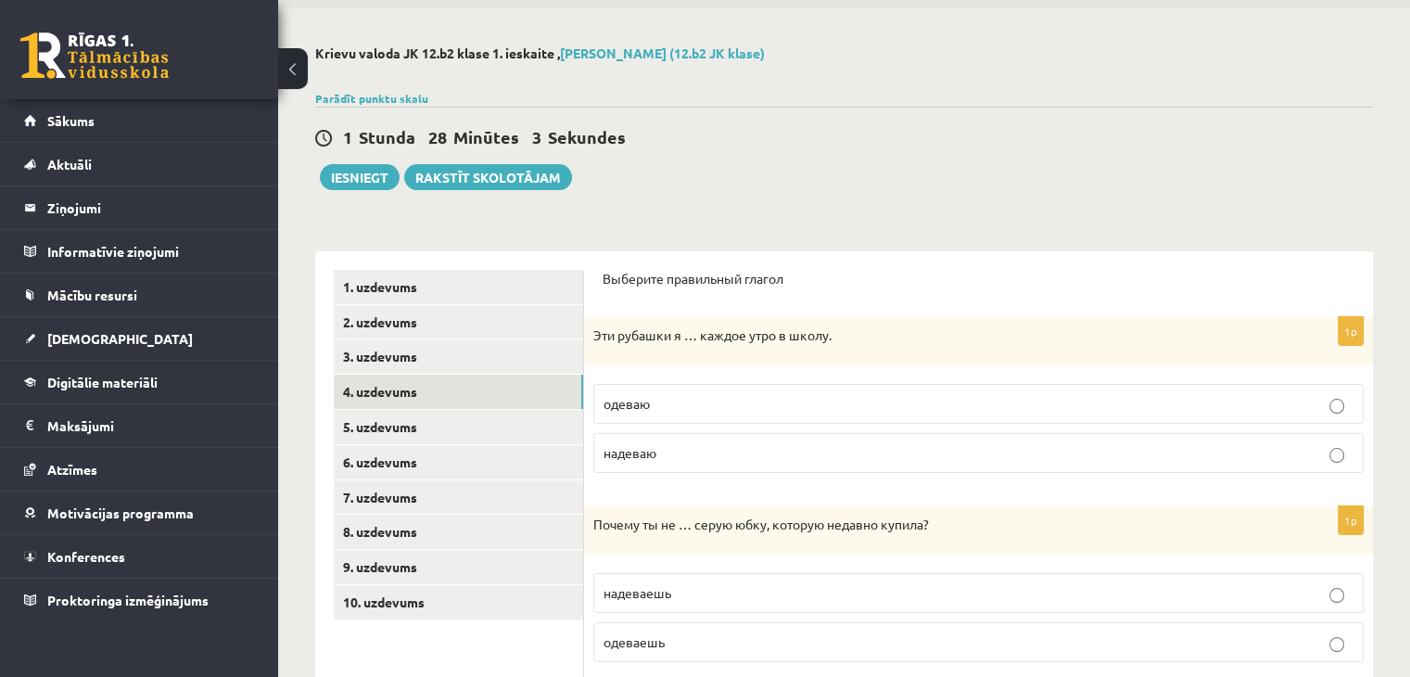
scroll to position [218, 0]
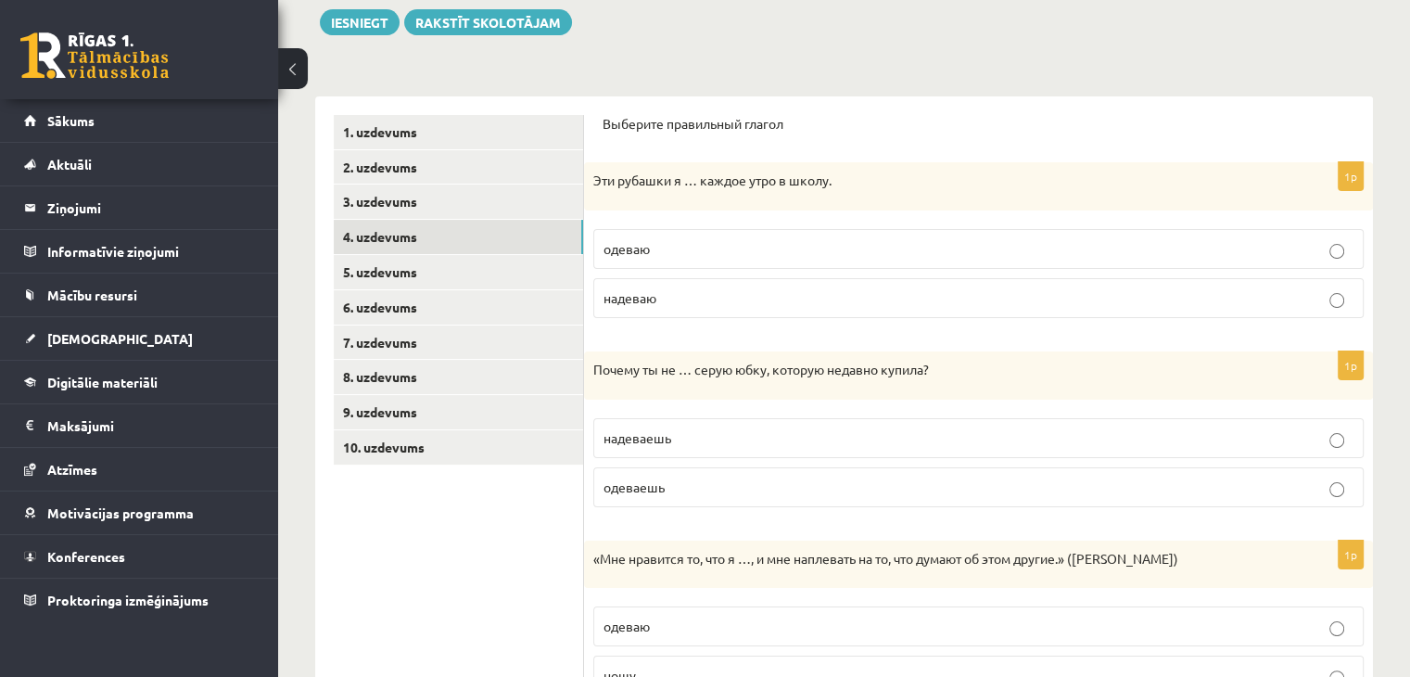
click at [673, 290] on p "надеваю" at bounding box center [978, 297] width 750 height 19
click at [730, 446] on p "надеваешь" at bounding box center [978, 437] width 750 height 19
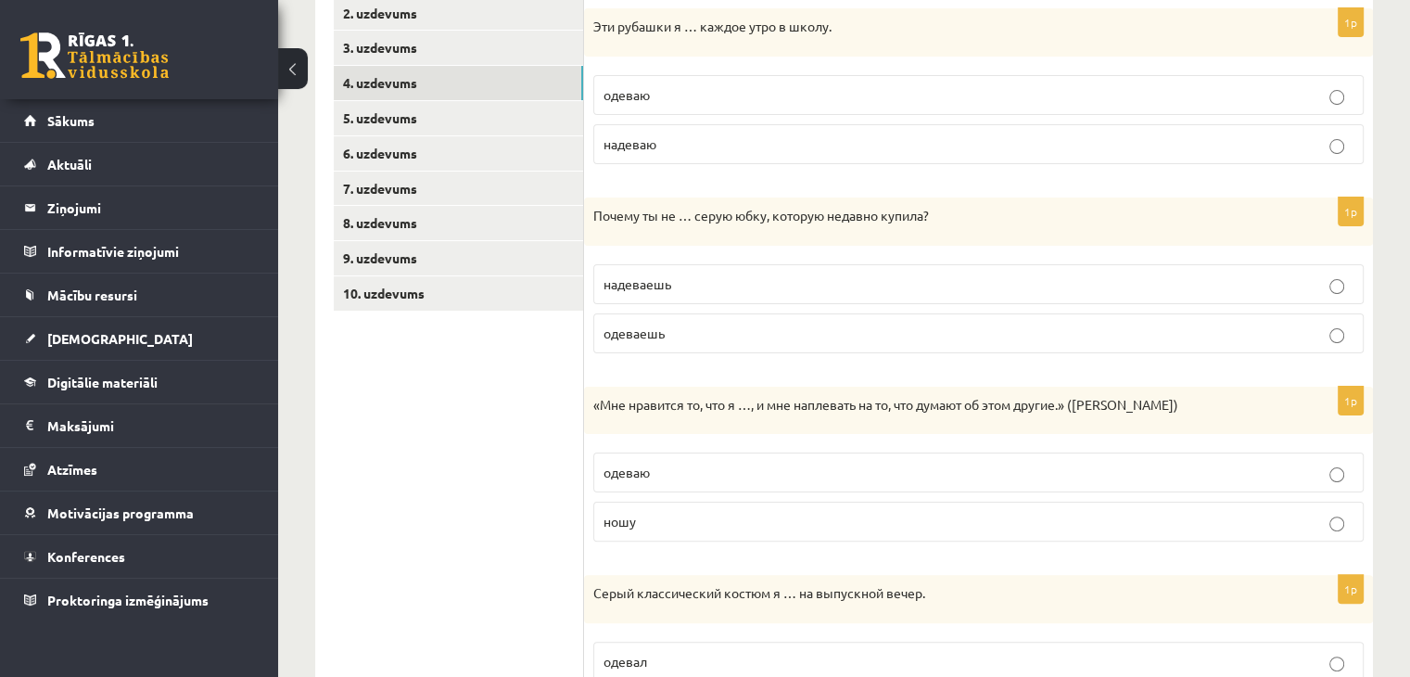
scroll to position [526, 0]
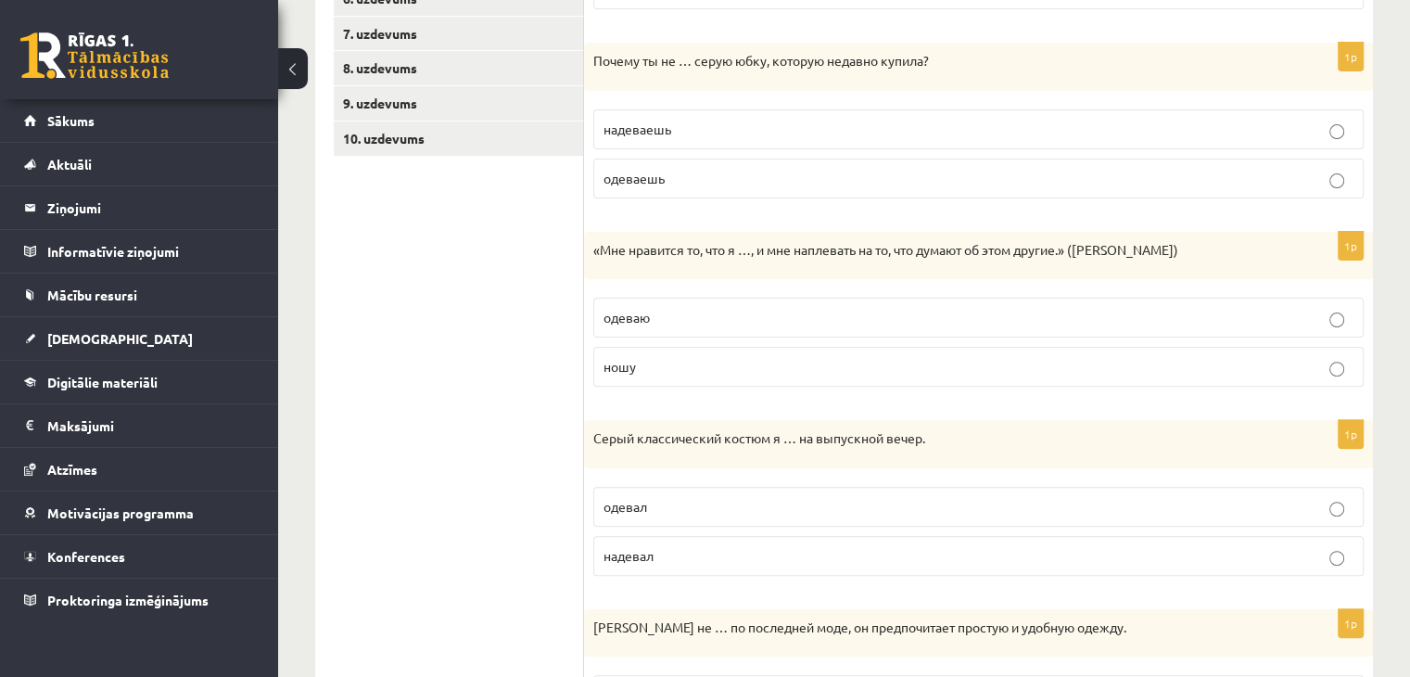
click at [688, 372] on p "ношу" at bounding box center [978, 366] width 750 height 19
click at [719, 549] on p "надевал" at bounding box center [978, 555] width 750 height 19
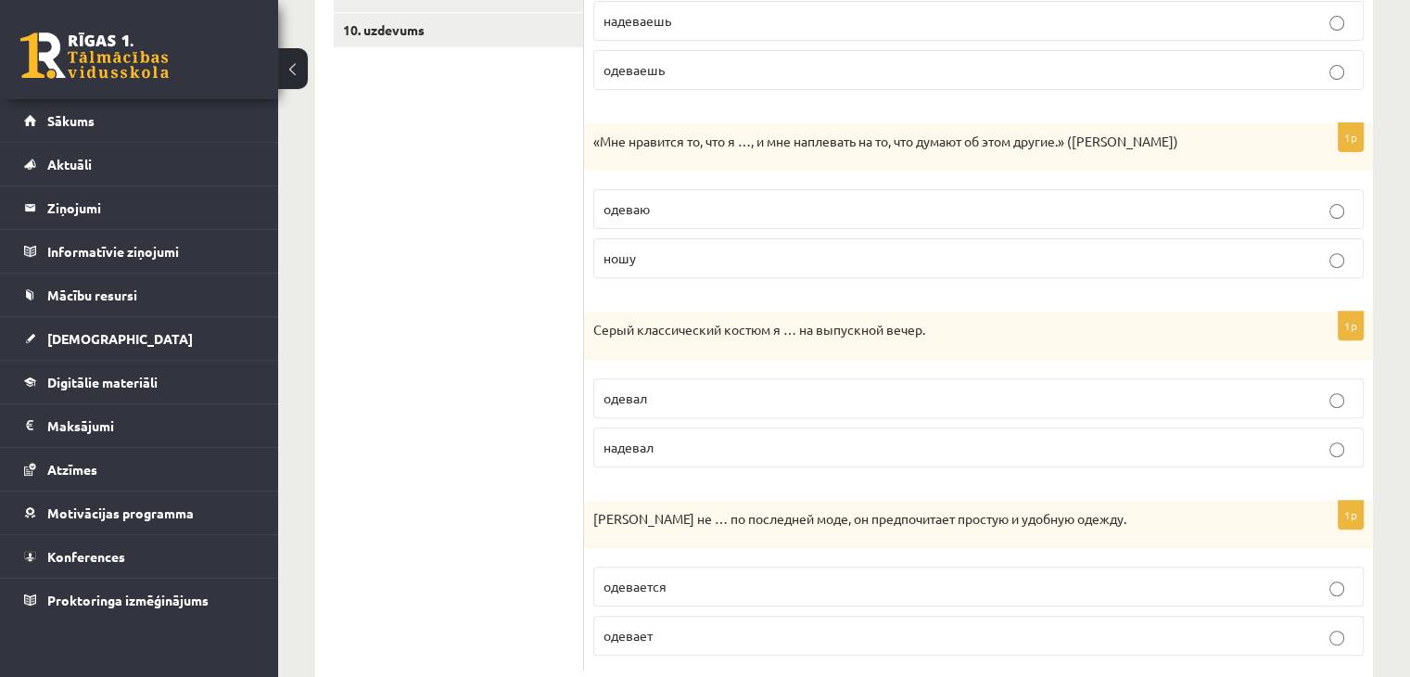
scroll to position [681, 0]
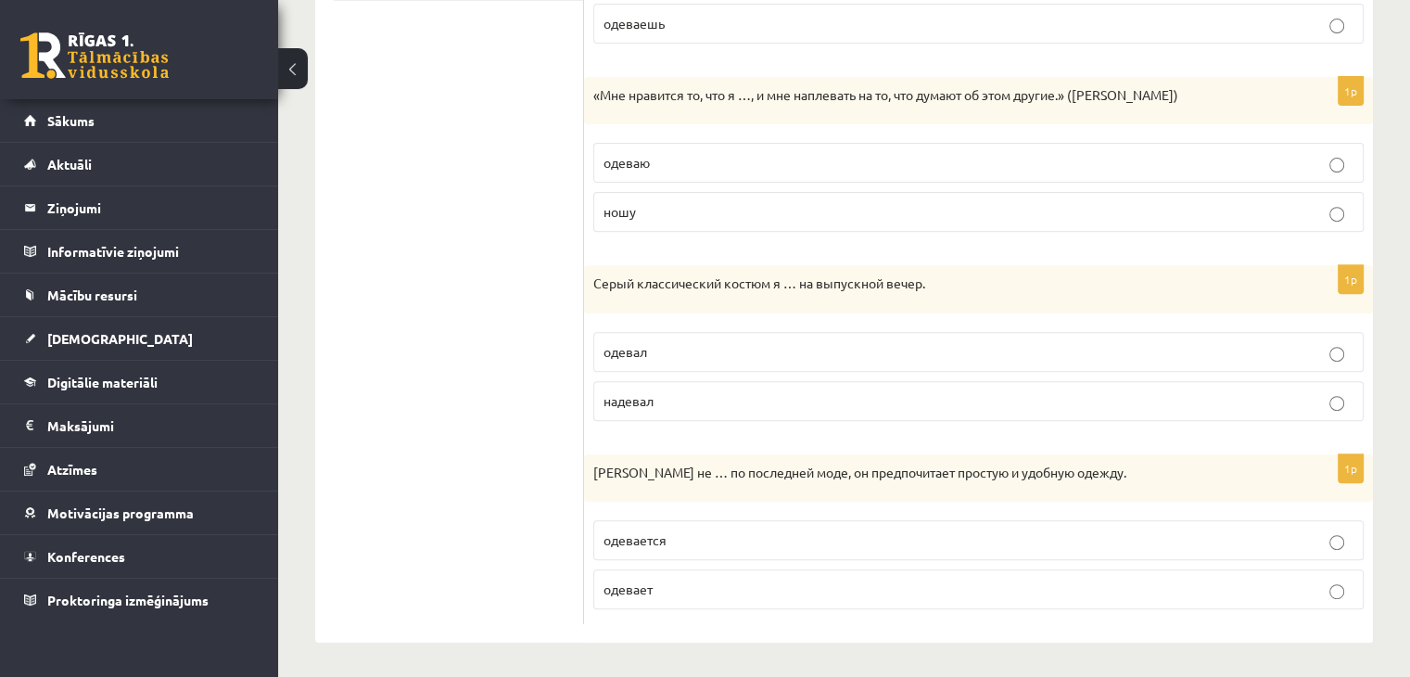
click at [706, 531] on p "одевается" at bounding box center [978, 539] width 750 height 19
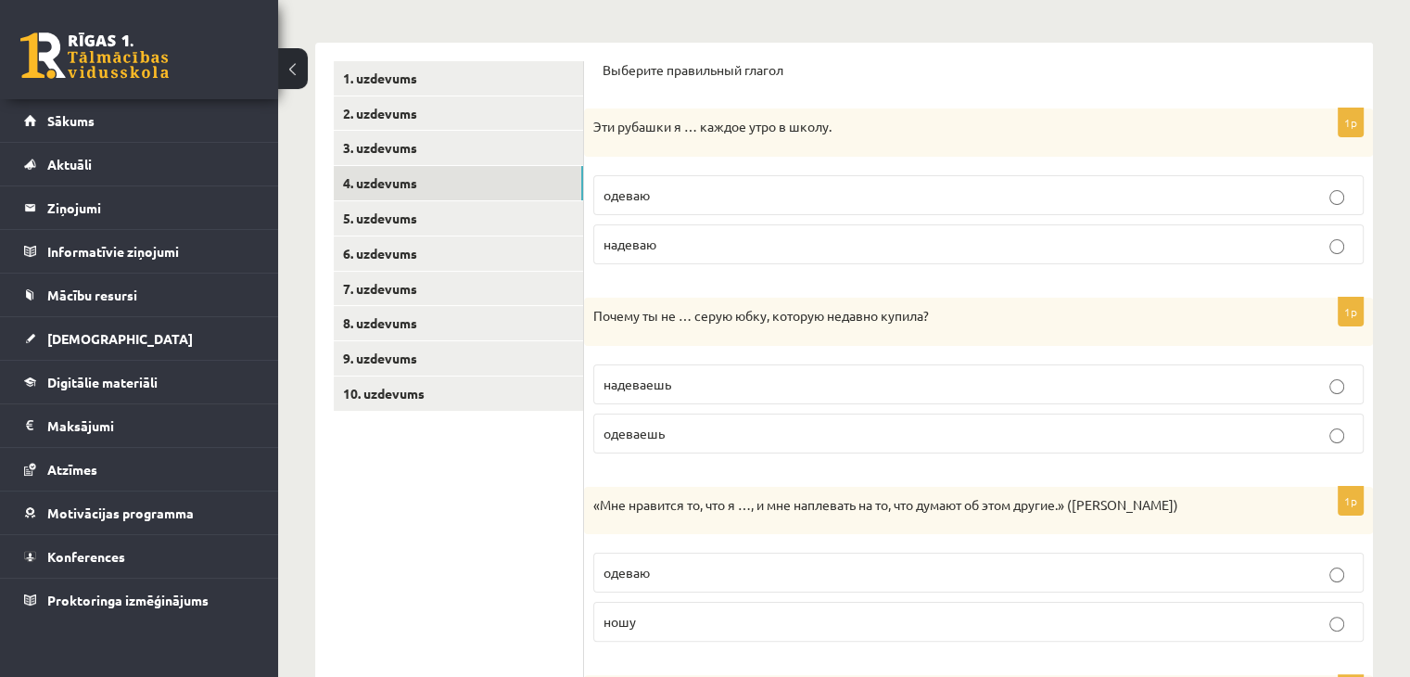
scroll to position [218, 0]
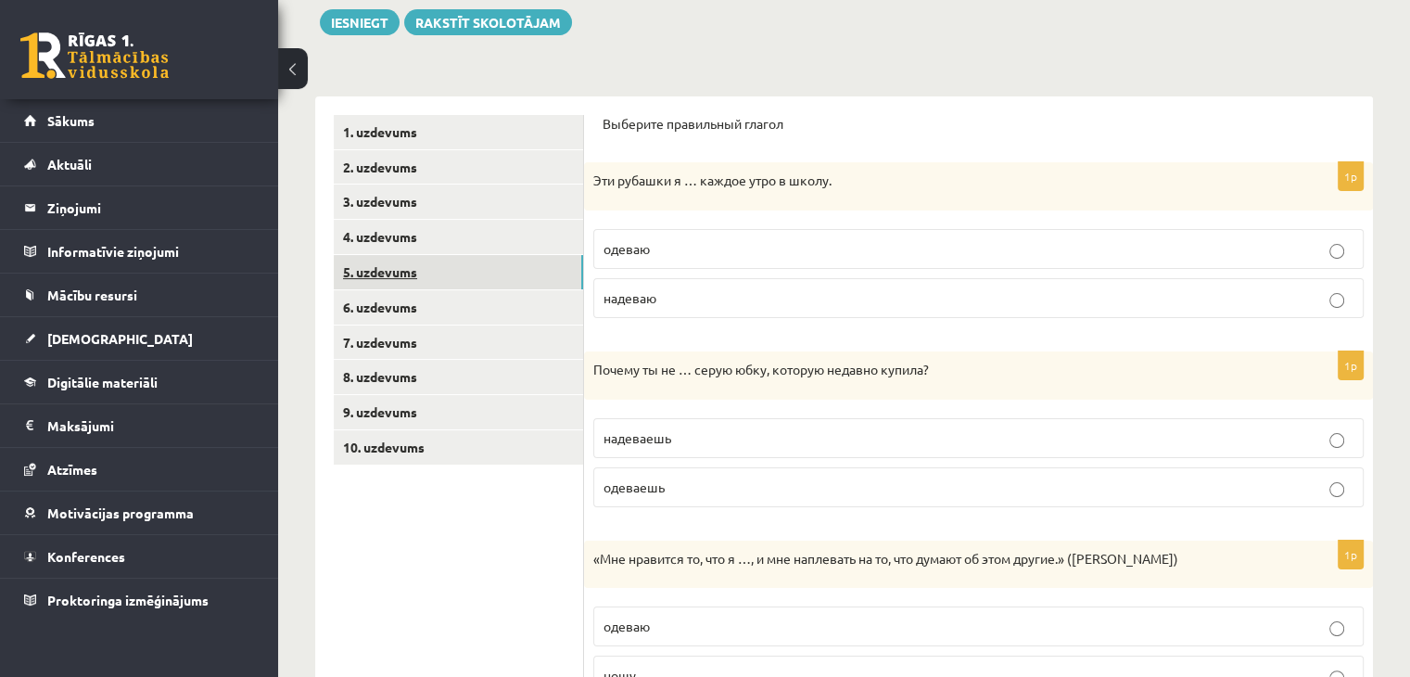
click at [406, 286] on link "5. uzdevums" at bounding box center [458, 272] width 249 height 34
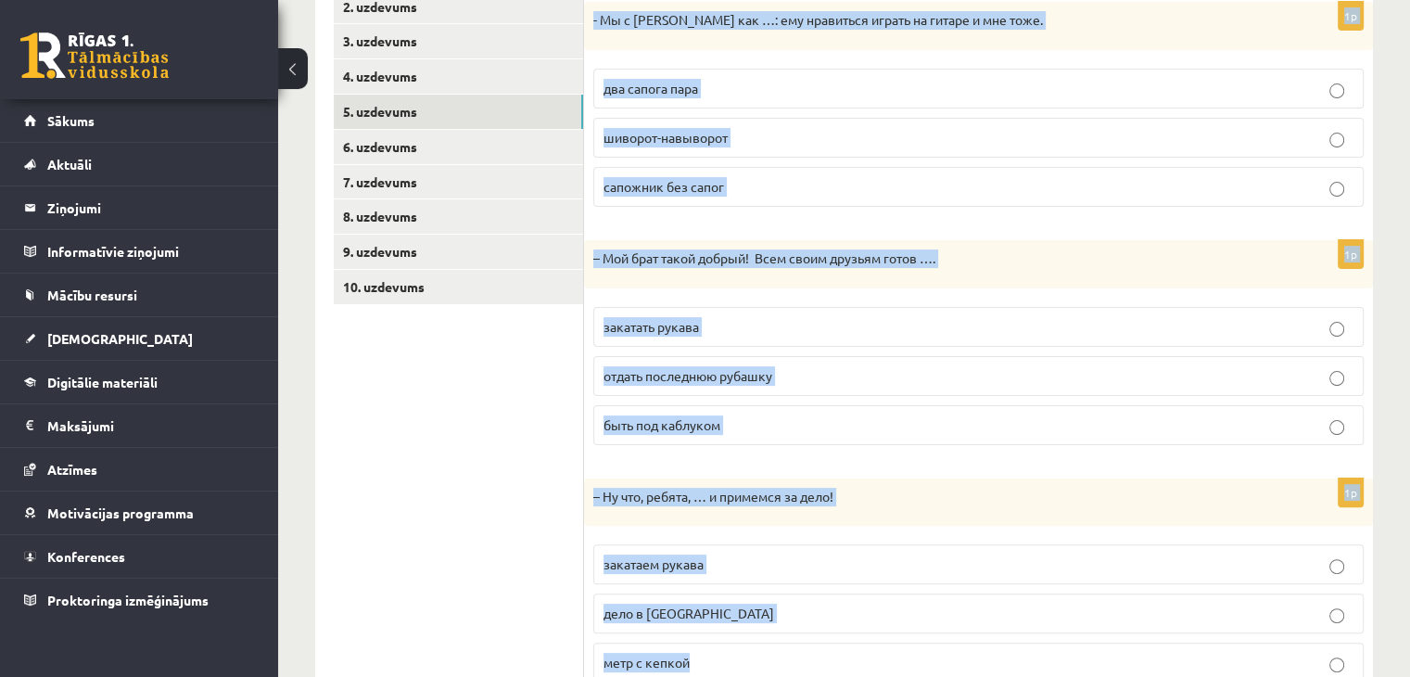
scroll to position [451, 0]
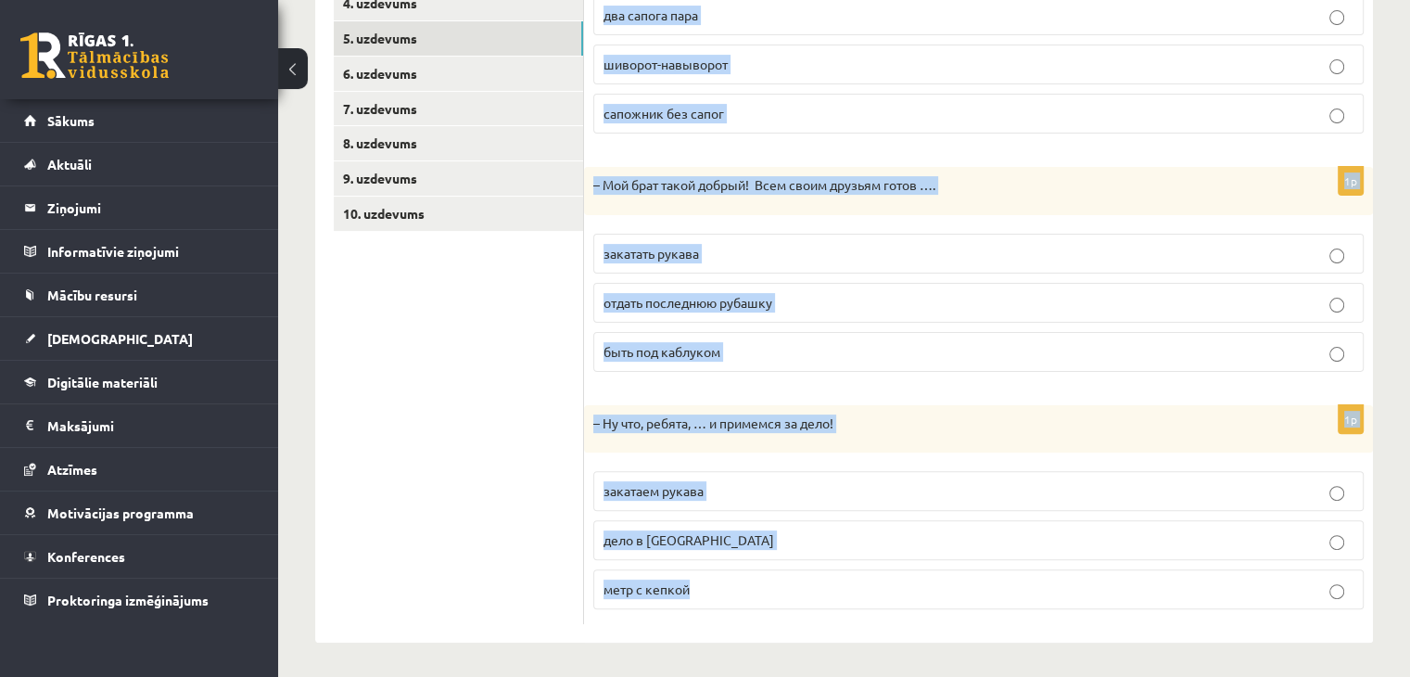
drag, startPoint x: 601, startPoint y: 112, endPoint x: 917, endPoint y: 716, distance: 682.0
copy form "Дополните диалоги. 1p - Мы с Артуром как …: ему нравиться играть на гитаре и мн…"
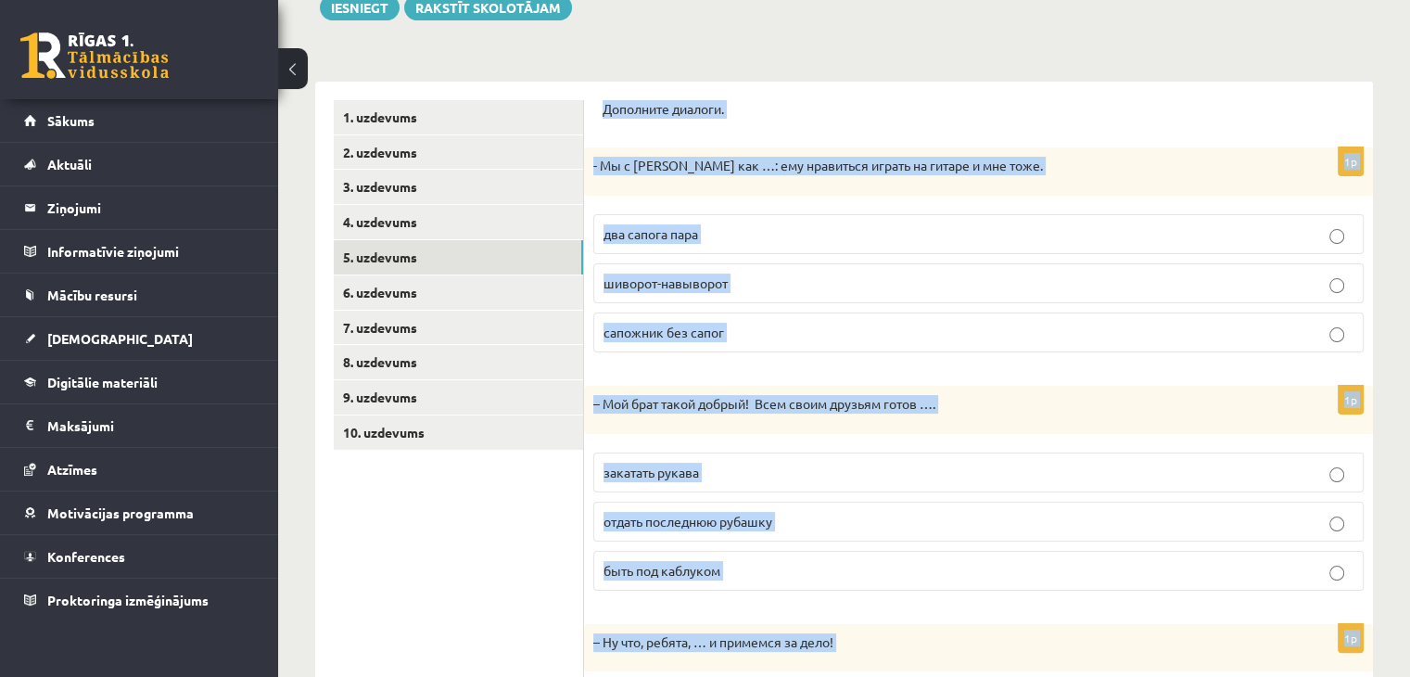
scroll to position [0, 0]
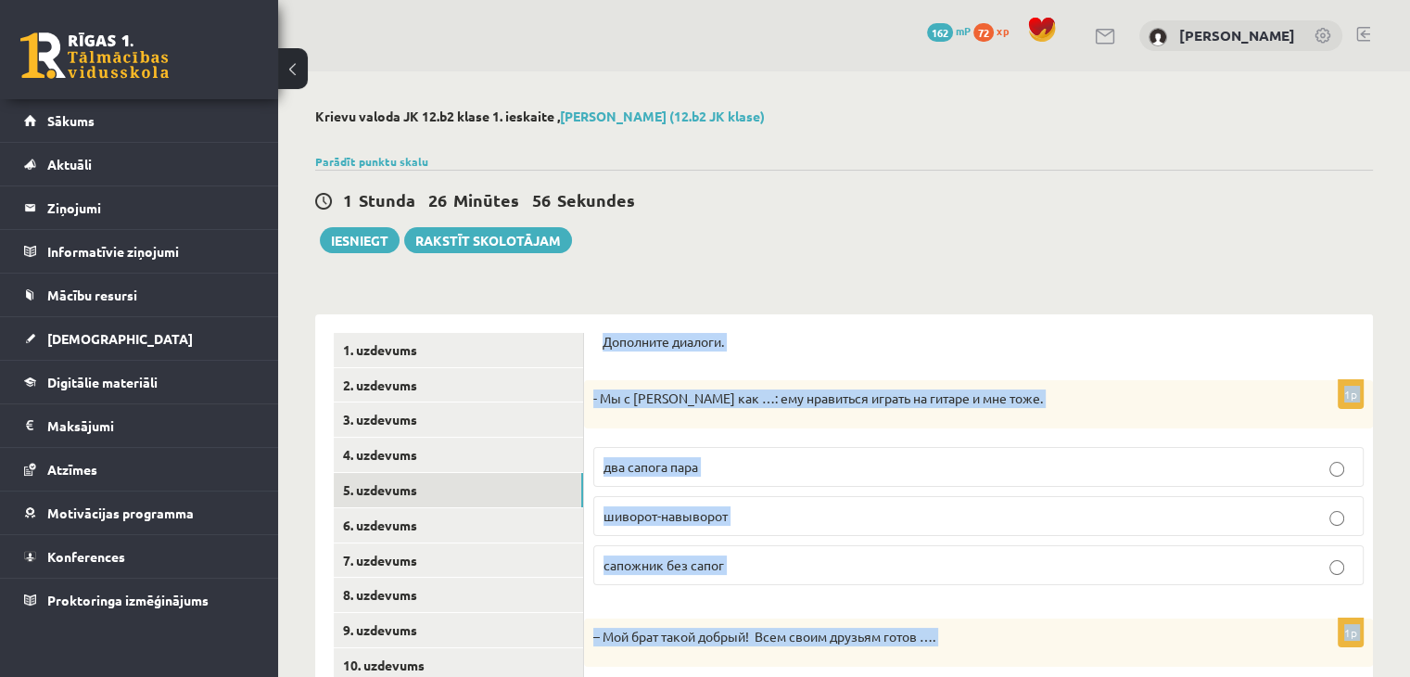
click at [769, 335] on p "Дополните диалоги." at bounding box center [978, 342] width 752 height 19
click at [771, 336] on p "Дополните диалоги." at bounding box center [978, 342] width 752 height 19
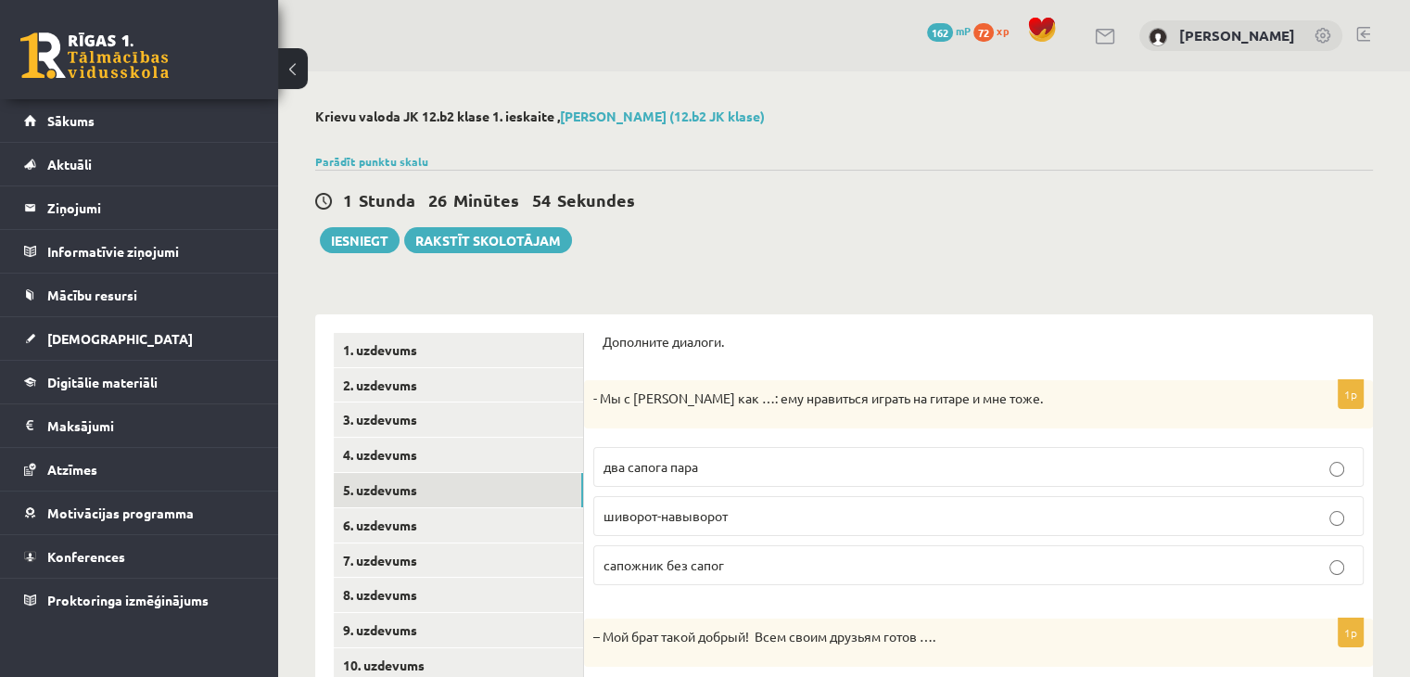
click at [703, 458] on p "два сапога пара" at bounding box center [978, 466] width 750 height 19
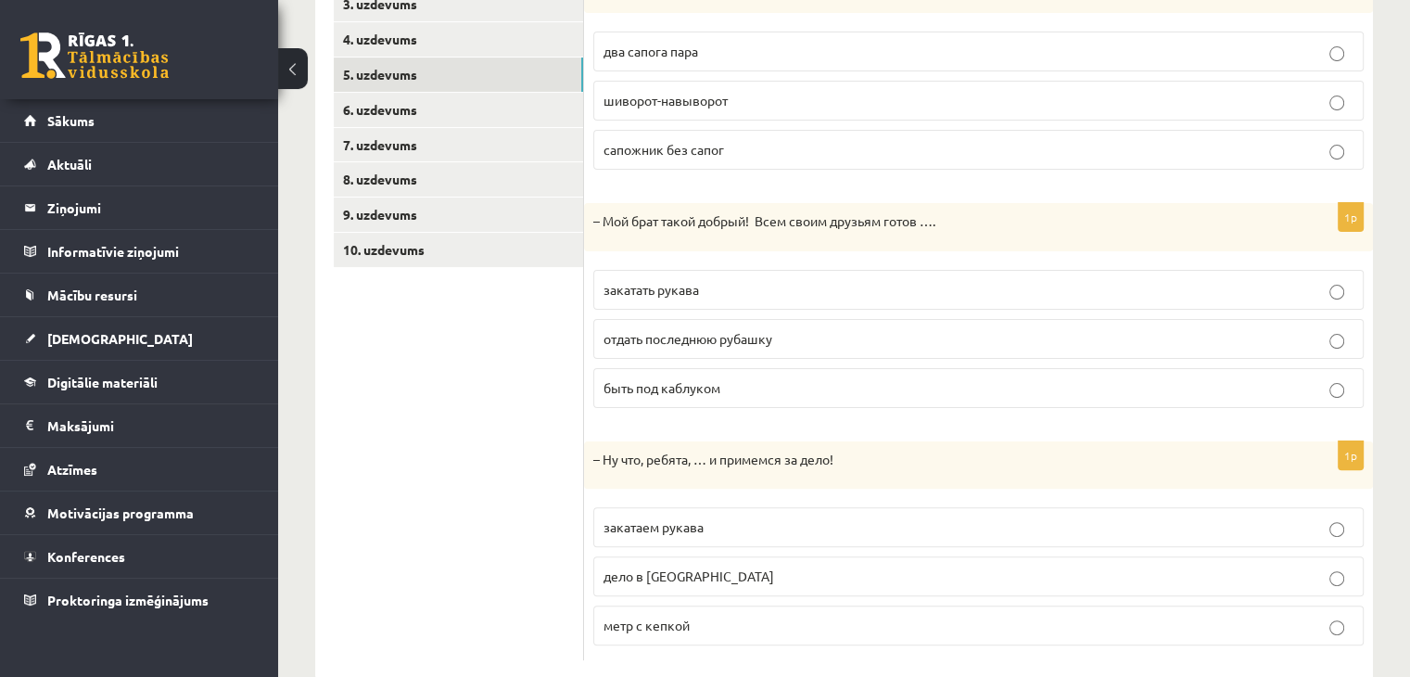
scroll to position [451, 0]
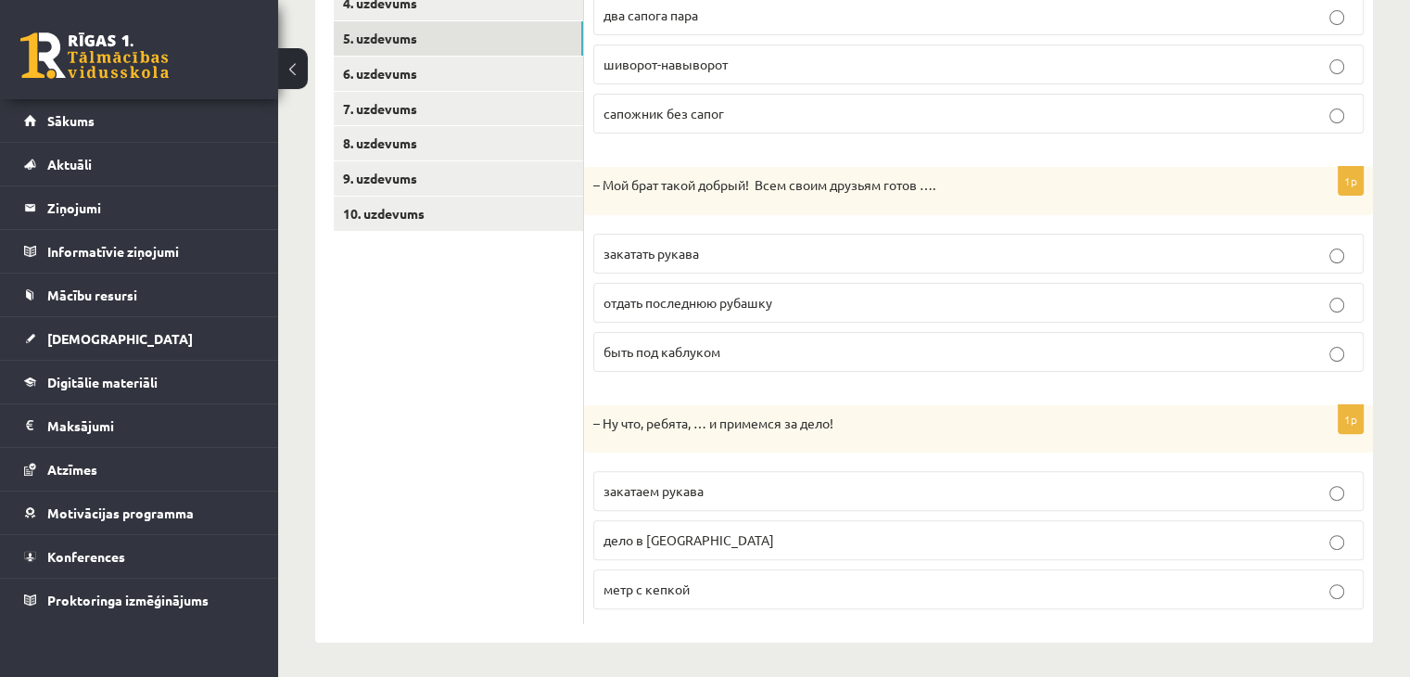
click at [718, 303] on span "отдать последнюю рубашку" at bounding box center [687, 302] width 169 height 17
click at [766, 490] on p "закатаем рукава" at bounding box center [978, 490] width 750 height 19
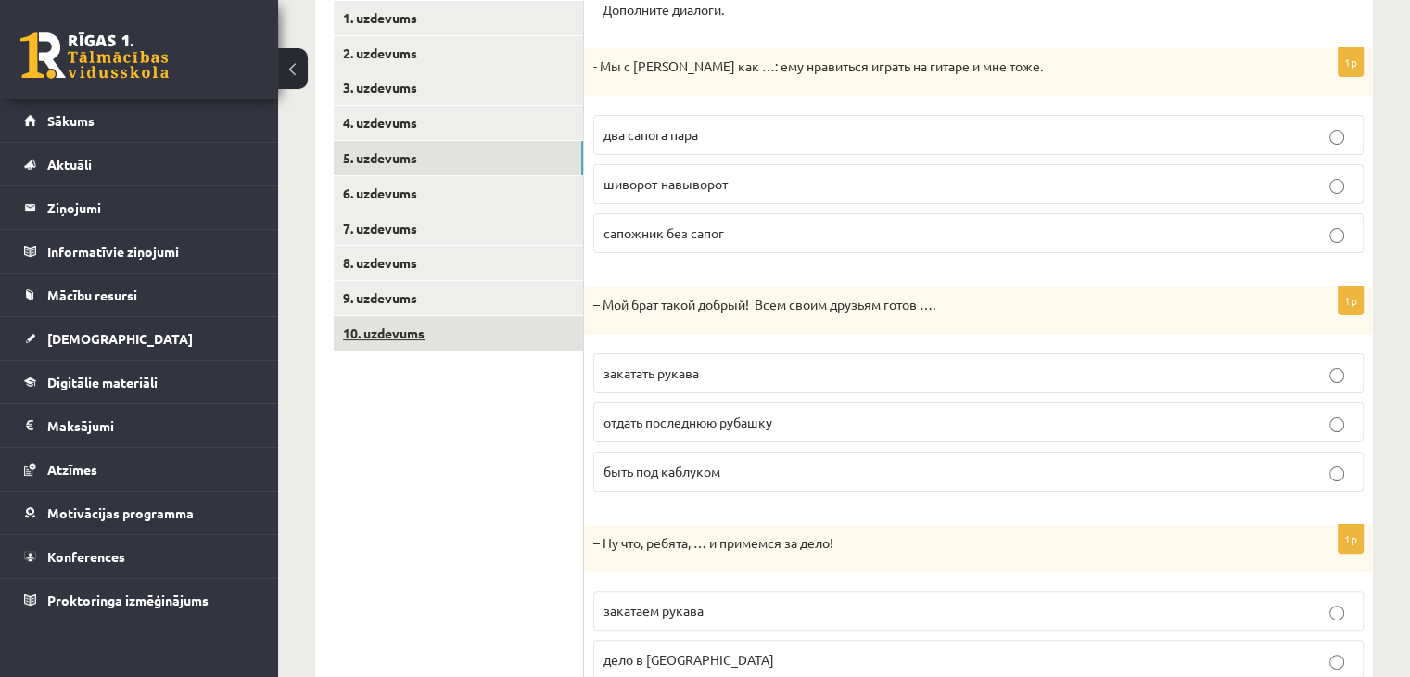
scroll to position [297, 0]
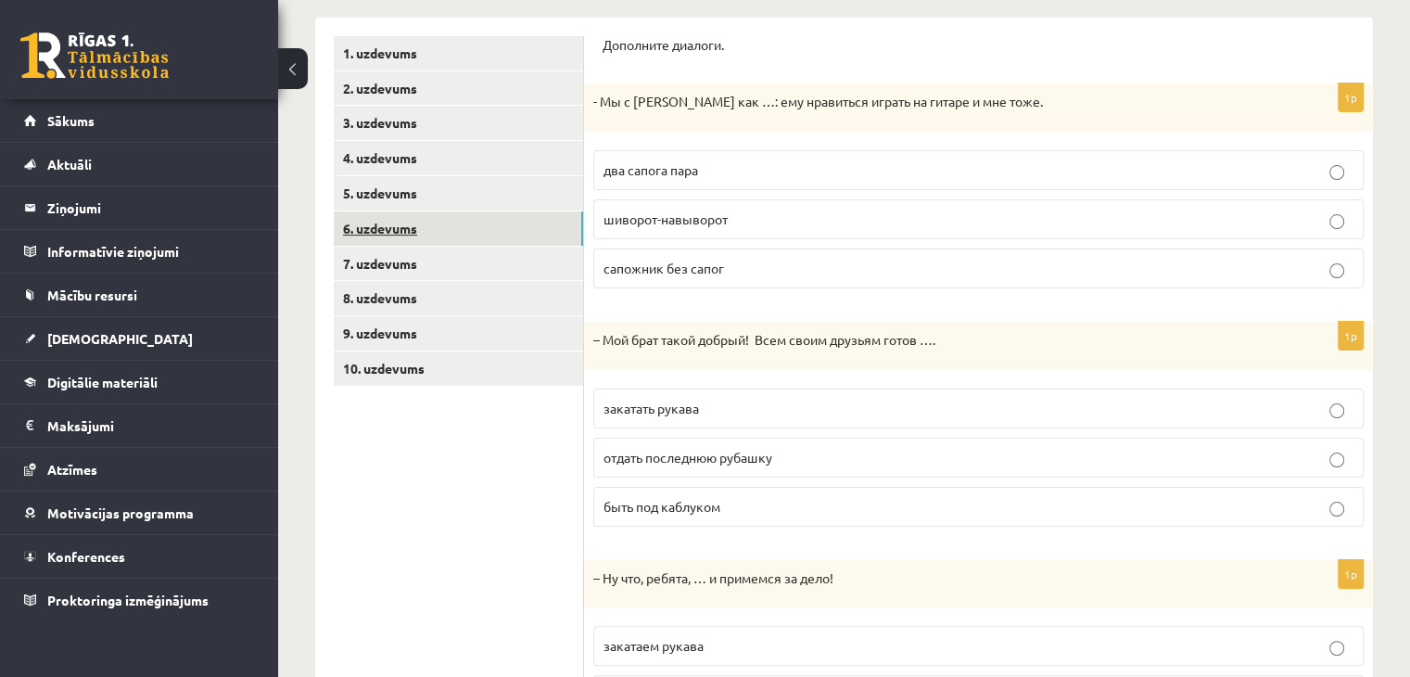
click at [403, 231] on link "6. uzdevums" at bounding box center [458, 228] width 249 height 34
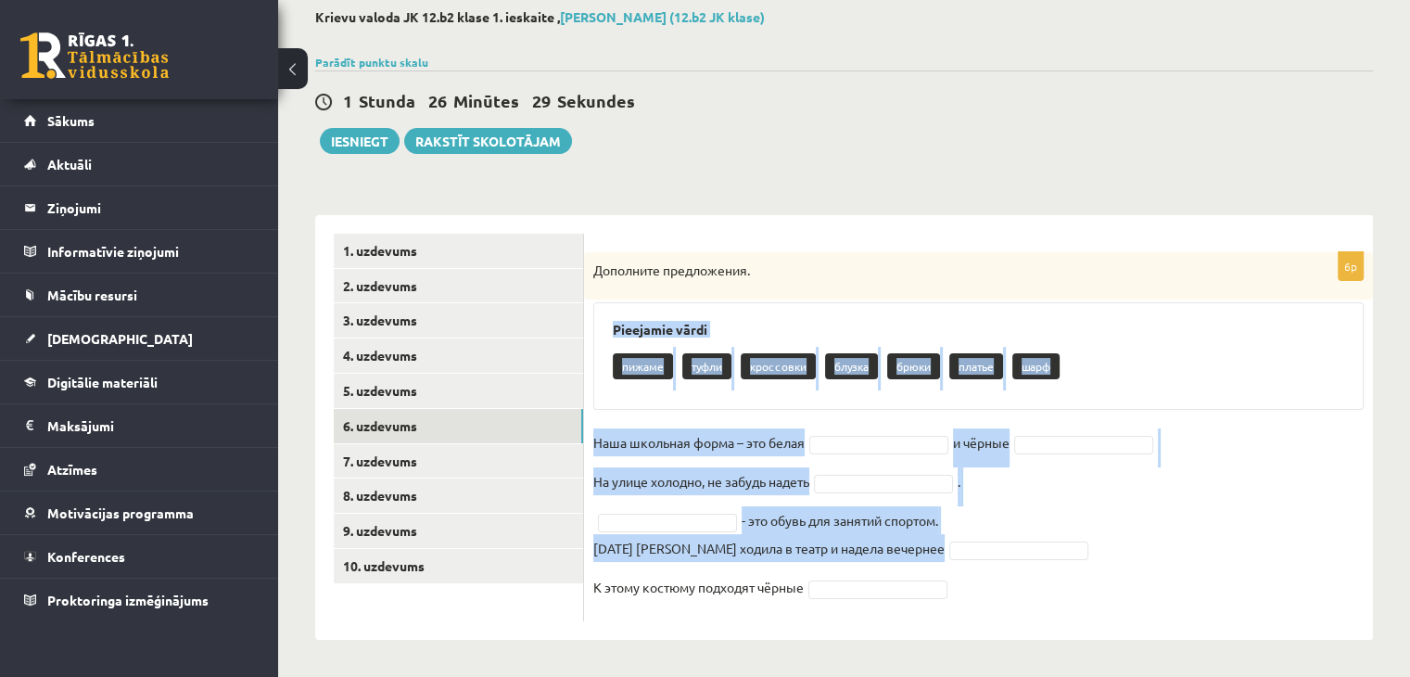
drag, startPoint x: 604, startPoint y: 320, endPoint x: 831, endPoint y: 464, distance: 269.2
click at [885, 535] on div "6p Дополните предложения. Pieejamie vārdi пижаме туфли кроссовки блузка брюки п…" at bounding box center [978, 436] width 789 height 369
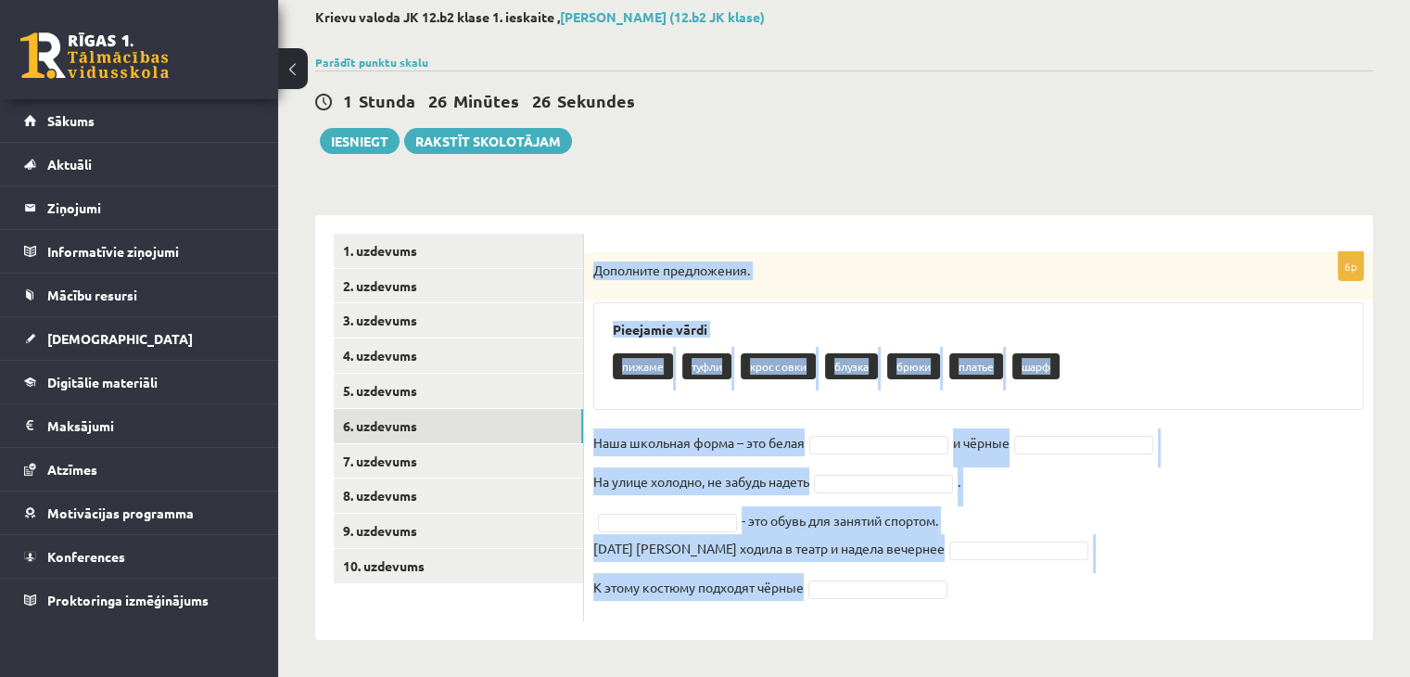
drag, startPoint x: 593, startPoint y: 269, endPoint x: 960, endPoint y: 583, distance: 483.1
click at [960, 583] on div "6p Дополните предложения. Pieejamie vārdi пижаме туфли кроссовки блузка брюки п…" at bounding box center [978, 436] width 789 height 369
copy div "Дополните предложения. Pieejamie vārdi пижаме туфли кроссовки блузка брюки плат…"
click at [886, 314] on div "Pieejamie vārdi пижаме туфли кроссовки блузка брюки платье шарф" at bounding box center [978, 356] width 770 height 108
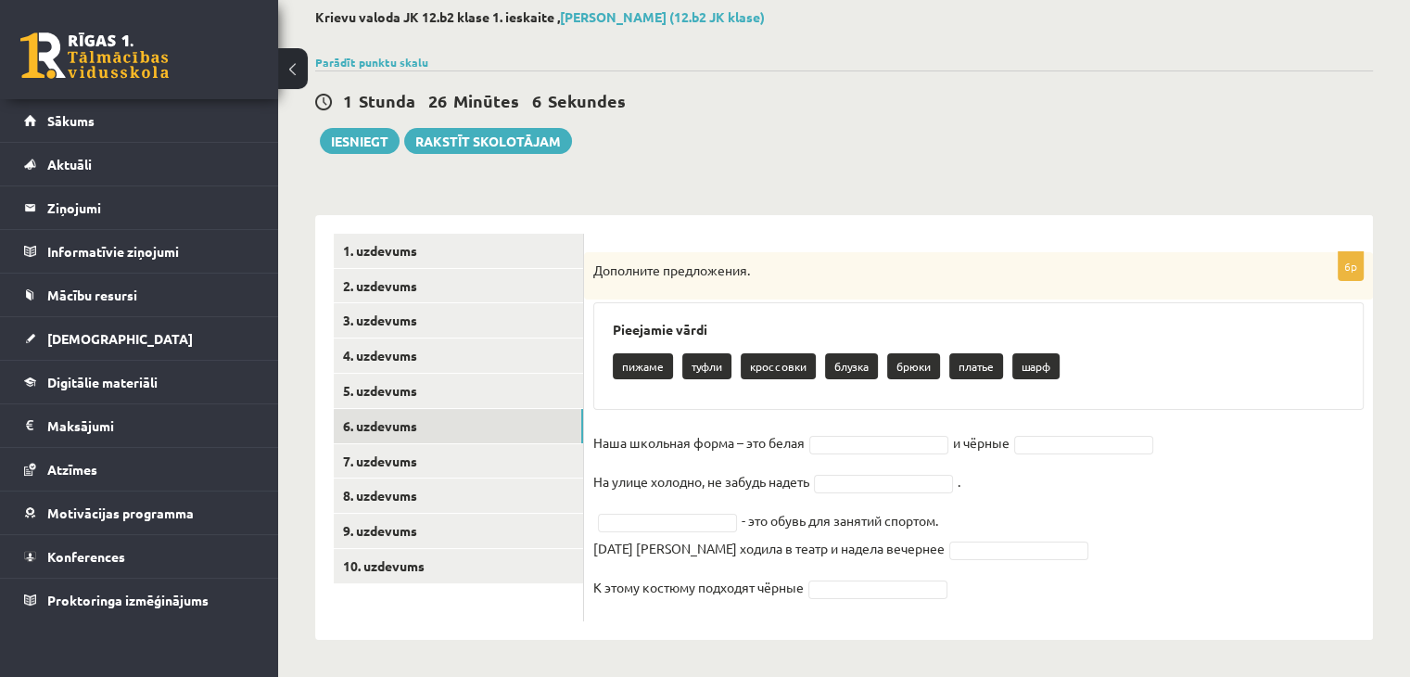
click at [857, 431] on fieldset "Наша школьная форма – это белая и чёрные На улице холодно, не забудь надеть . -…" at bounding box center [978, 520] width 770 height 184
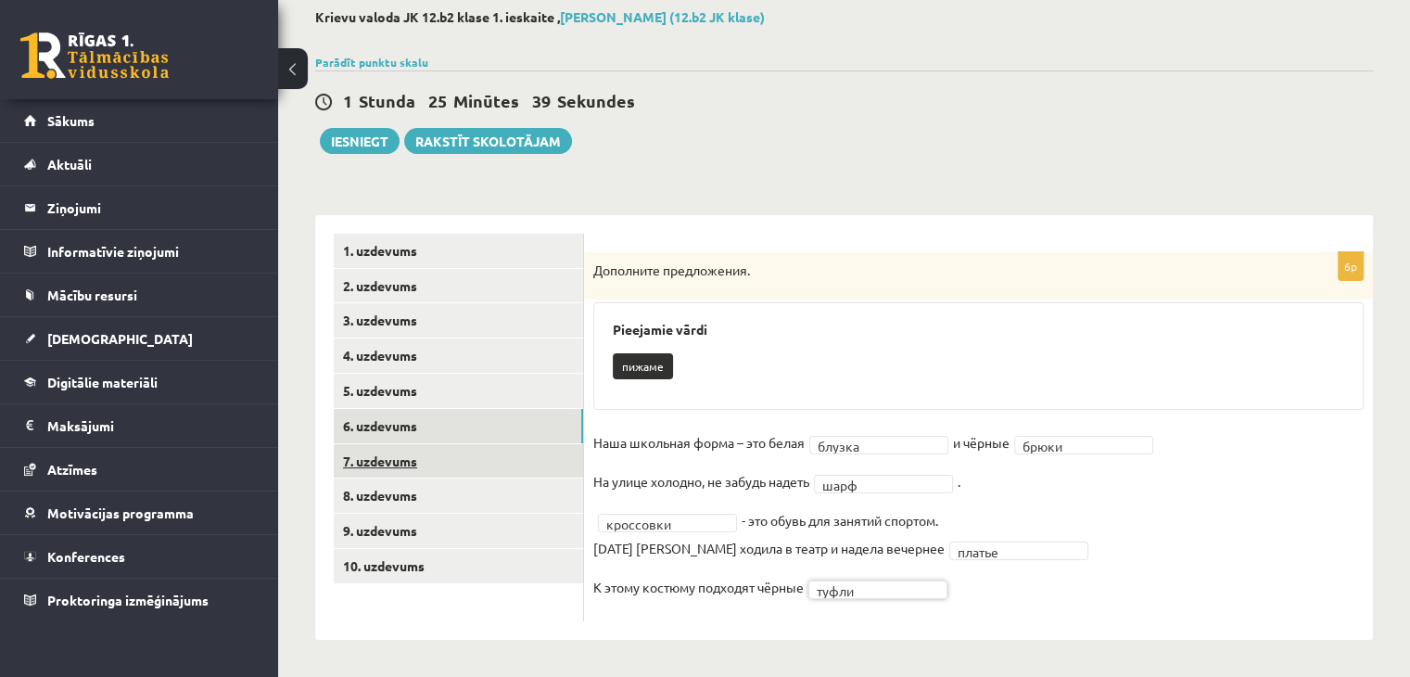
click at [434, 460] on link "7. uzdevums" at bounding box center [458, 461] width 249 height 34
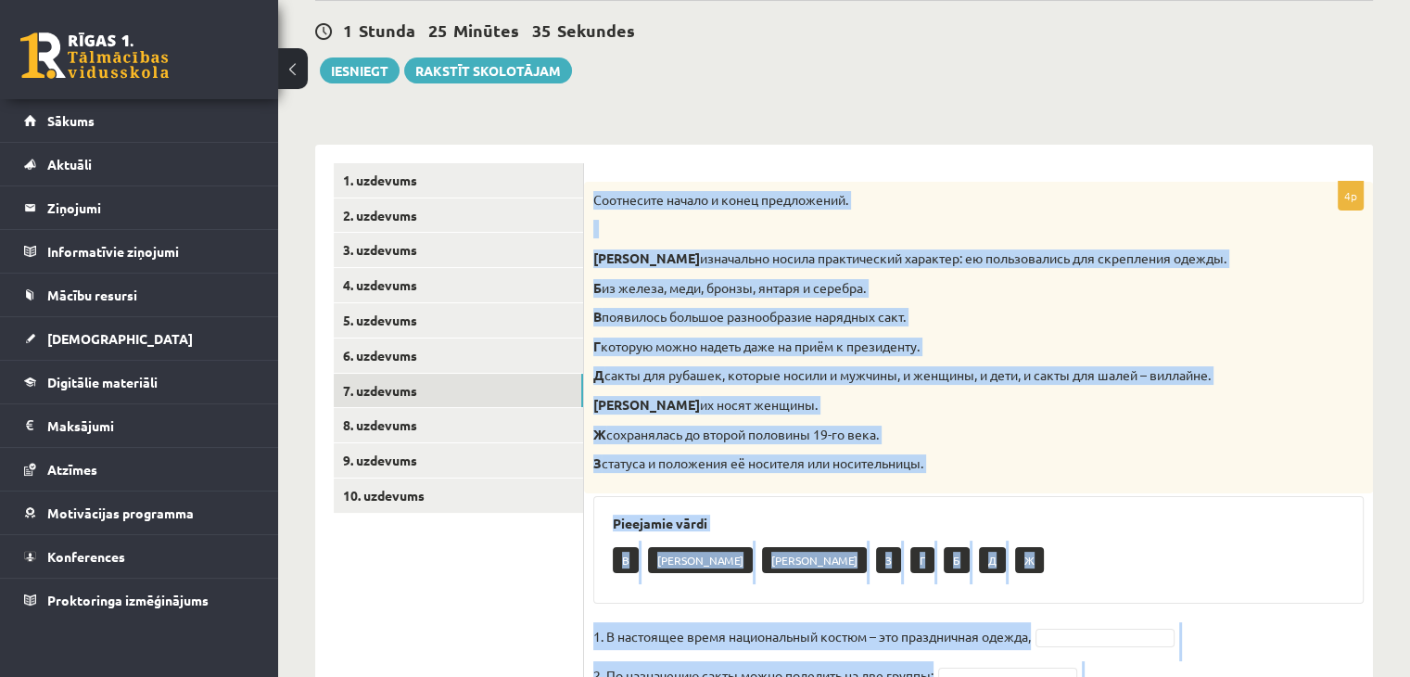
scroll to position [315, 0]
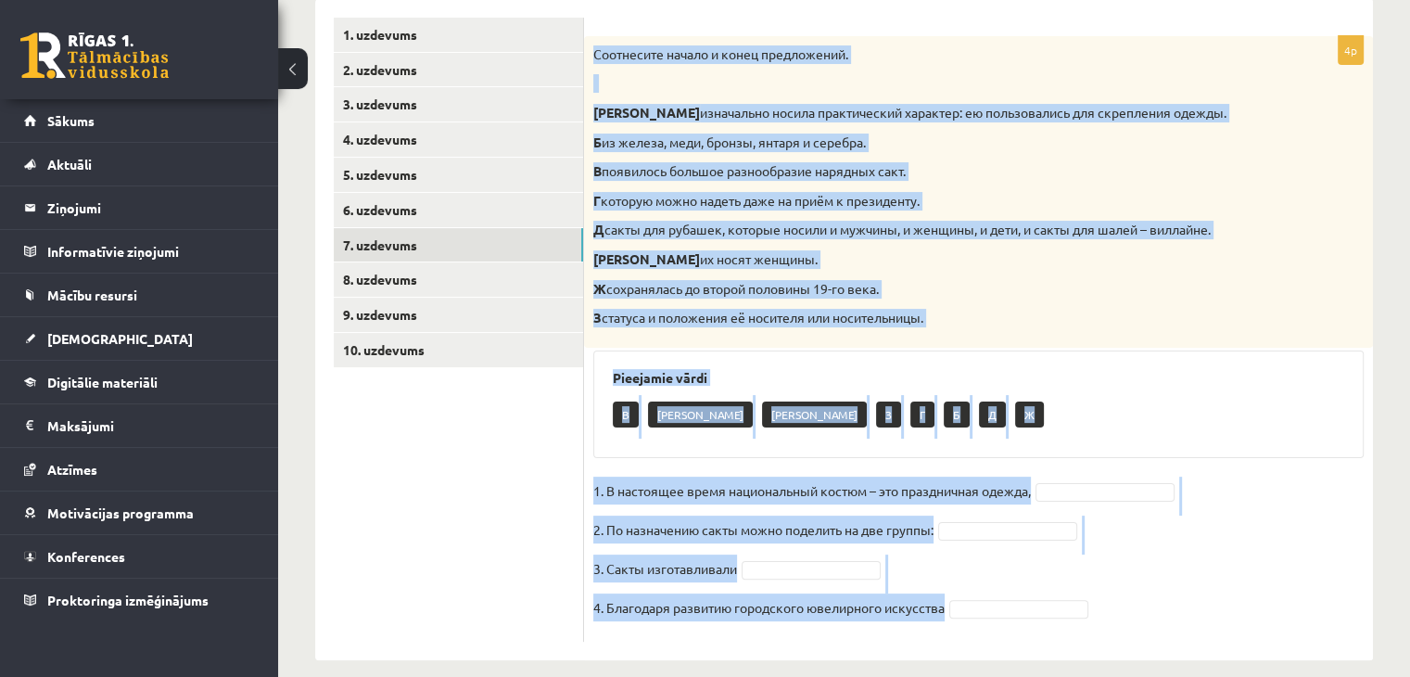
drag, startPoint x: 591, startPoint y: 264, endPoint x: 1168, endPoint y: 631, distance: 683.4
click at [1168, 631] on div "4p Соотнесите начало и конец предложений. А изначально носила практический хара…" at bounding box center [978, 338] width 789 height 605
copy div "Соотнесите начало и конец предложений. А изначально носила практический характе…"
click at [964, 391] on div "Pieejamie vārdi В Е А З Г Б Д Ж" at bounding box center [978, 404] width 770 height 108
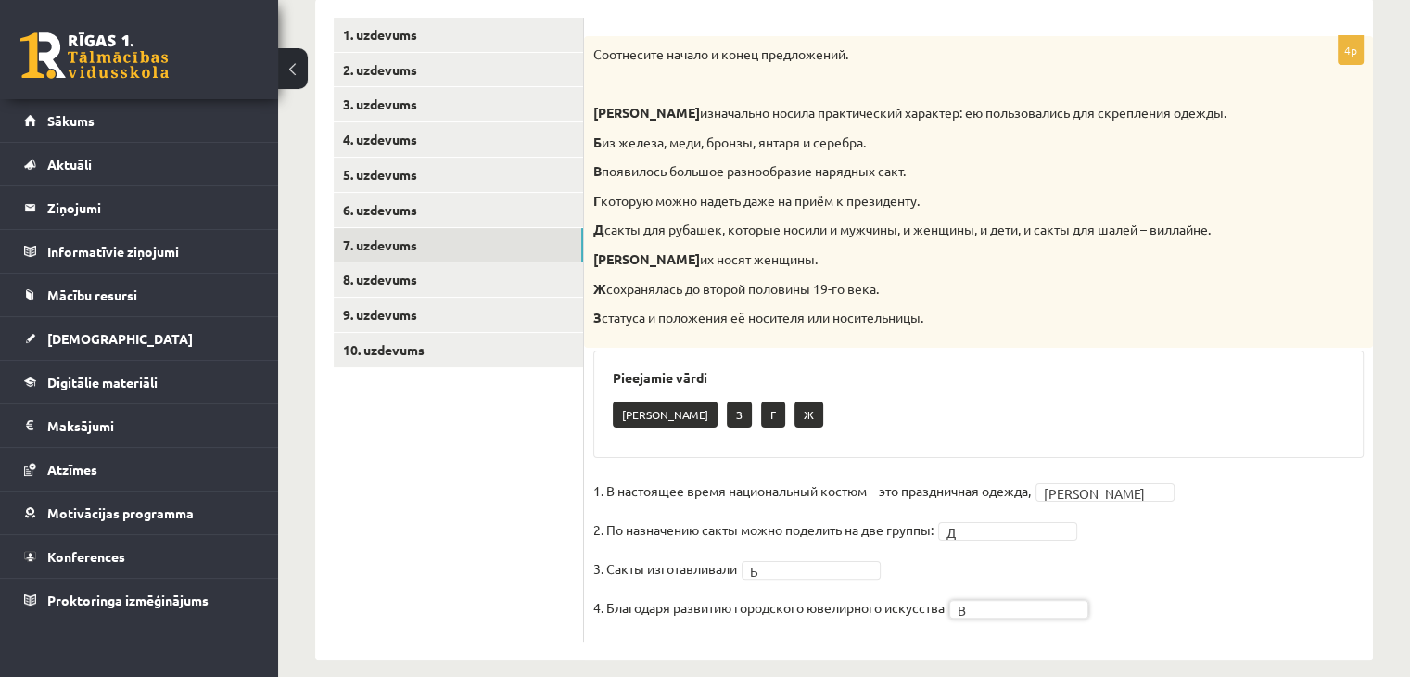
click at [860, 374] on h3 "Pieejamie vārdi" at bounding box center [978, 378] width 731 height 16
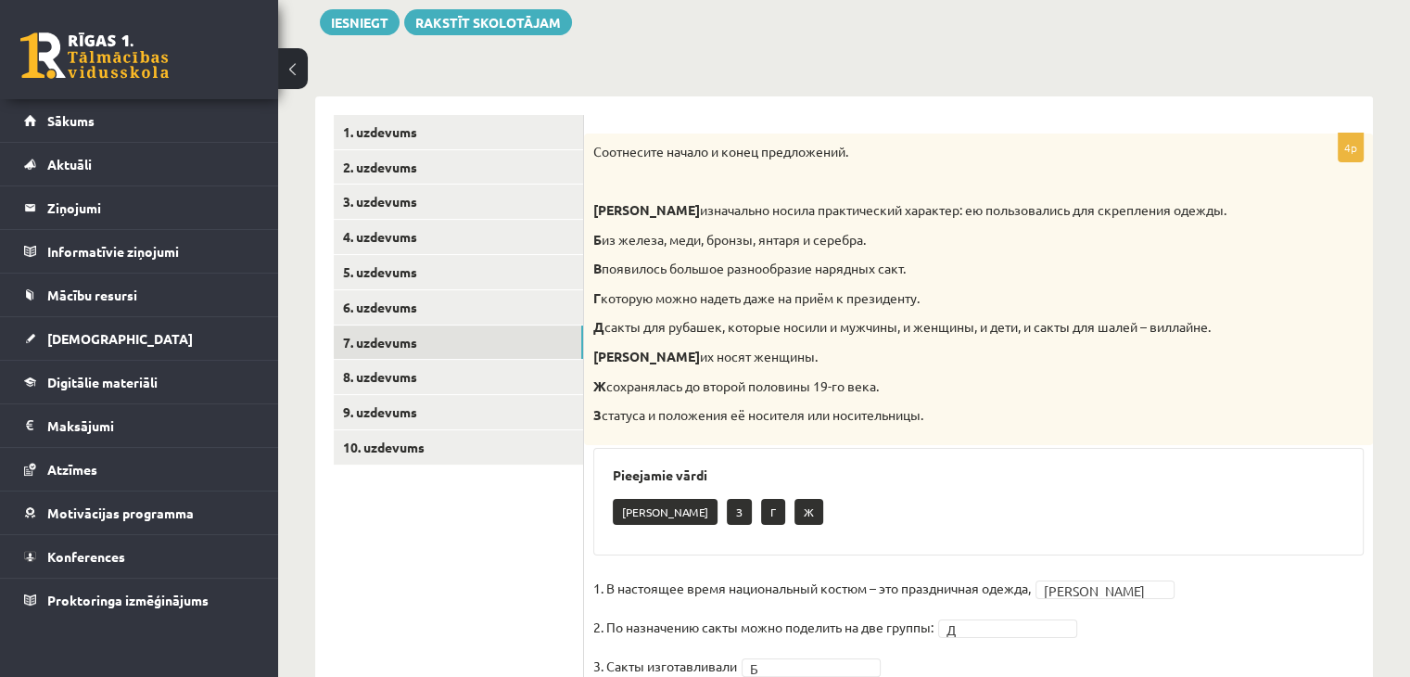
scroll to position [160, 0]
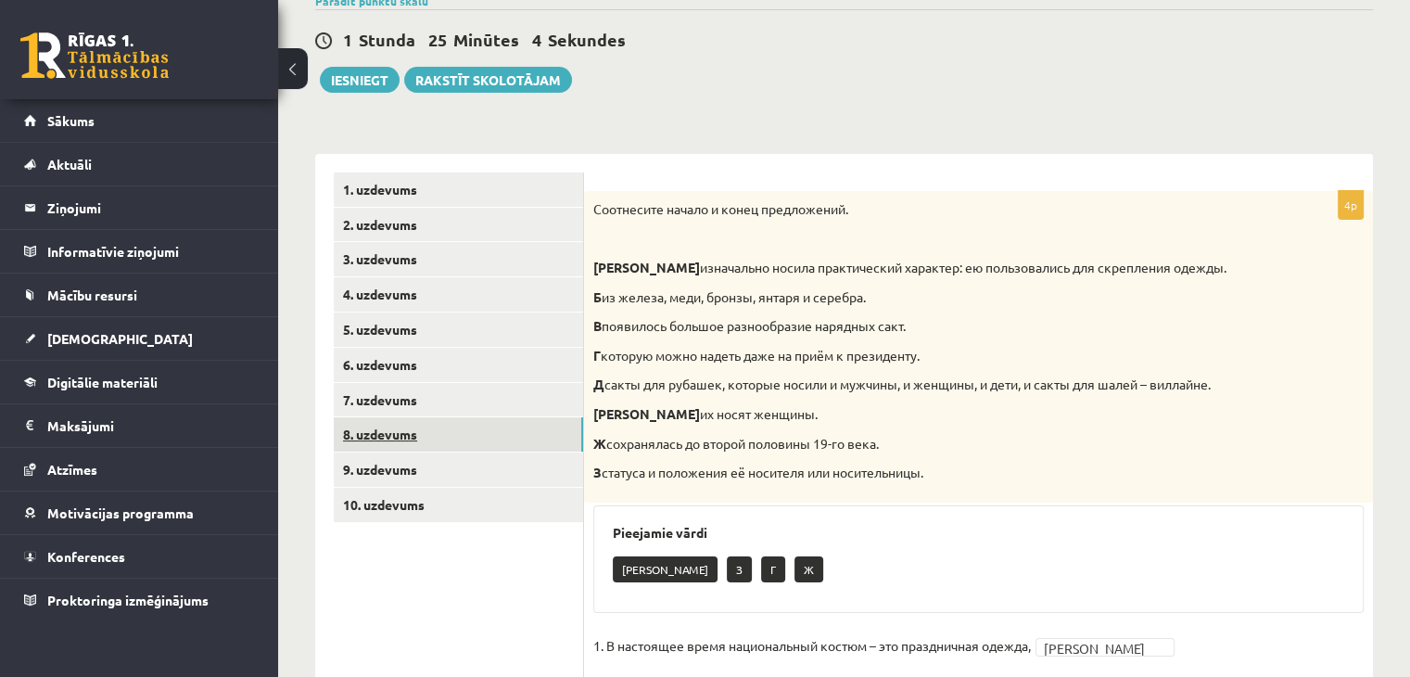
click at [412, 427] on link "8. uzdevums" at bounding box center [458, 434] width 249 height 34
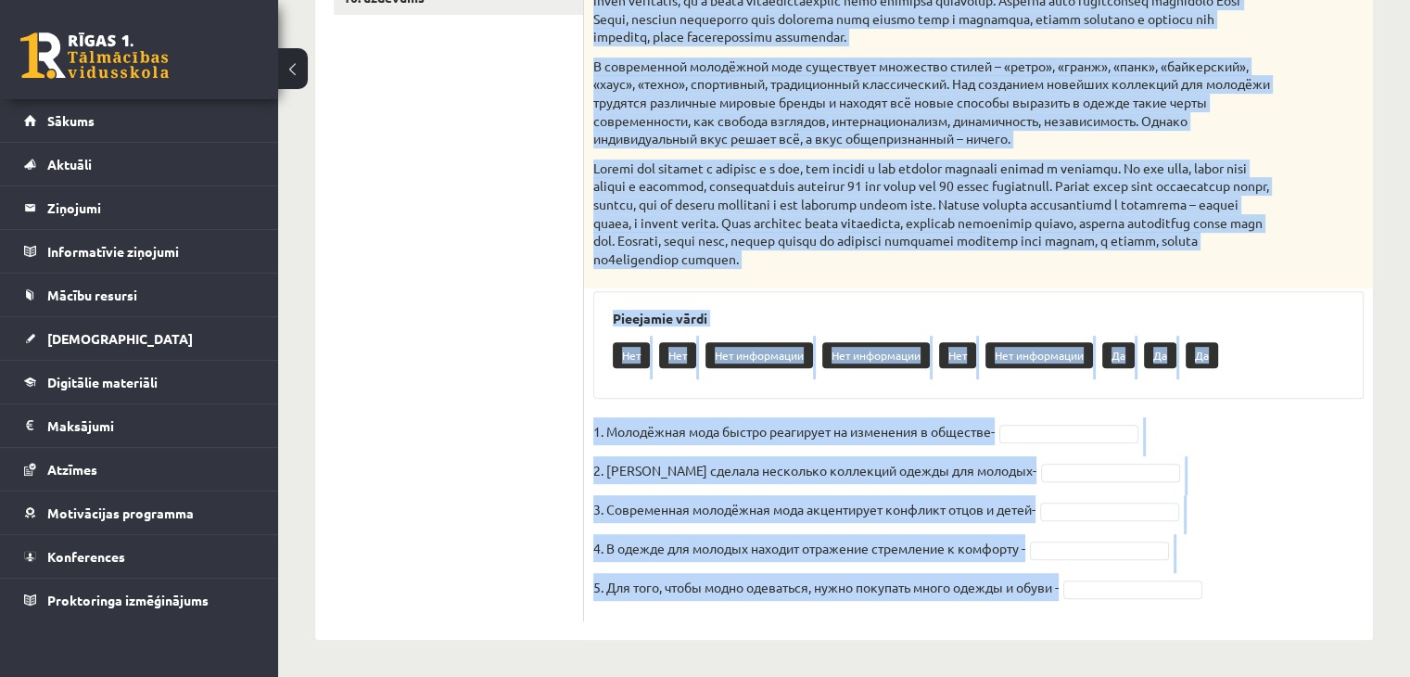
scroll to position [686, 0]
drag, startPoint x: 594, startPoint y: 205, endPoint x: 1172, endPoint y: 608, distance: 704.3
click at [1172, 608] on div "5p Прочитайте текст и выполните задание. Главное отличие молодёжной моды состои…" at bounding box center [978, 152] width 789 height 937
copy div "Прочитайте текст и выполните задание. Главное отличие молодёжной моды состоит в…"
click at [1213, 462] on fieldset "1. Молодёжная мода быстро реагирует на изменения в обществе- 2. Коко Шанель сде…" at bounding box center [978, 514] width 770 height 195
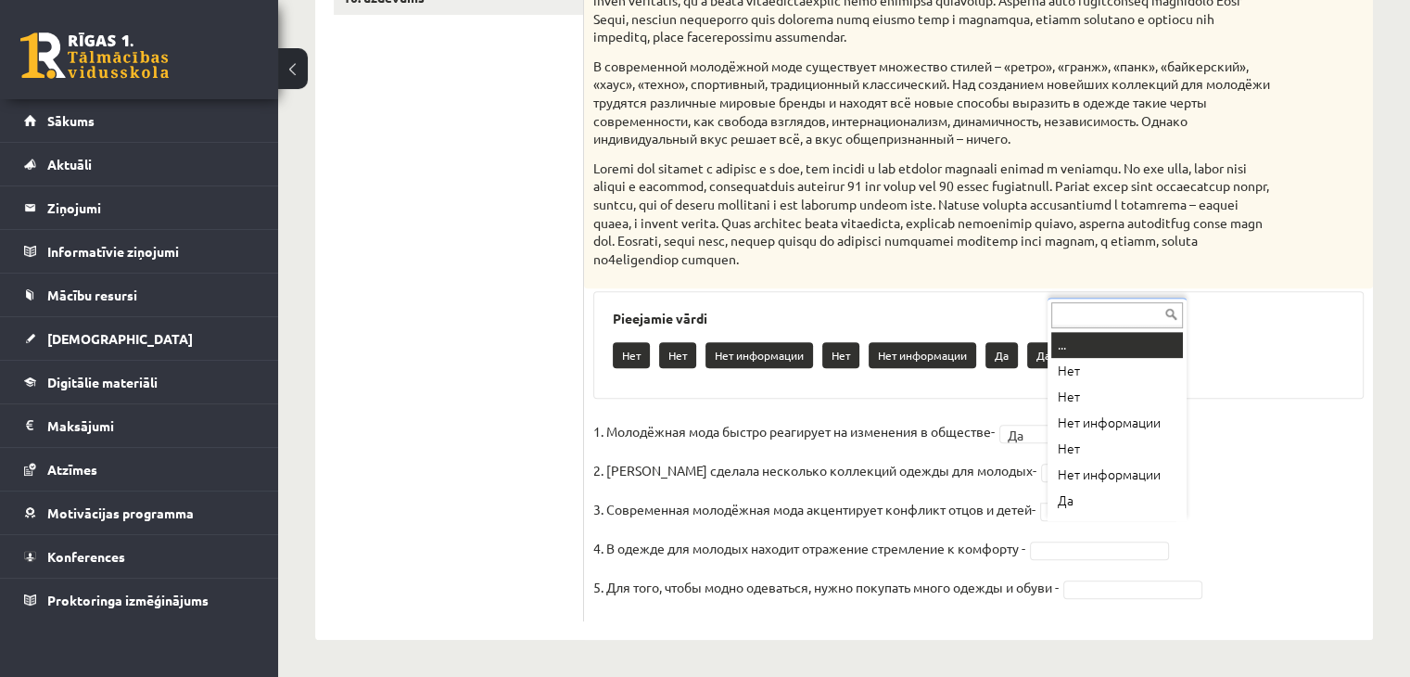
scroll to position [22, 0]
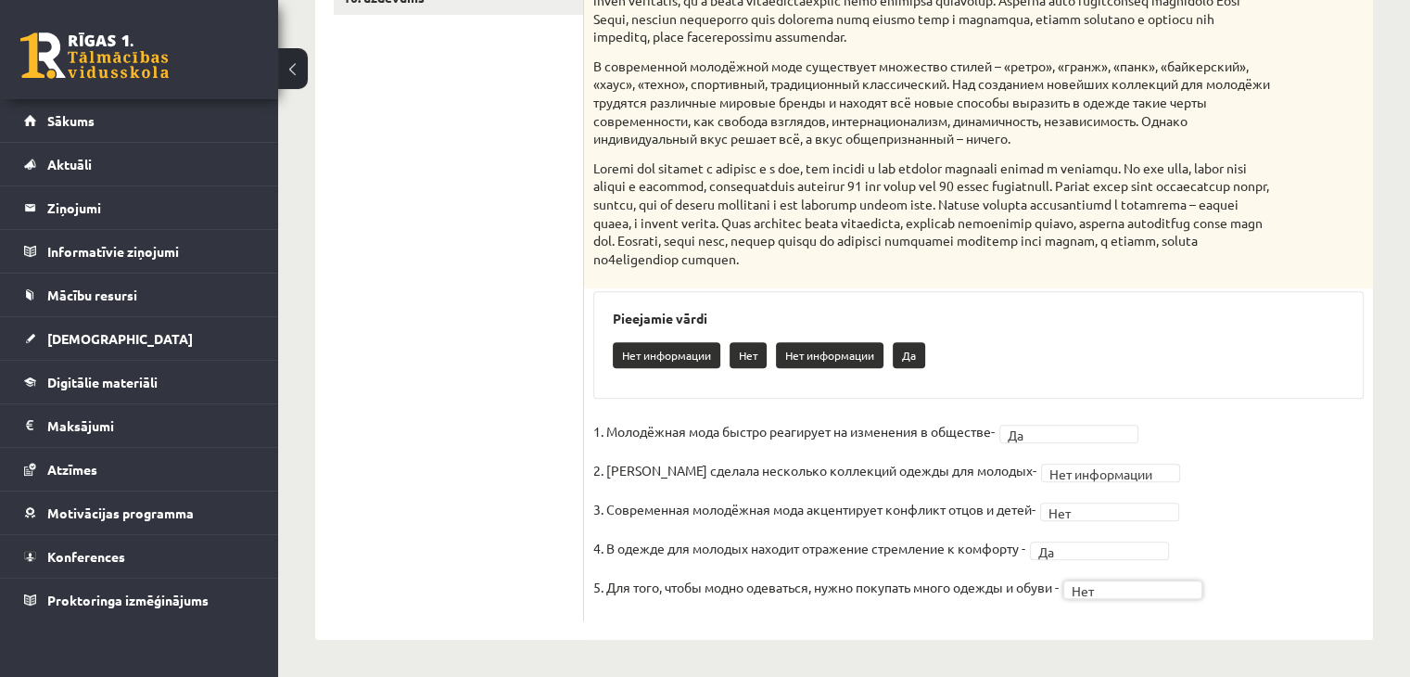
click at [1088, 369] on div "Нет информации Нет Нет информации Да" at bounding box center [978, 358] width 731 height 44
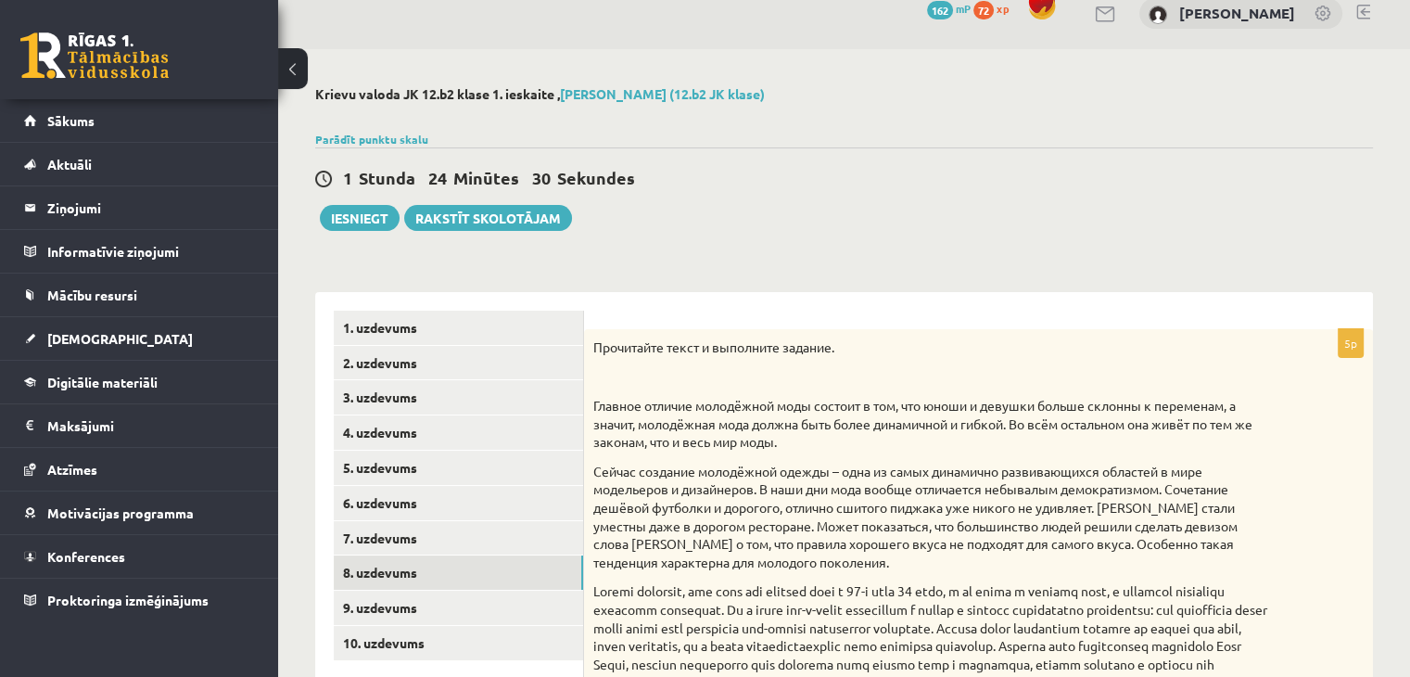
scroll to position [0, 0]
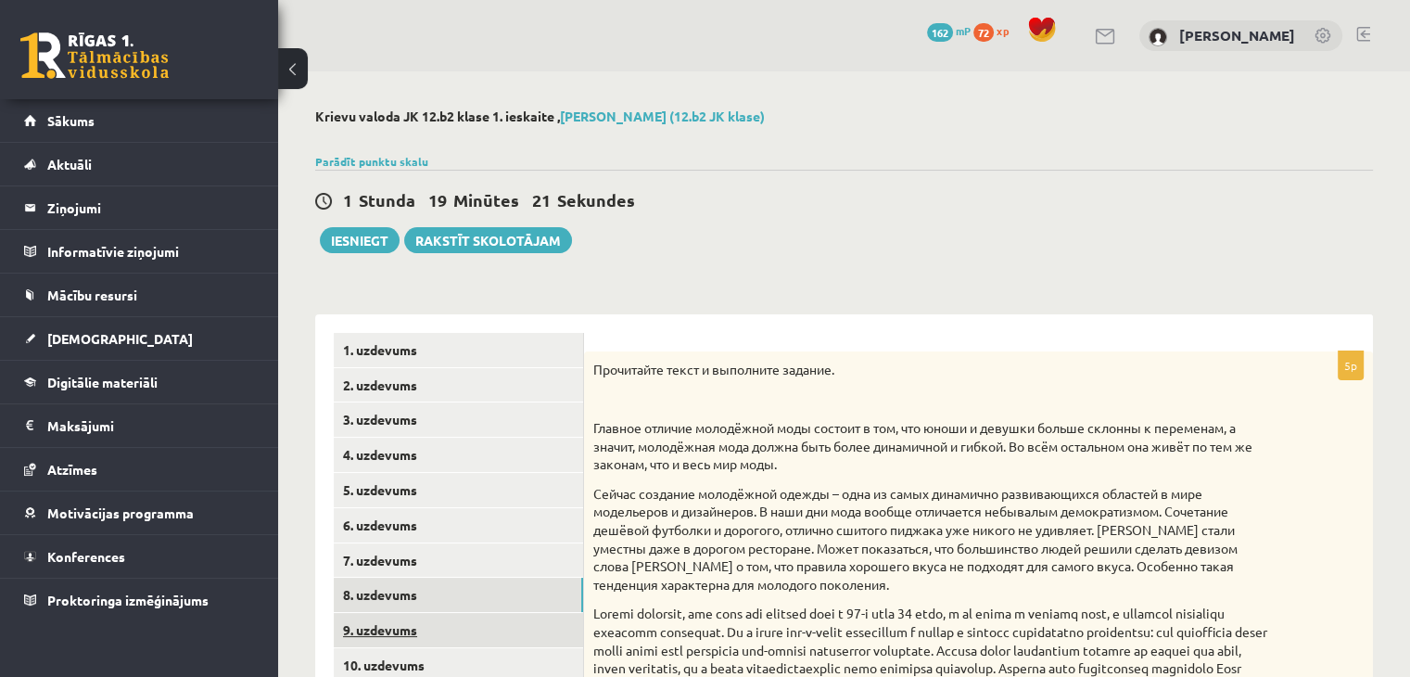
click at [385, 623] on link "9. uzdevums" at bounding box center [458, 630] width 249 height 34
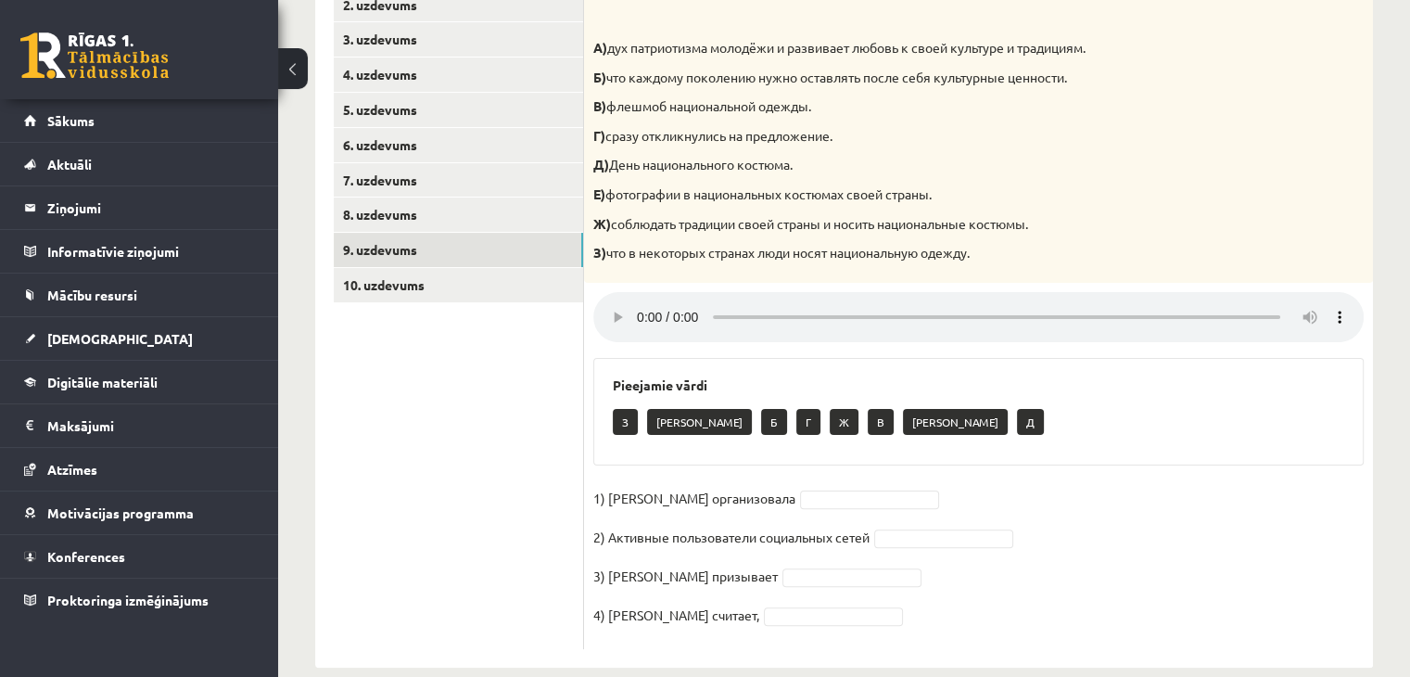
scroll to position [408, 0]
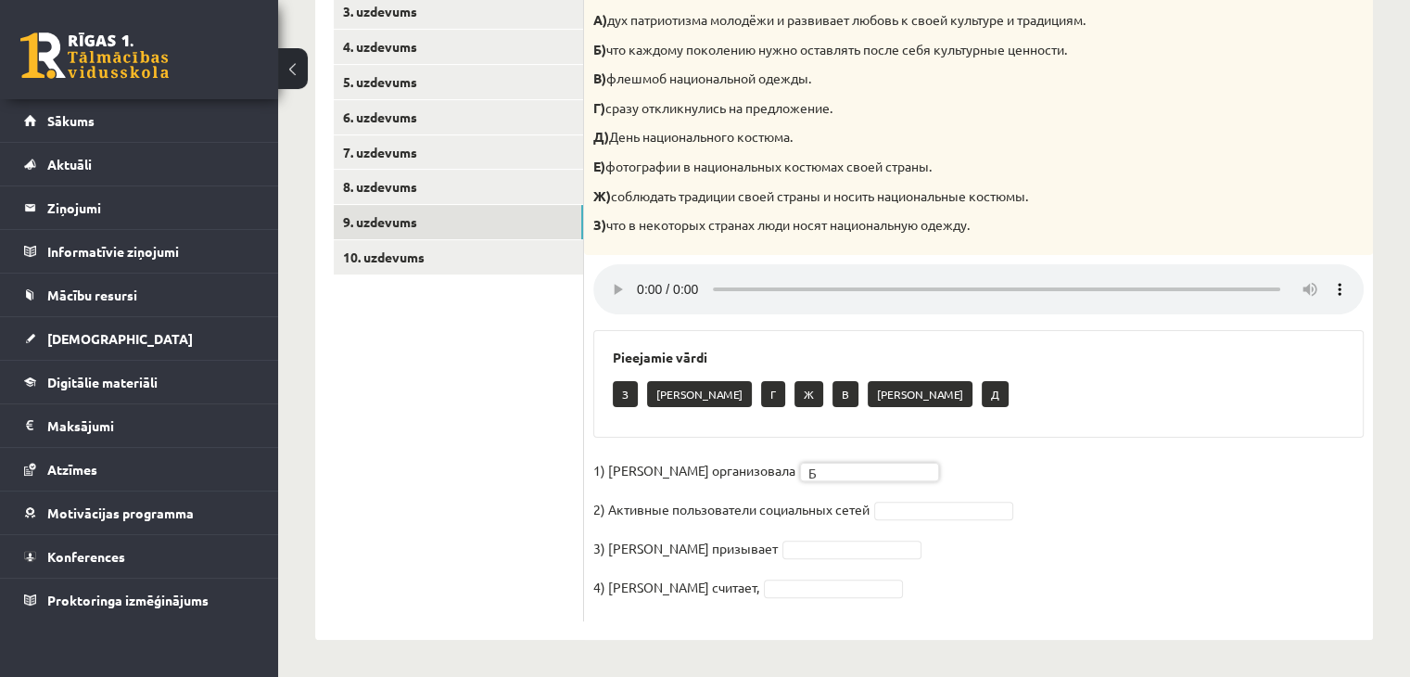
click at [901, 511] on fieldset "1) Мухаббат Саби организовала Б * 2) Активные пользователи социальных сетей 3) …" at bounding box center [978, 534] width 770 height 156
click at [882, 562] on fieldset "1) Мухаббат Саби организовала Б * 2) Активные пользователи социальных сетей З *…" at bounding box center [978, 534] width 770 height 156
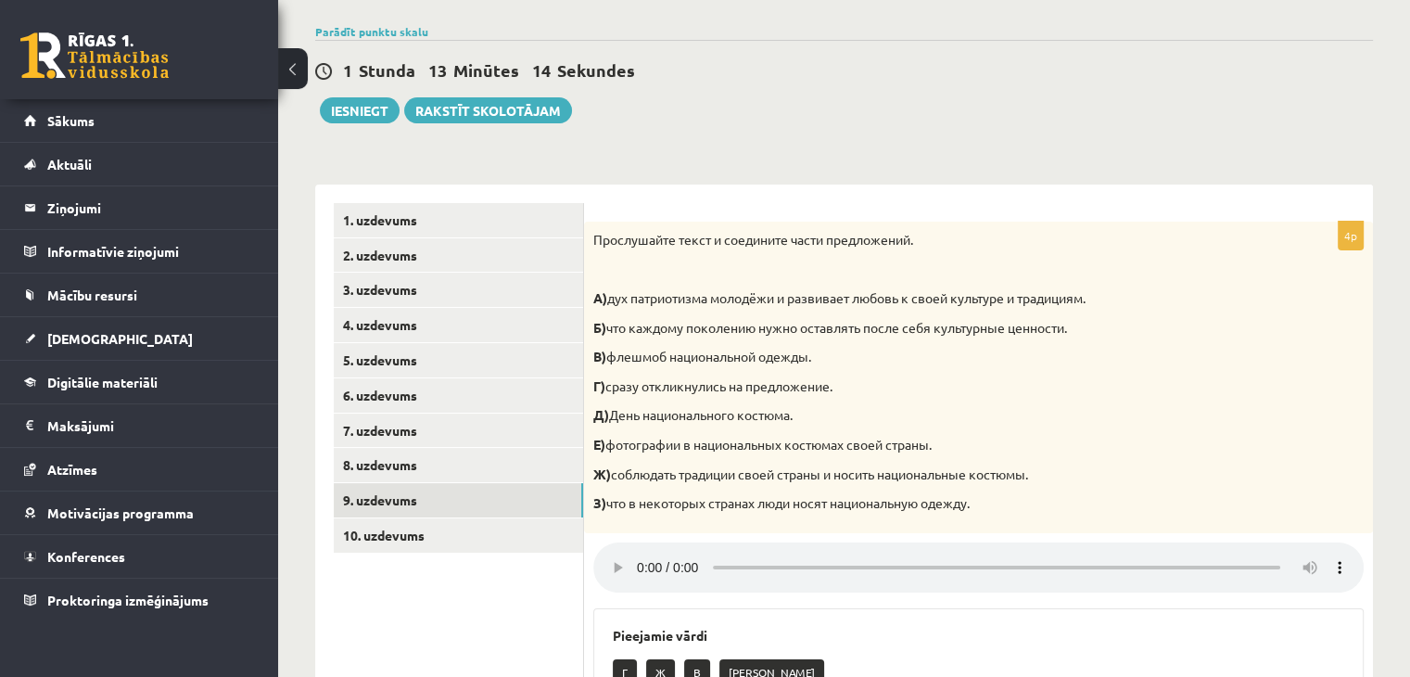
scroll to position [154, 0]
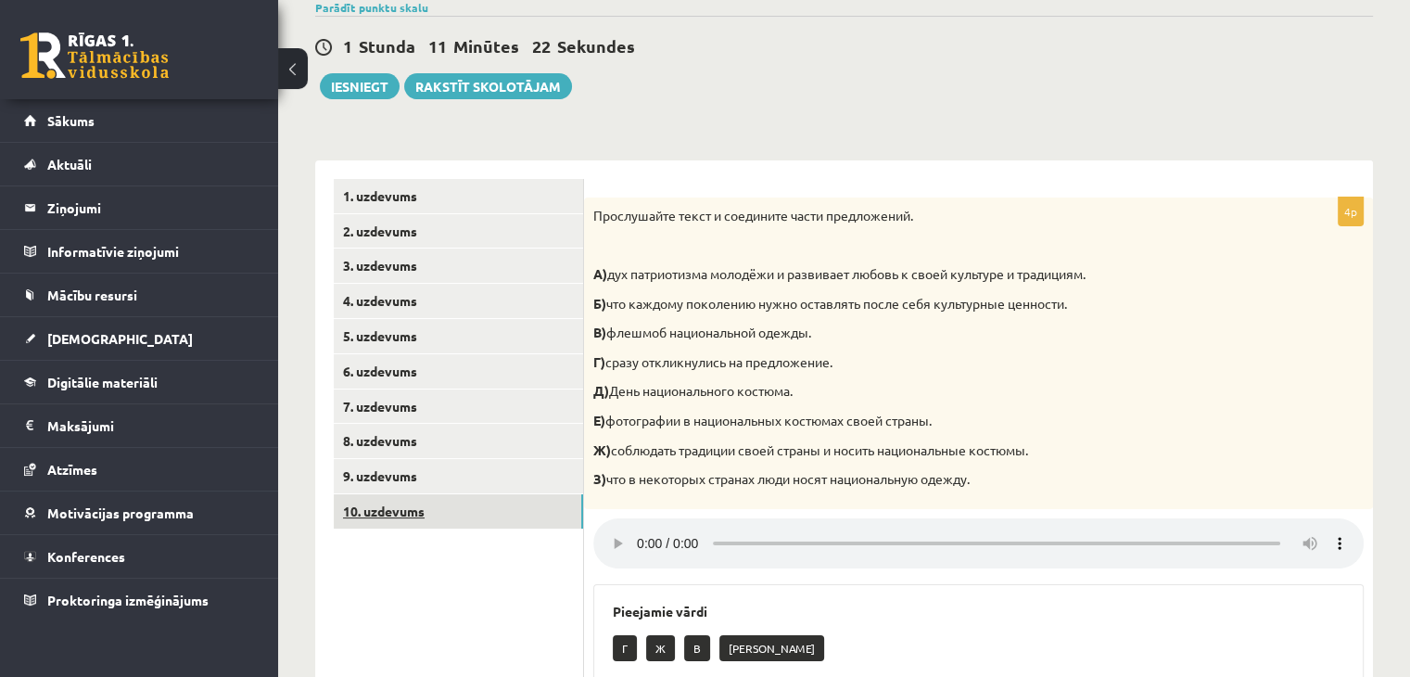
click at [427, 513] on link "10. uzdevums" at bounding box center [458, 511] width 249 height 34
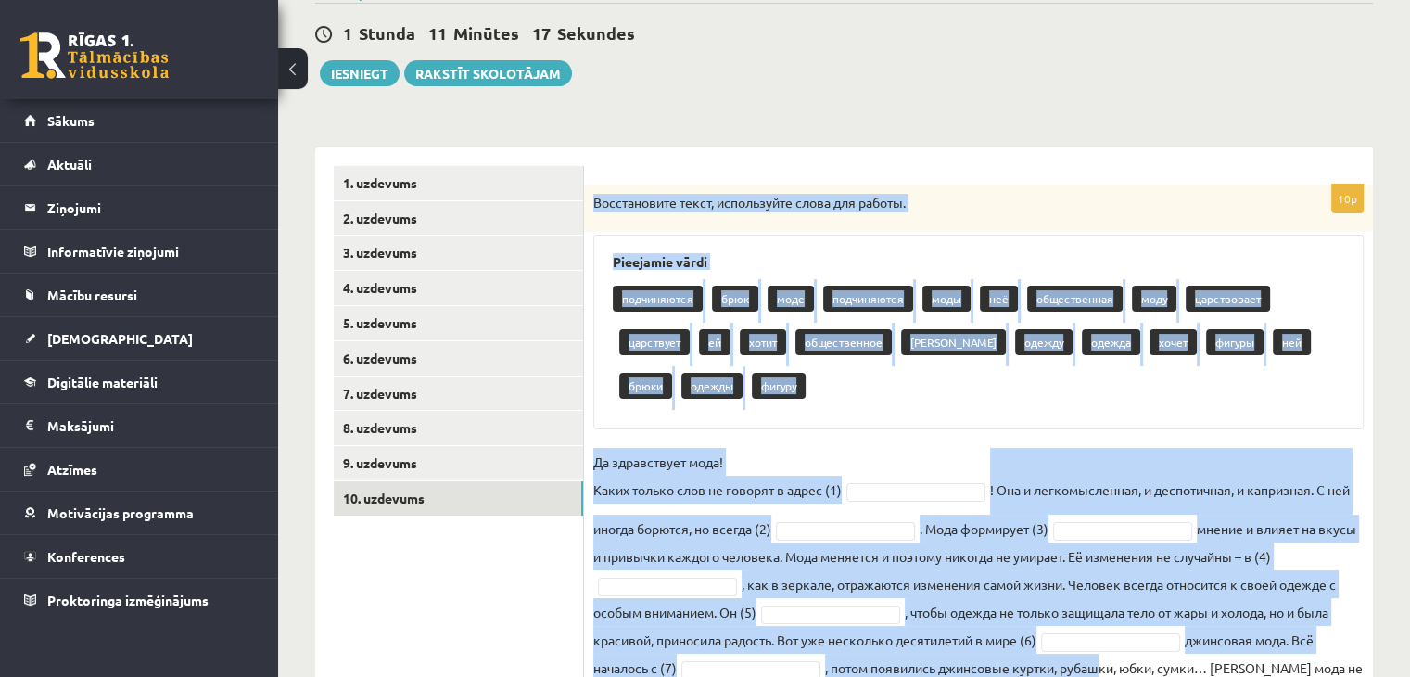
scroll to position [320, 0]
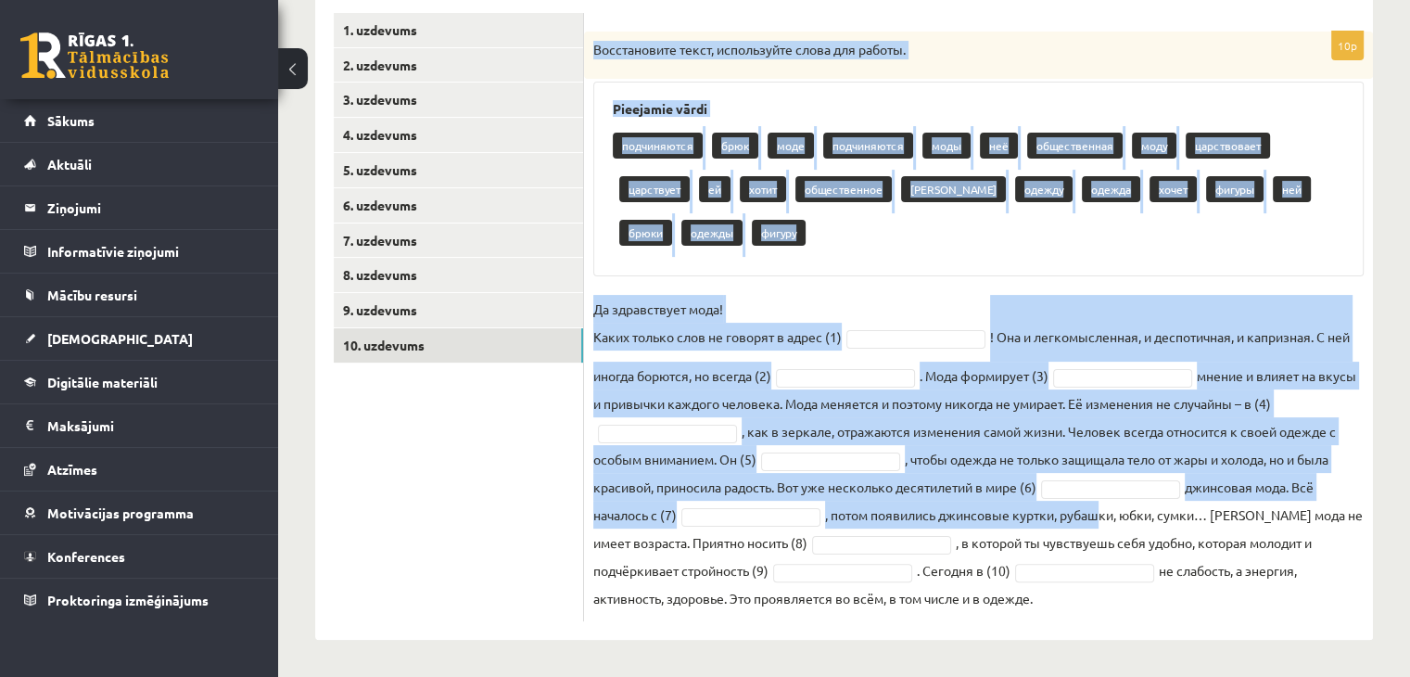
drag, startPoint x: 589, startPoint y: 205, endPoint x: 1123, endPoint y: 627, distance: 681.1
click at [1123, 627] on div "10p Восстановите текст, используйте слова для работы. Pieejamie vārdi подчиняют…" at bounding box center [978, 316] width 789 height 645
copy div "Восстановите текст, используйте слова для работы. Pieejamie vārdi подчиняются б…"
click at [831, 283] on div "10p Восстановите текст, используйте слова для работы. Pieejamie vārdi подчиняют…" at bounding box center [978, 326] width 789 height 589
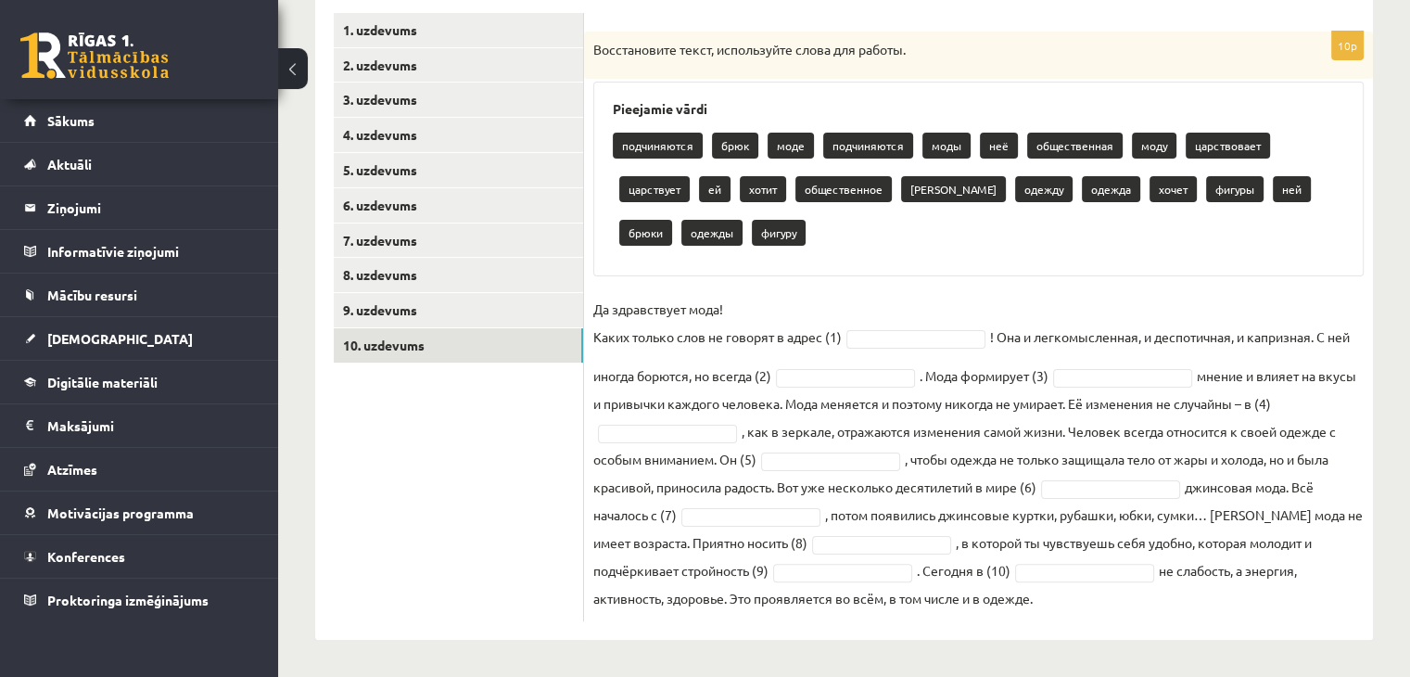
click at [828, 316] on p "Да здравствует мода! Каких только слов не говорят в адрес (1)" at bounding box center [717, 323] width 248 height 56
click at [927, 355] on fieldset "Да здравствует мода! Каких только слов не говорят в адрес (1) ! Она и легкомысл…" at bounding box center [978, 453] width 770 height 317
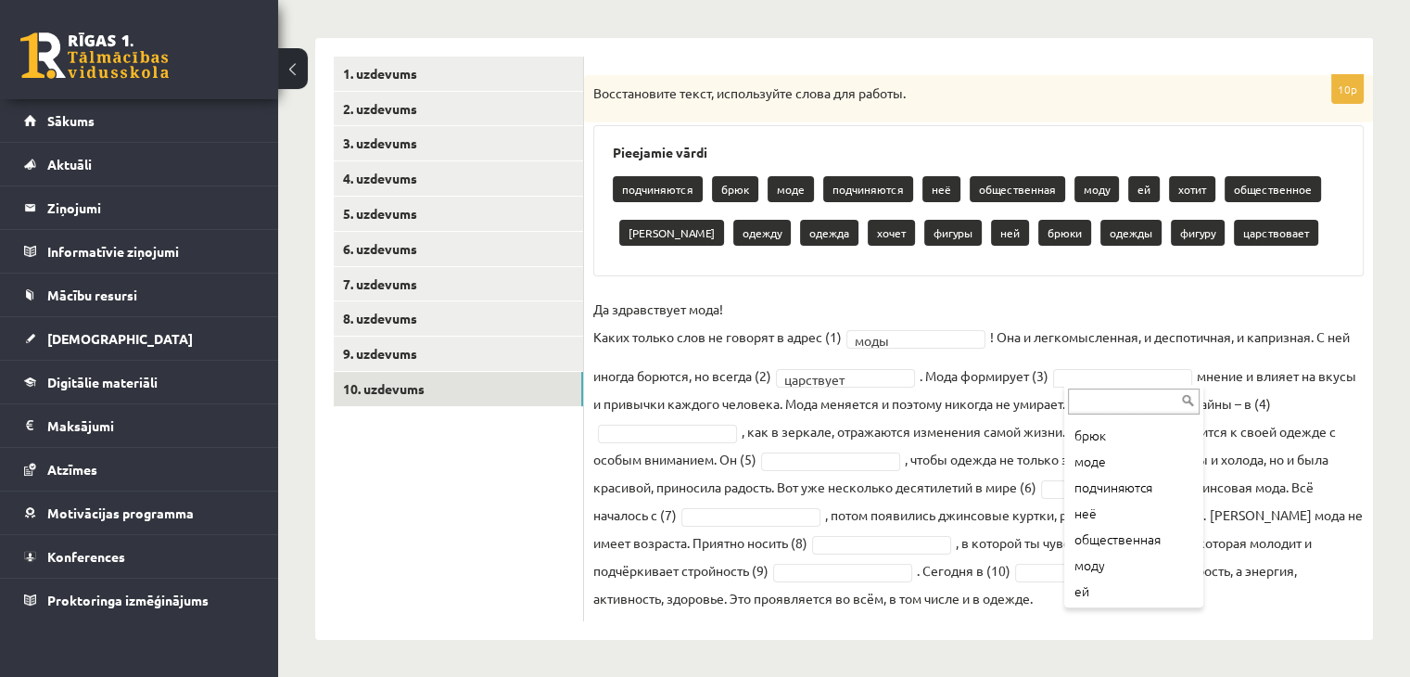
scroll to position [42, 0]
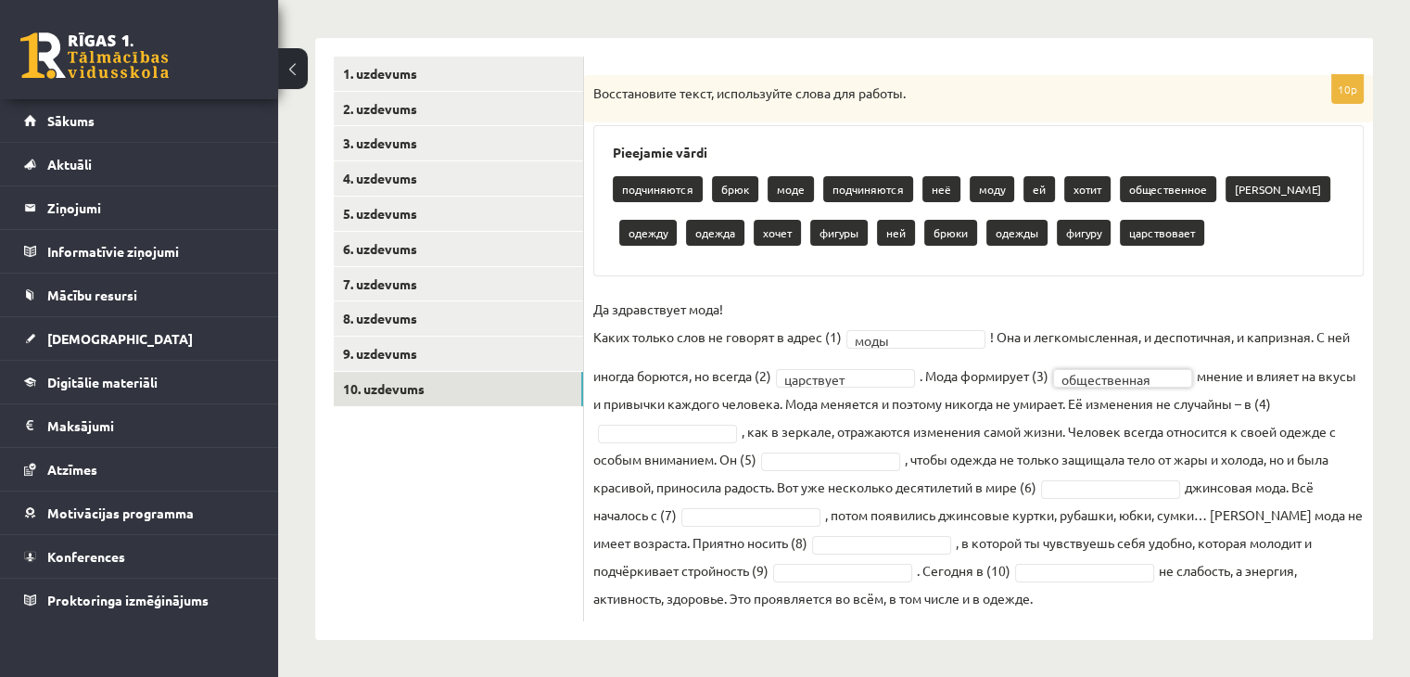
drag, startPoint x: 1106, startPoint y: 367, endPoint x: 1105, endPoint y: 380, distance: 13.0
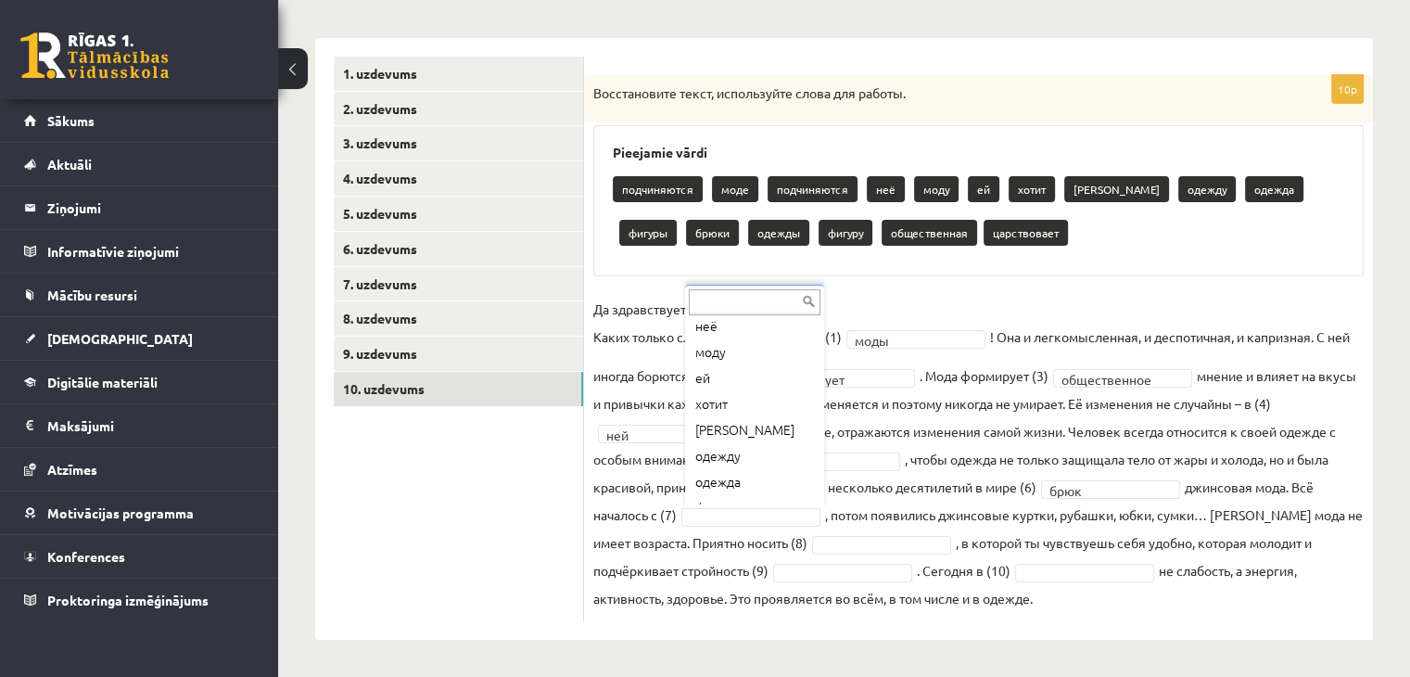
scroll to position [256, 0]
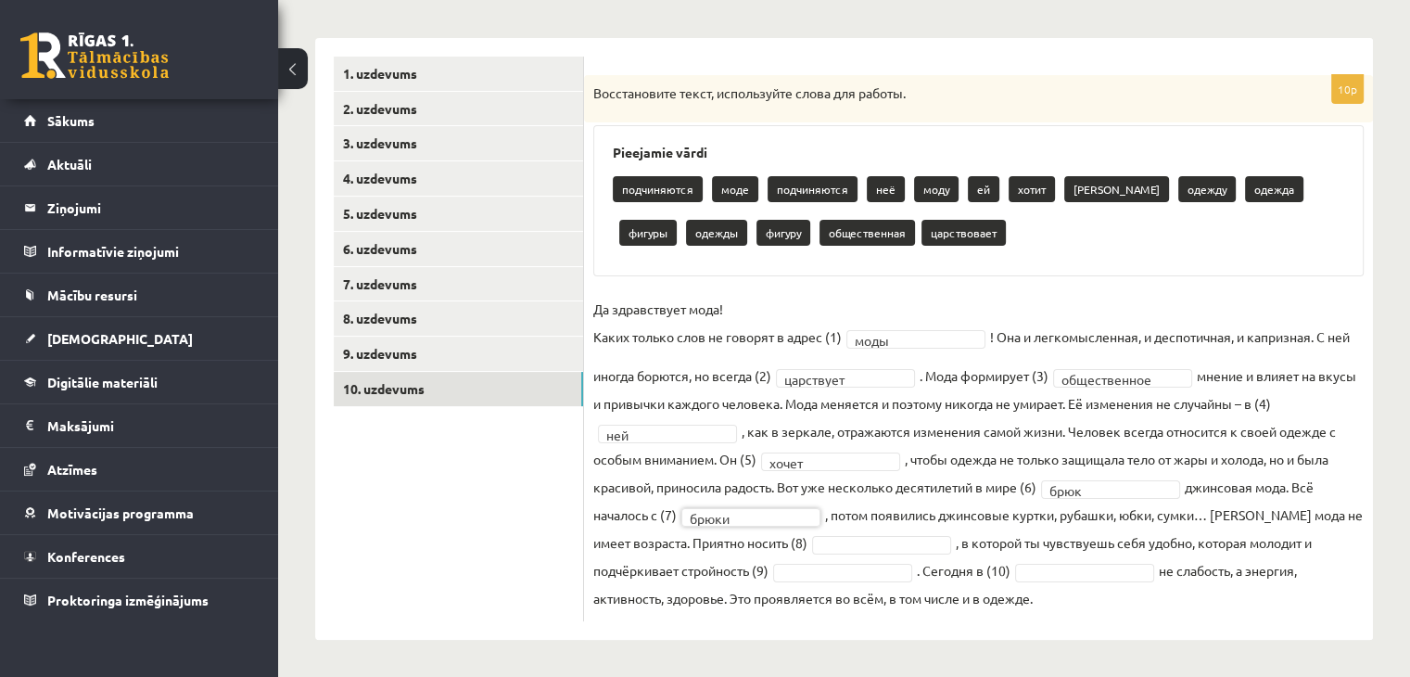
click at [928, 554] on fieldset "**********" at bounding box center [978, 453] width 770 height 317
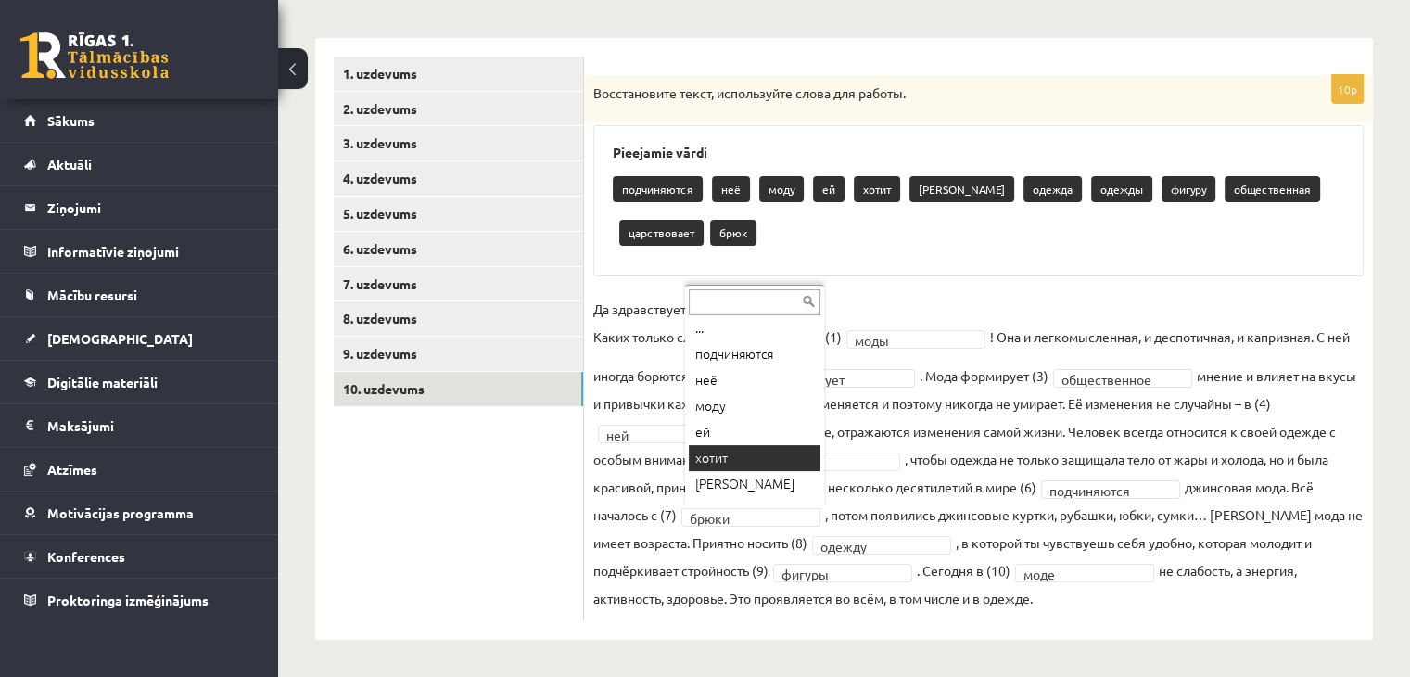
scroll to position [0, 0]
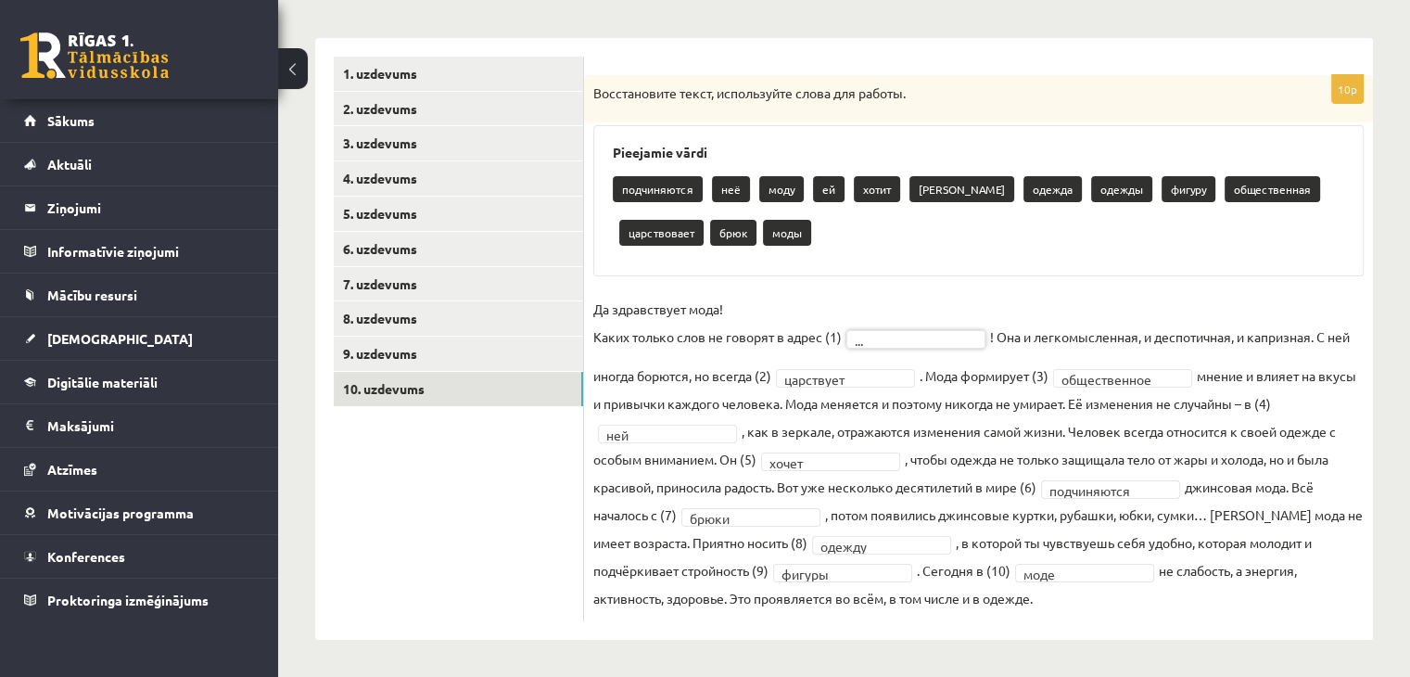
click at [1126, 386] on fieldset "**********" at bounding box center [978, 453] width 770 height 317
click at [1121, 386] on fieldset "**********" at bounding box center [978, 453] width 770 height 317
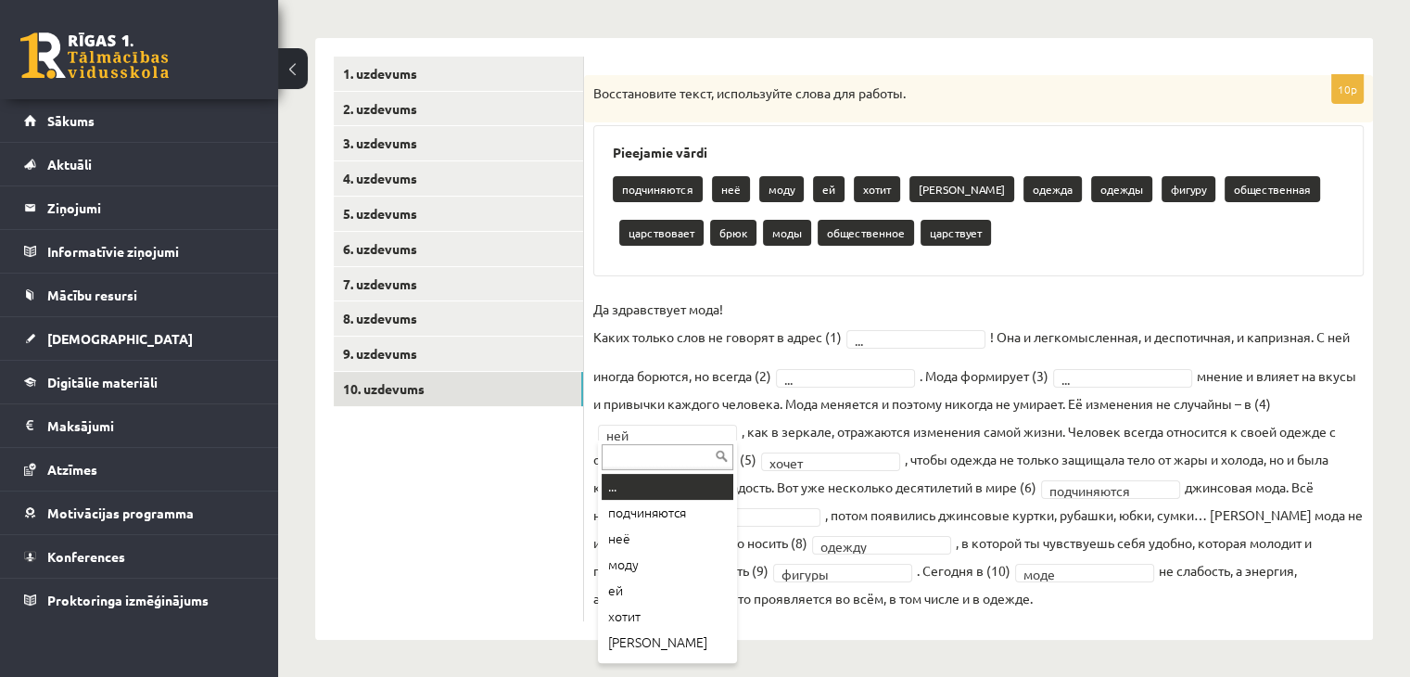
drag, startPoint x: 650, startPoint y: 490, endPoint x: 665, endPoint y: 490, distance: 15.8
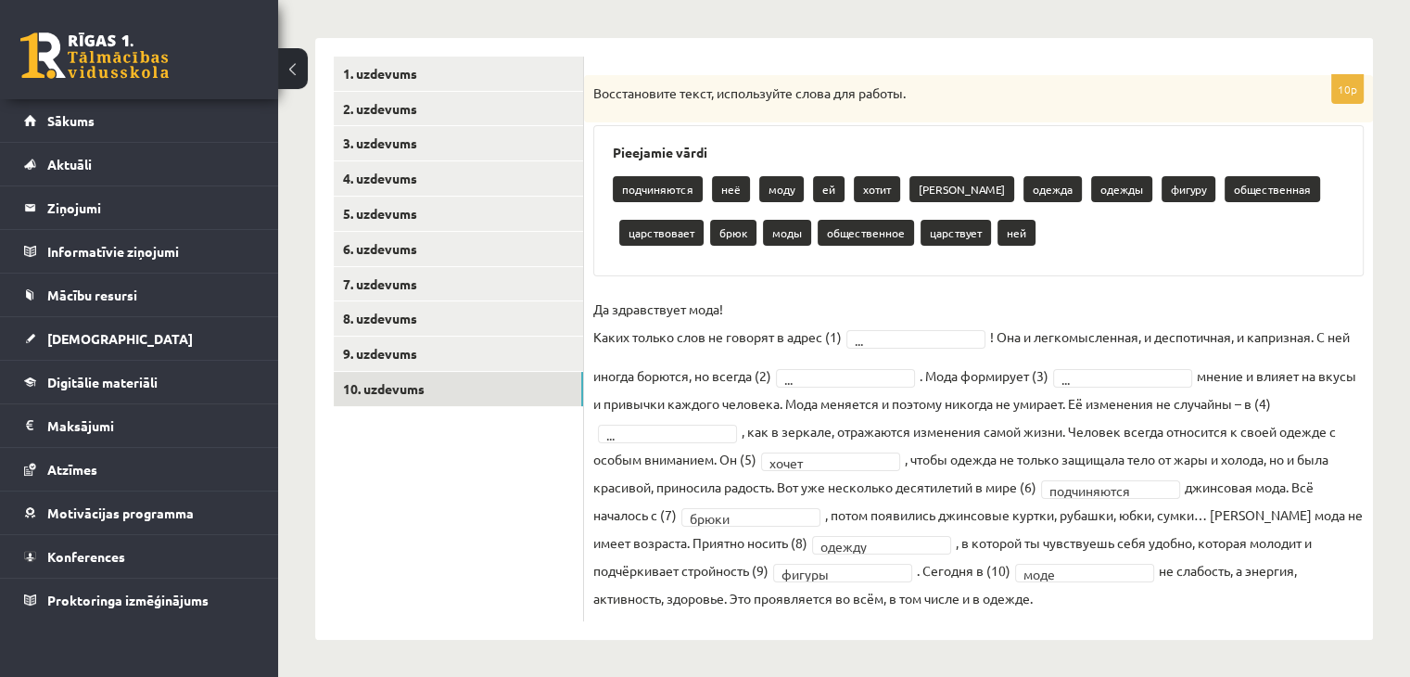
click at [834, 469] on fieldset "**********" at bounding box center [978, 453] width 770 height 317
click at [782, 522] on fieldset "Да здравствует мода! Каких только слов не говорят в адрес (1) ... ! Она и легко…" at bounding box center [978, 453] width 770 height 317
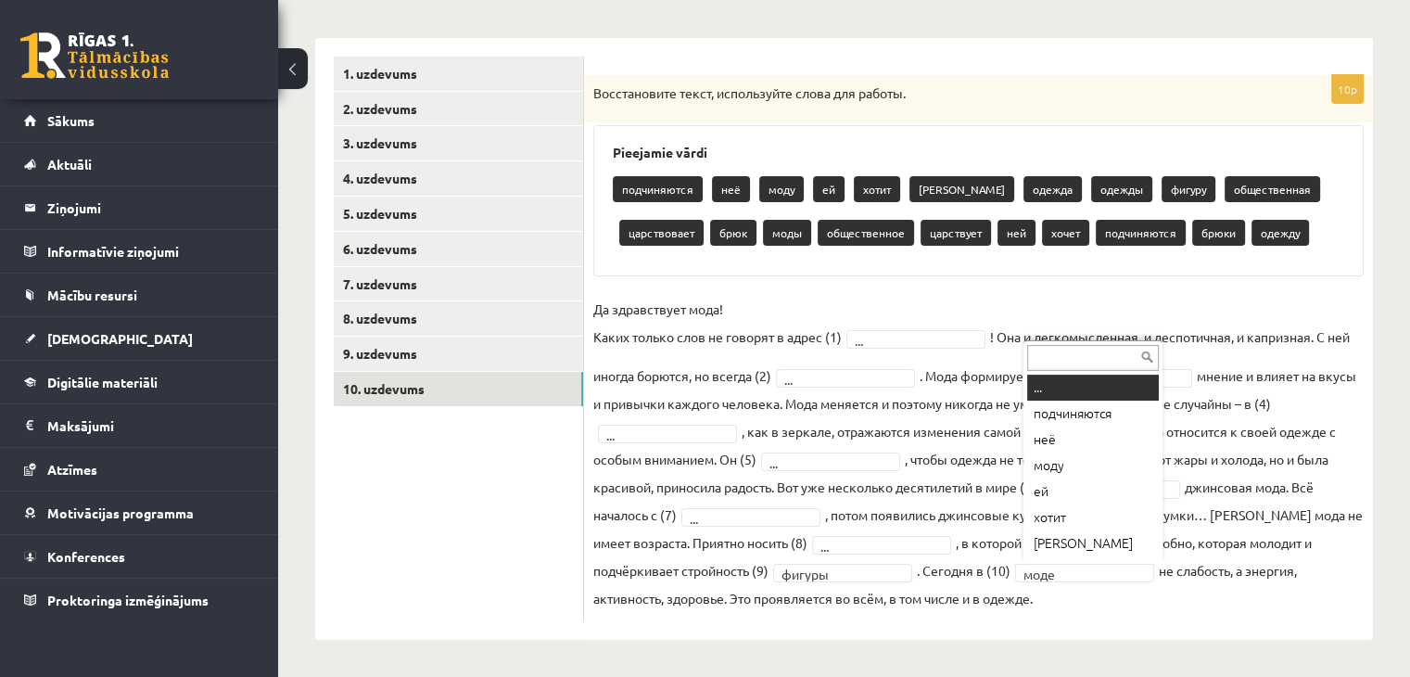
drag, startPoint x: 1050, startPoint y: 379, endPoint x: 926, endPoint y: 493, distance: 168.6
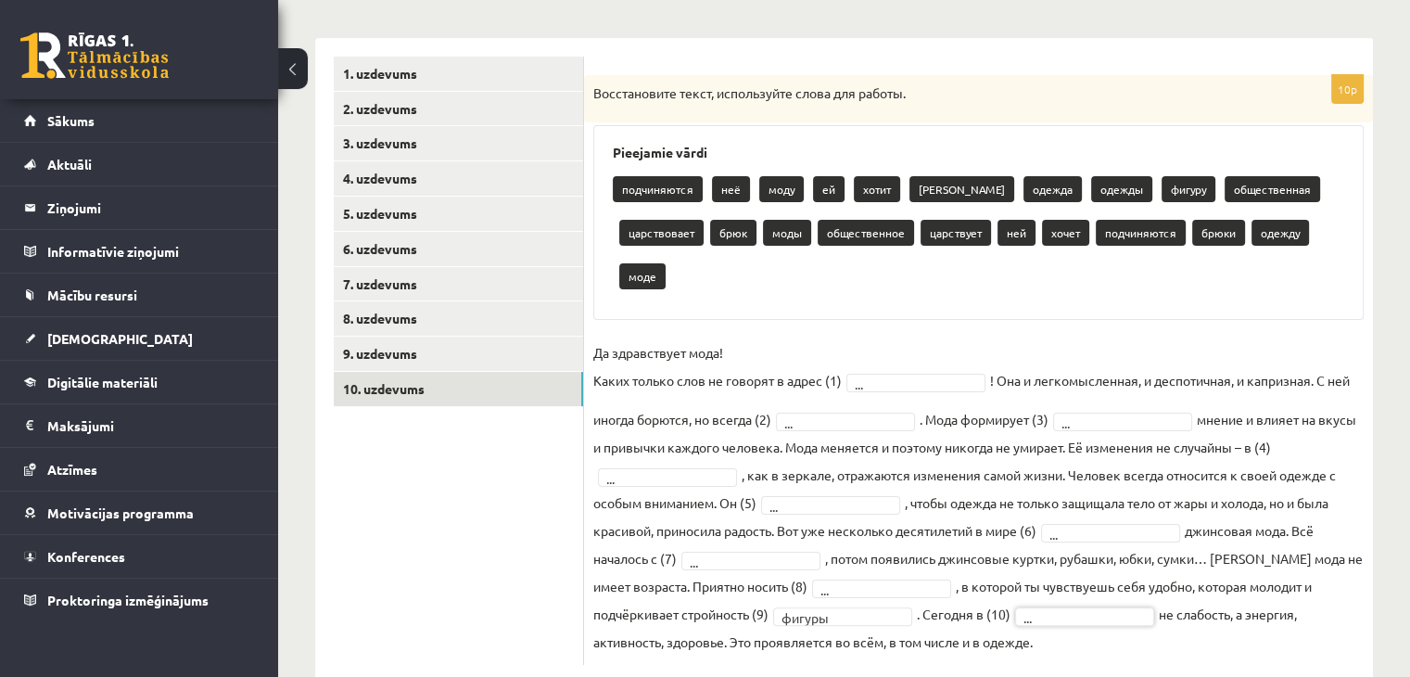
click at [842, 601] on fieldset "Да здравствует мода! Каких только слов не говорят в адрес (1) ... ! Она и легко…" at bounding box center [978, 496] width 770 height 317
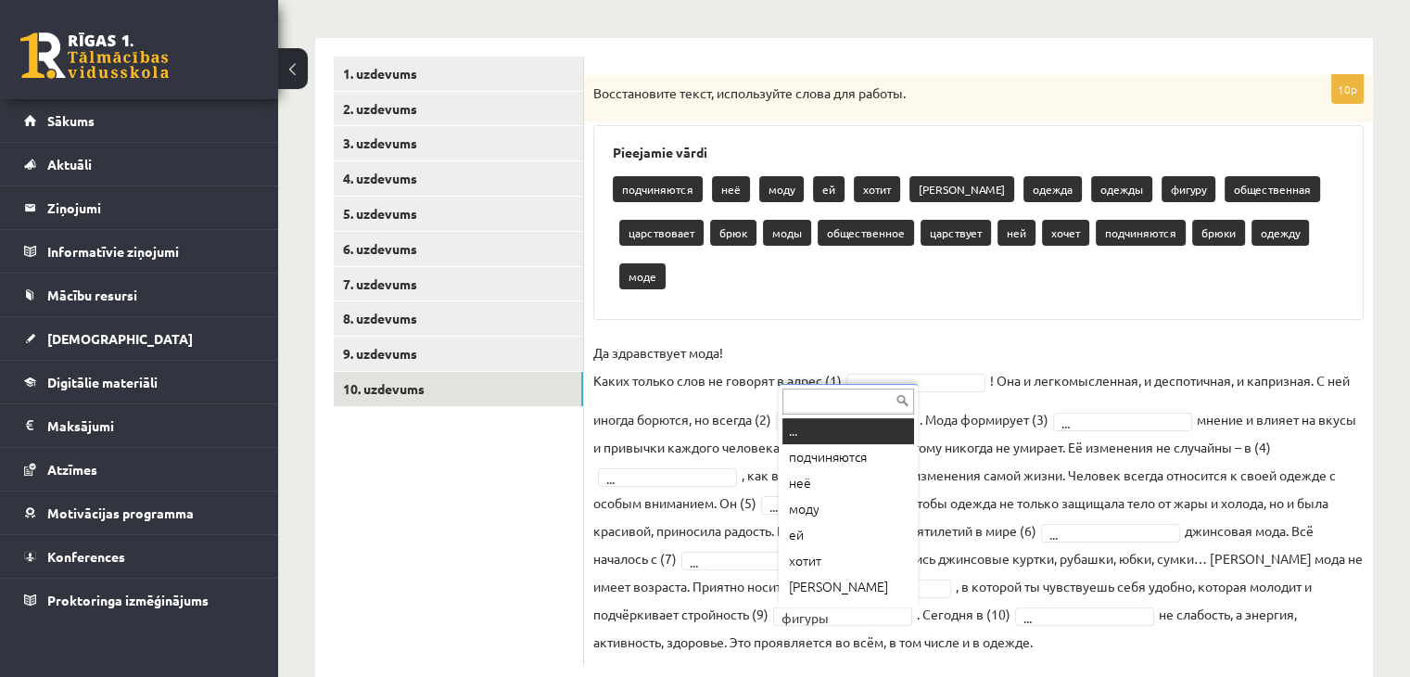
drag, startPoint x: 838, startPoint y: 606, endPoint x: 826, endPoint y: 578, distance: 30.3
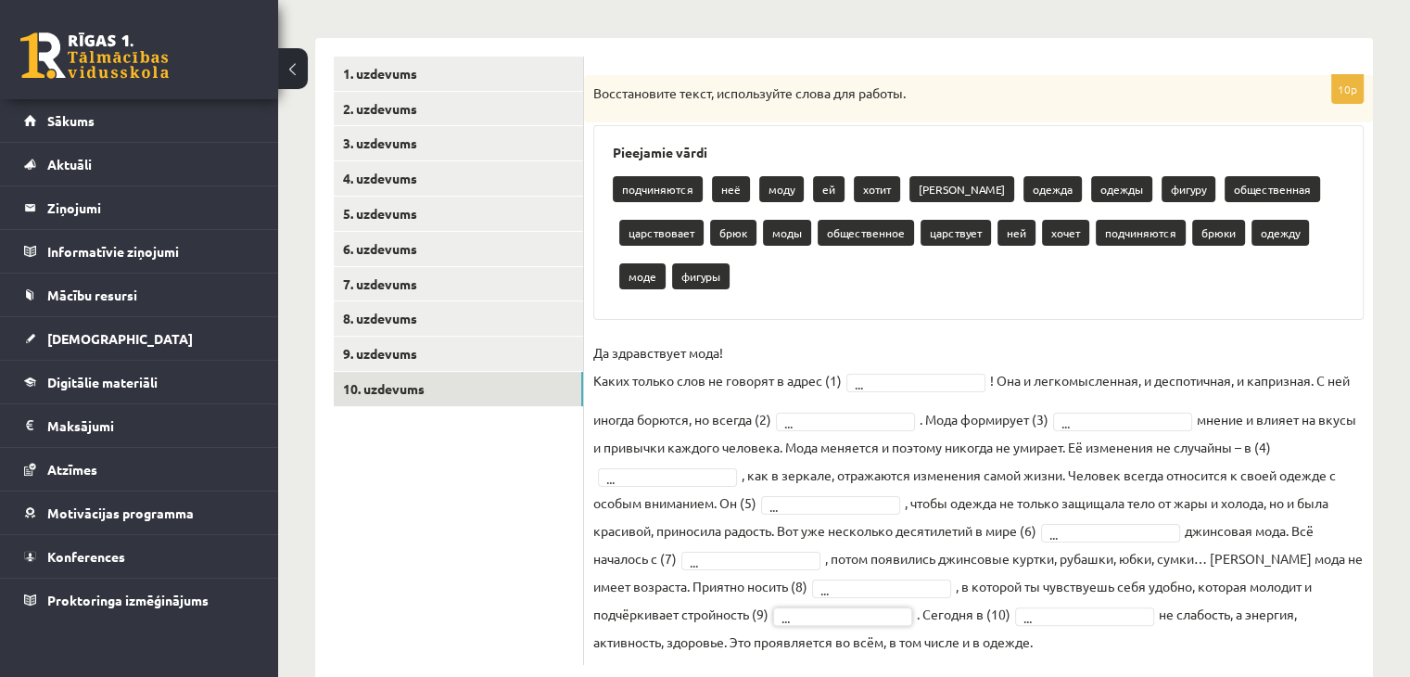
click at [759, 344] on p "Да здравствует мода! Каких только слов не говорят в адрес (1)" at bounding box center [717, 366] width 248 height 56
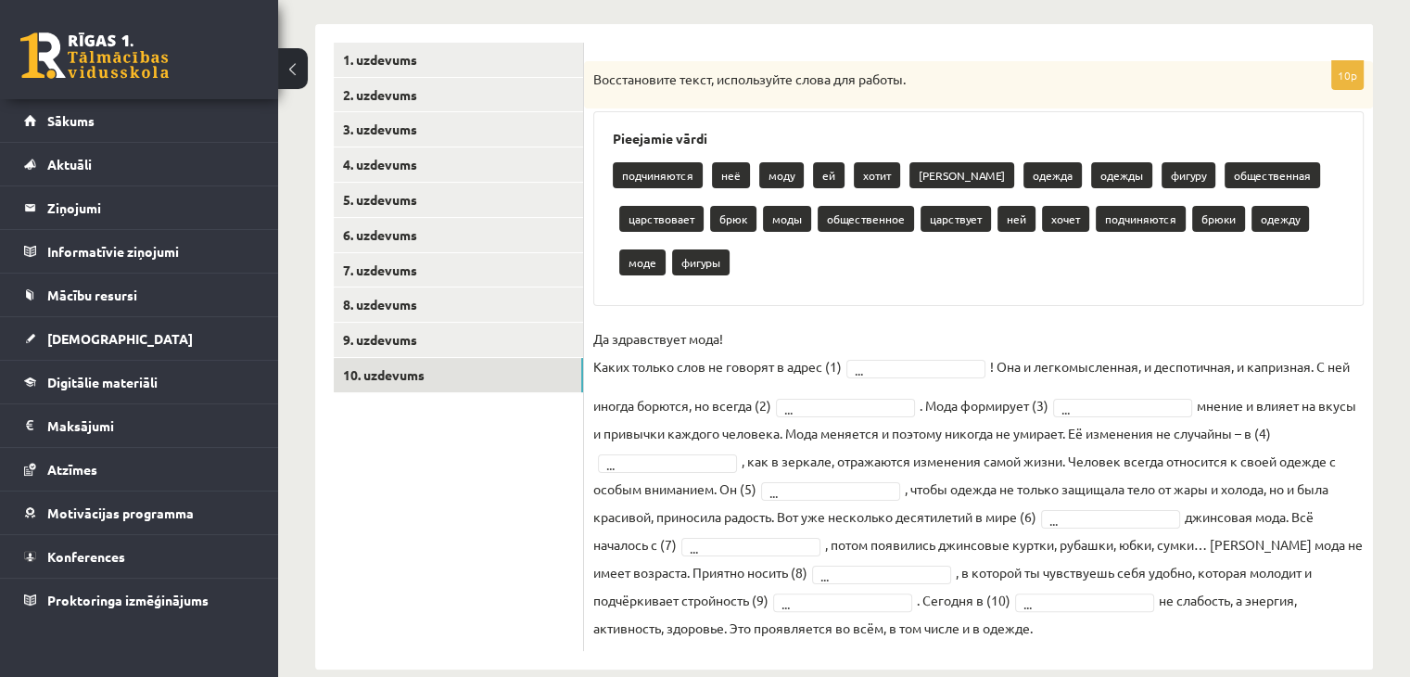
scroll to position [320, 0]
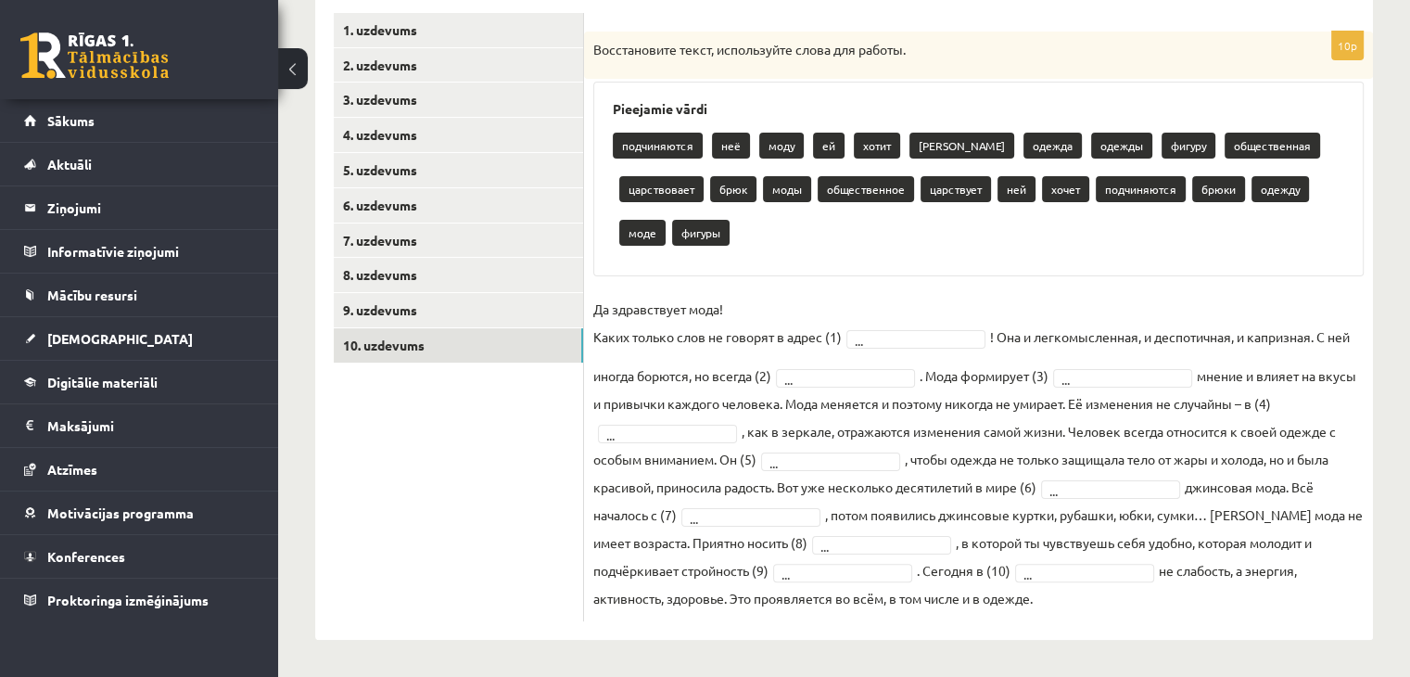
drag, startPoint x: 589, startPoint y: 87, endPoint x: 1087, endPoint y: 669, distance: 766.4
click at [1087, 671] on div "**********" at bounding box center [844, 214] width 1132 height 925
copy div "Восстановите текст, используйте слова для работы. Pieejamie vārdi подчиняются н…"
click at [897, 286] on div "10p Восстановите текст, используйте слова для работы. Pieejamie vārdi подчиняют…" at bounding box center [978, 326] width 789 height 589
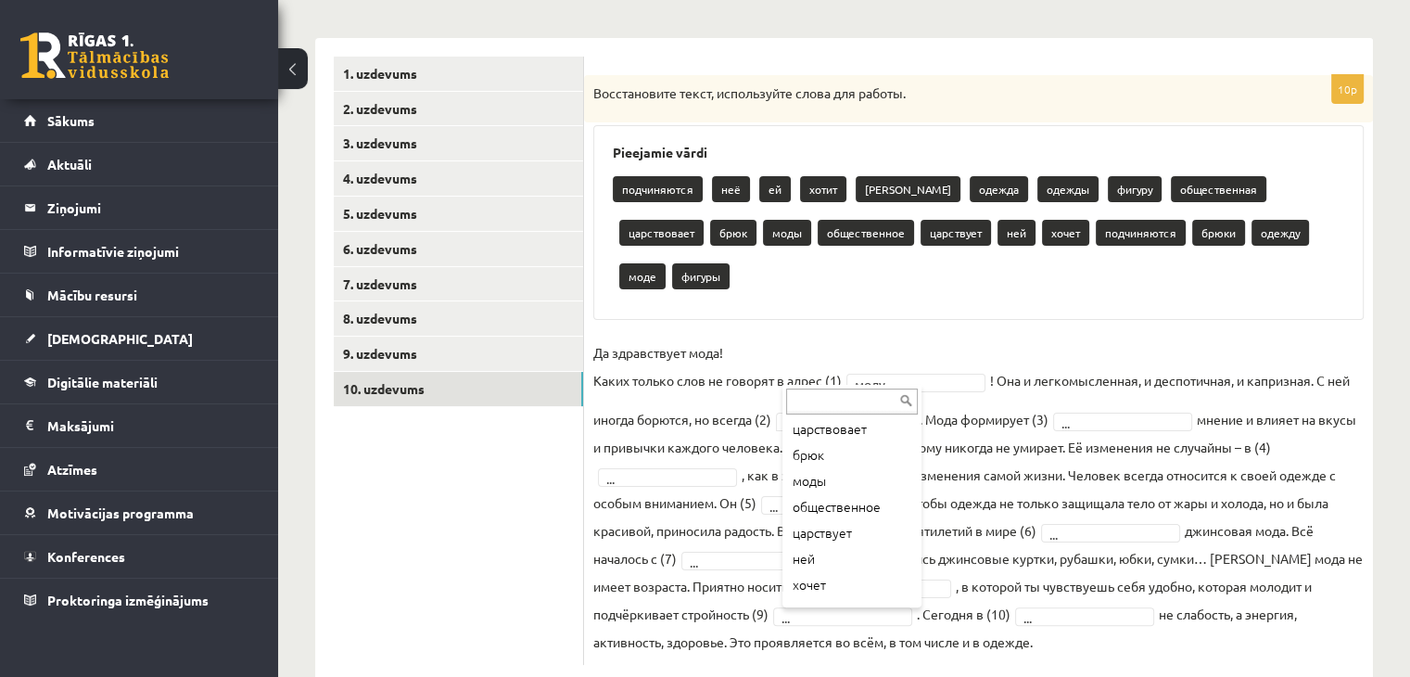
scroll to position [264, 0]
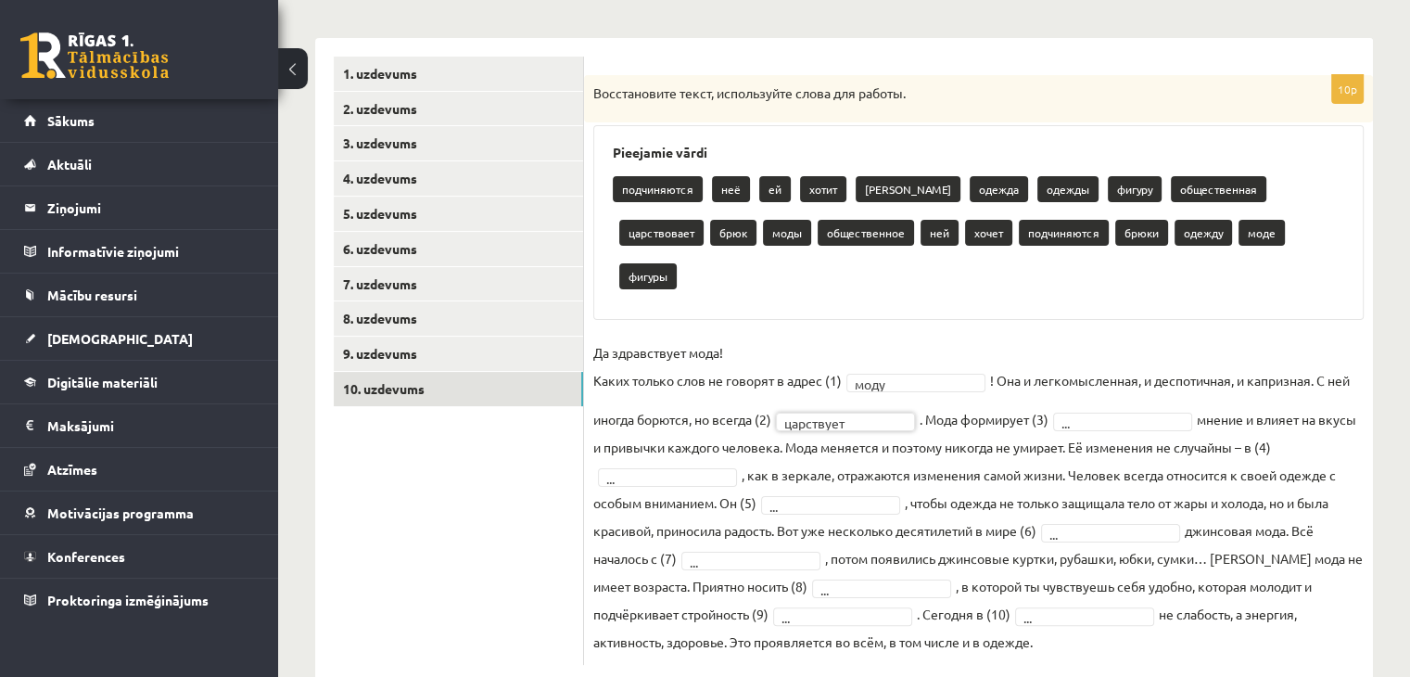
click at [1109, 386] on fieldset "Да здравствует мода! Каких только слов не говорят в адрес (1) моду **** ! Она и…" at bounding box center [978, 496] width 770 height 317
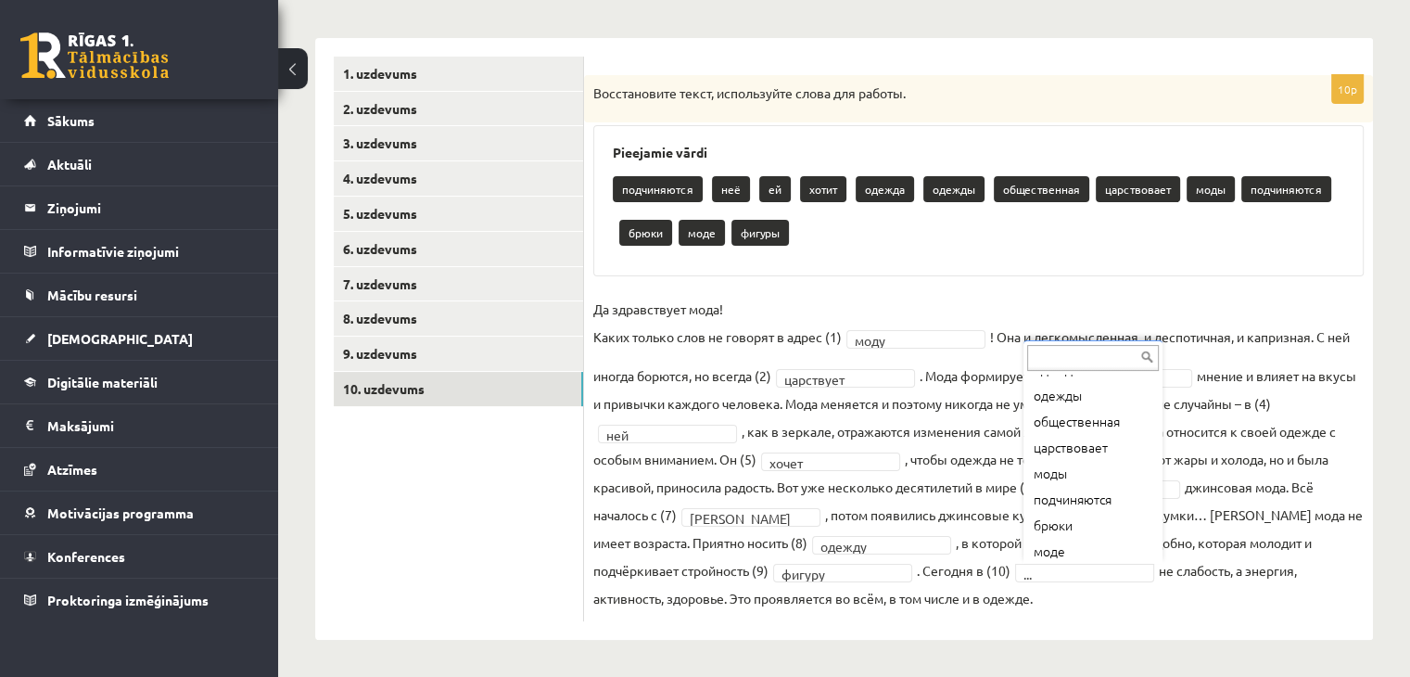
scroll to position [178, 0]
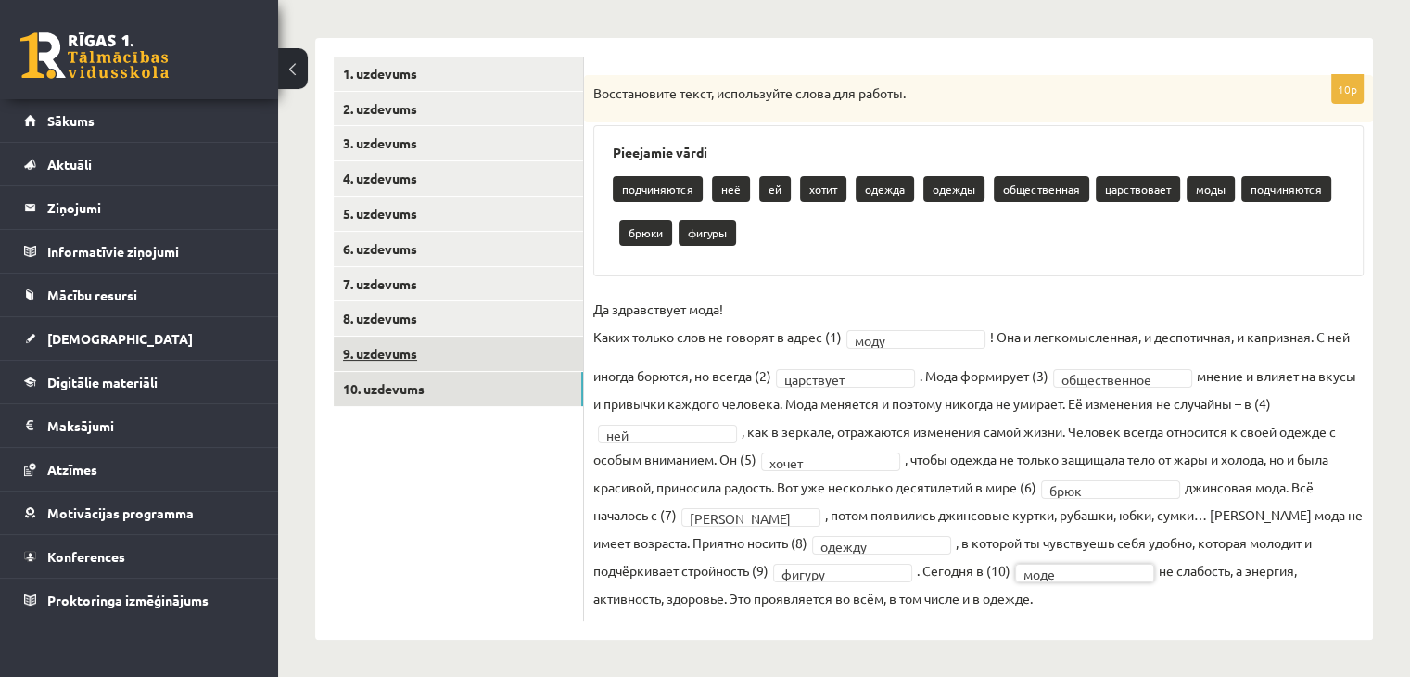
click at [508, 353] on link "9. uzdevums" at bounding box center [458, 353] width 249 height 34
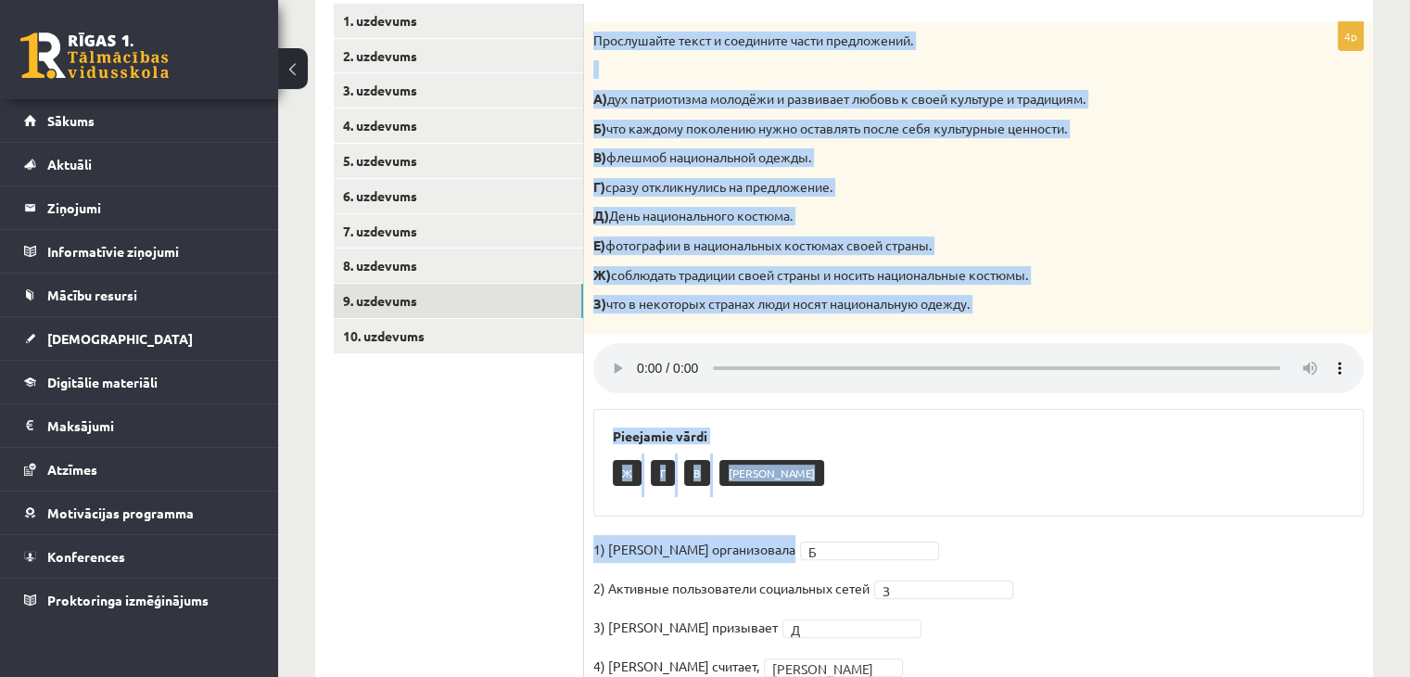
scroll to position [408, 0]
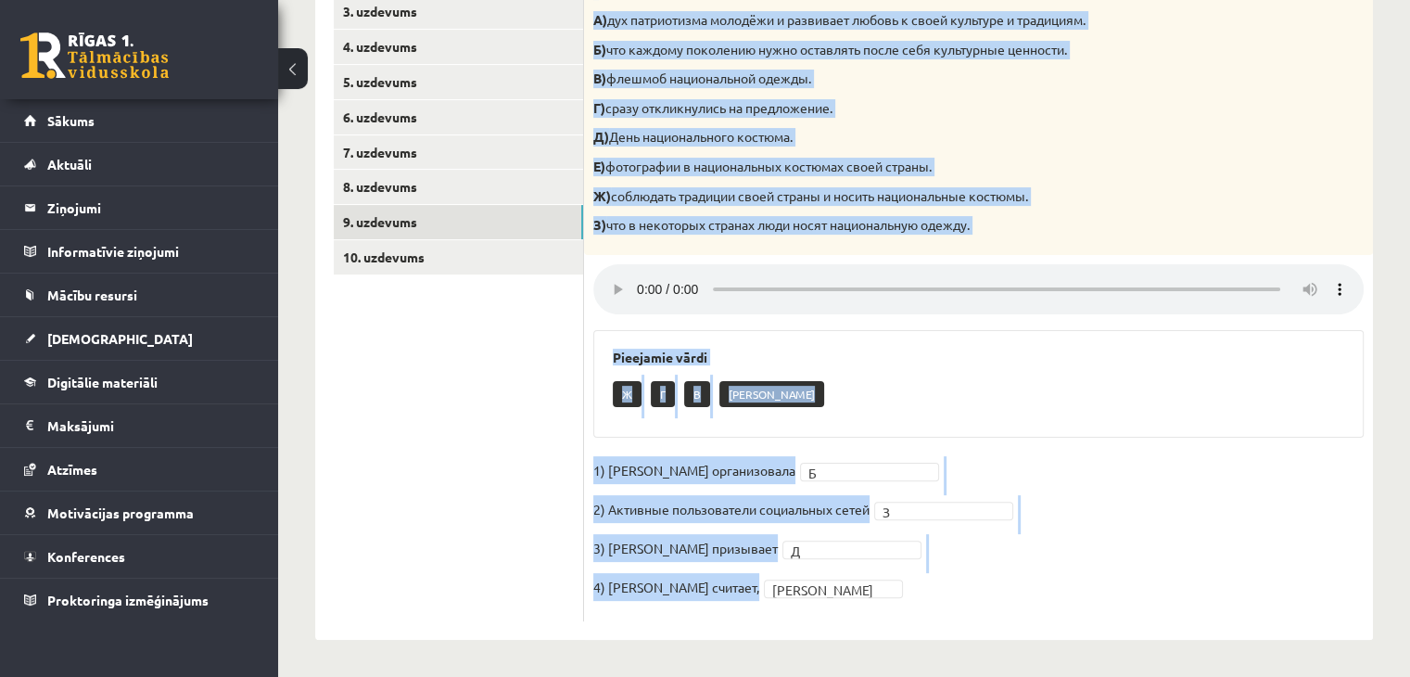
drag, startPoint x: 592, startPoint y: 90, endPoint x: 1033, endPoint y: 625, distance: 692.7
click at [1033, 625] on div "4p Прослушайте текст и соедините части предложений. А) дух патриотизма молодёжи…" at bounding box center [978, 272] width 789 height 733
click at [1025, 457] on fieldset "1) Мухаббат Саби организовала Б * 2) Активные пользователи социальных сетей З *…" at bounding box center [978, 534] width 770 height 156
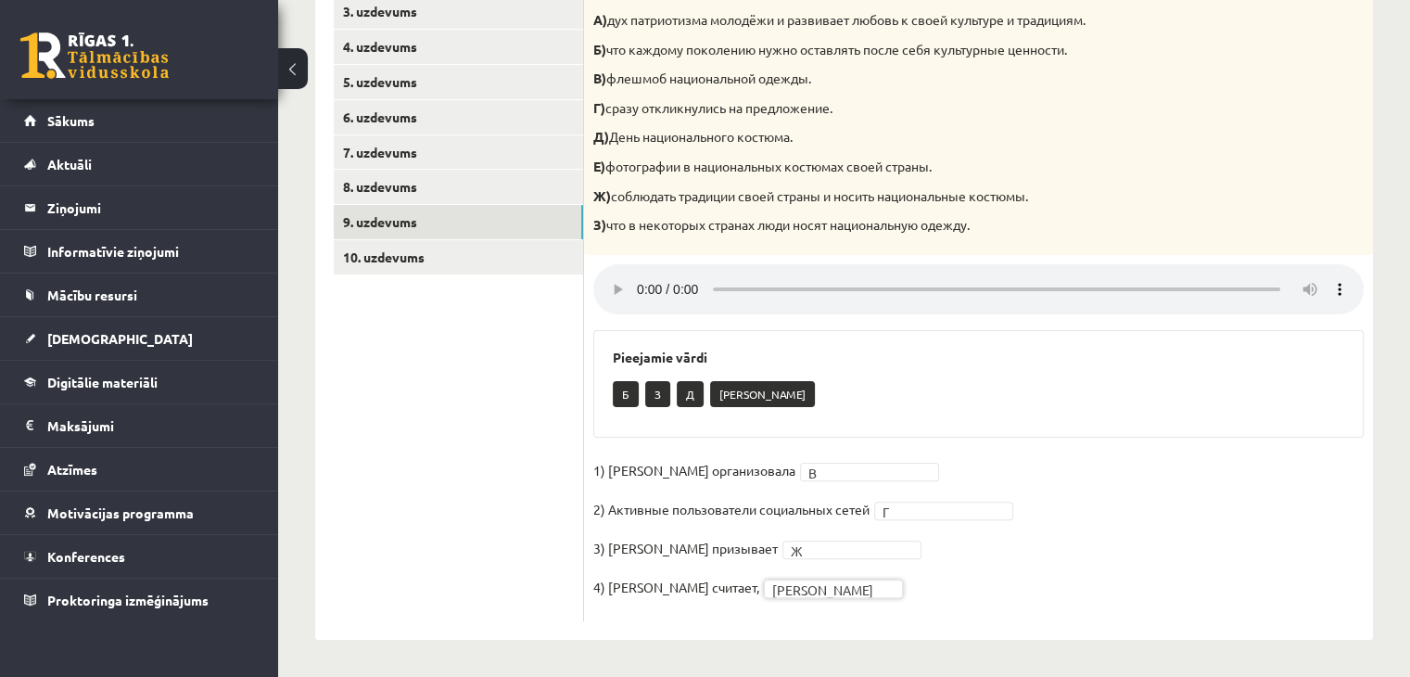
click at [791, 390] on div "Б З Д Е" at bounding box center [978, 396] width 731 height 44
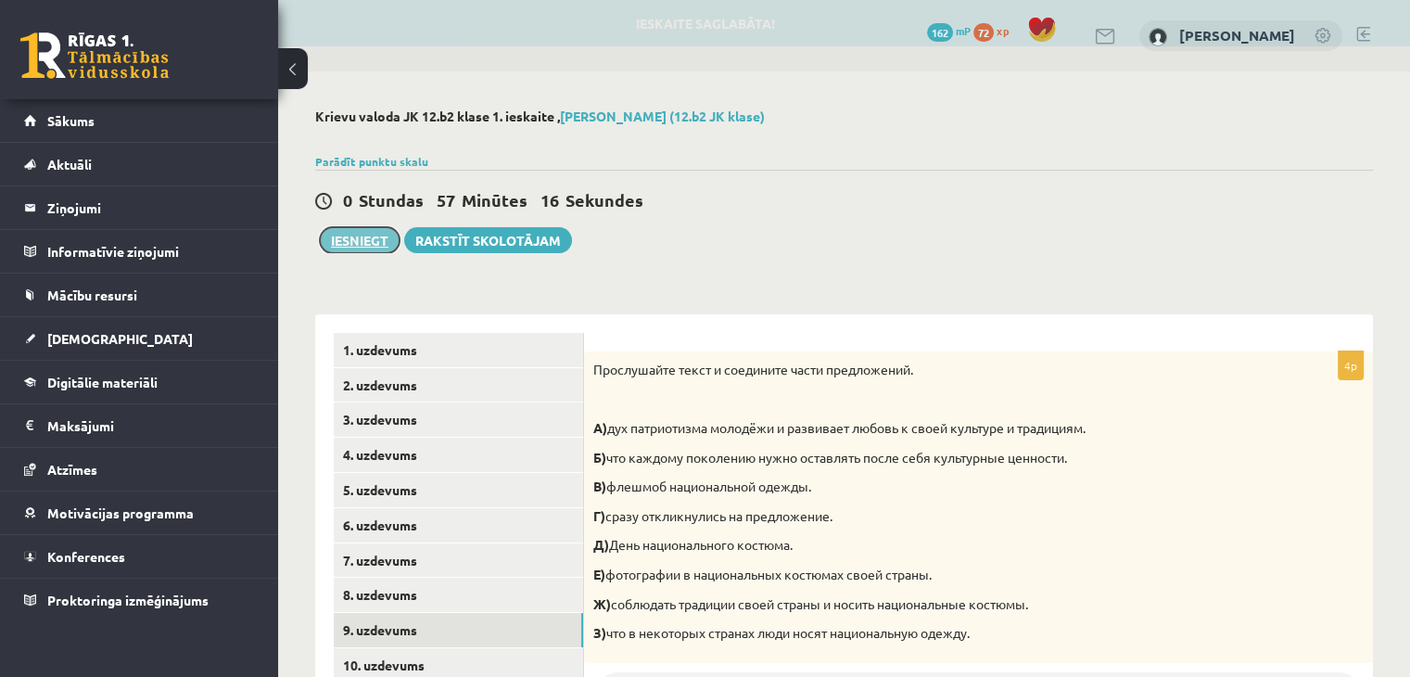
click at [361, 238] on button "Iesniegt" at bounding box center [360, 240] width 80 height 26
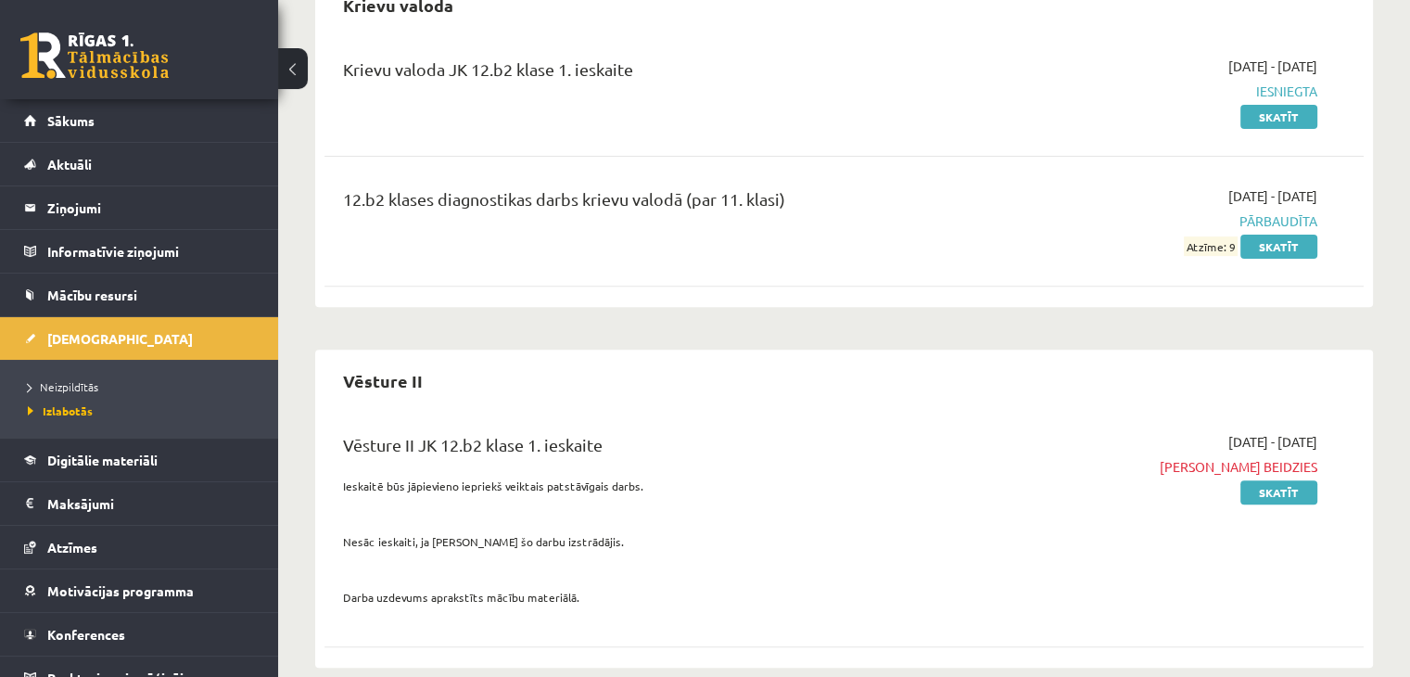
scroll to position [620, 0]
click at [116, 380] on link "Neizpildītās" at bounding box center [144, 386] width 232 height 17
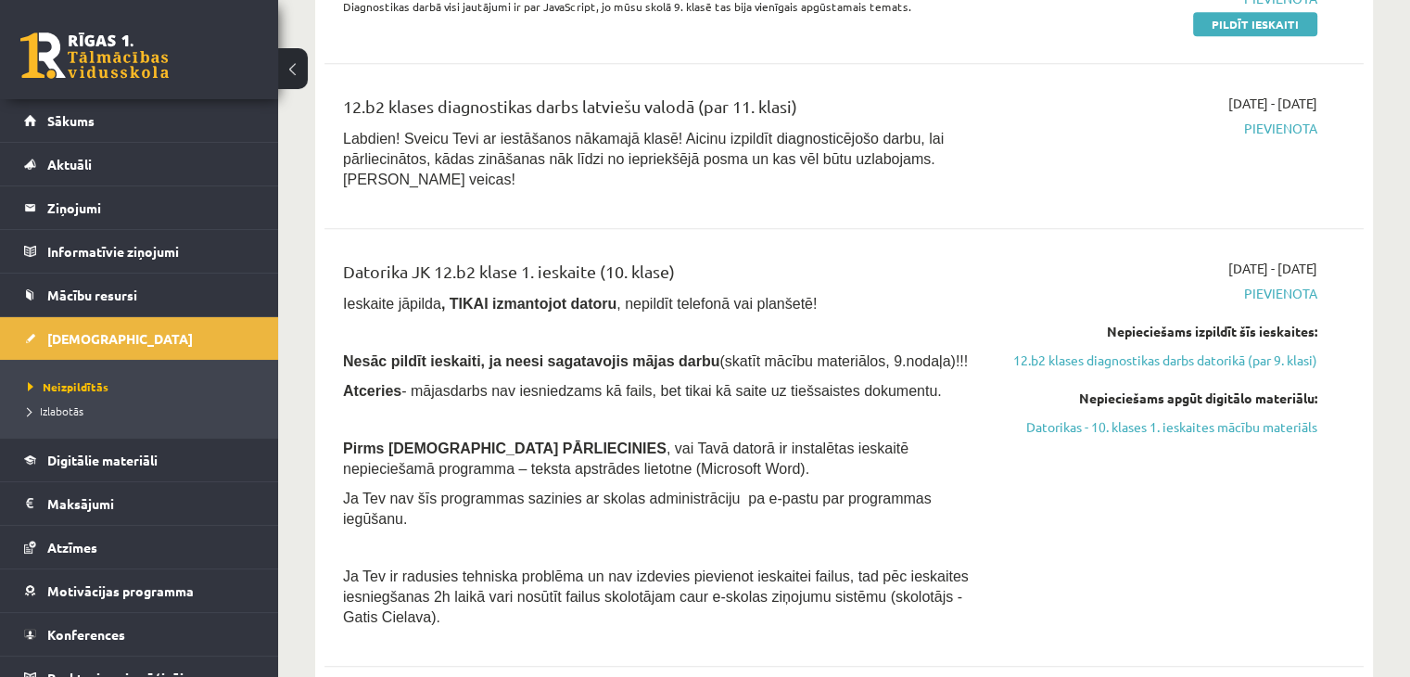
scroll to position [1854, 0]
